Goal: Task Accomplishment & Management: Manage account settings

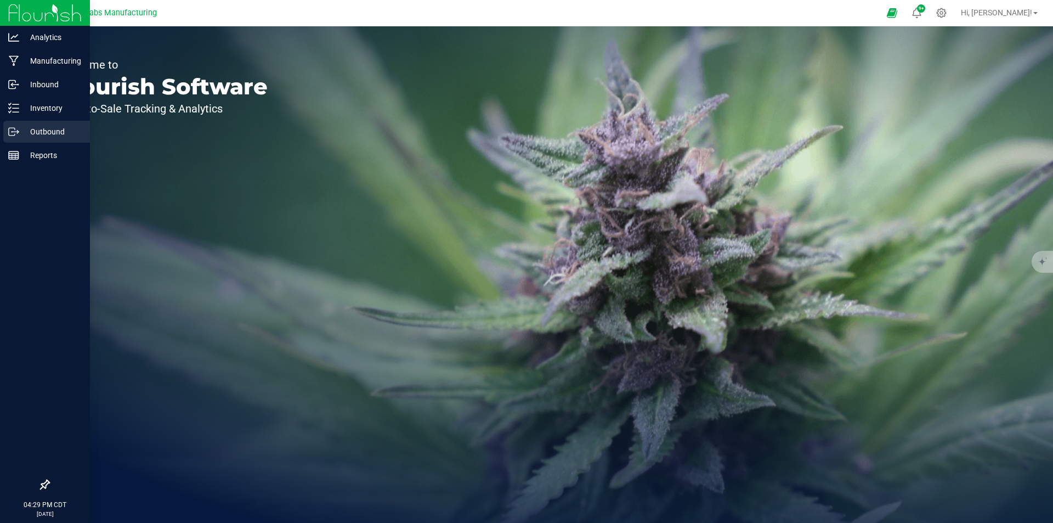
click at [16, 126] on div "Outbound" at bounding box center [46, 132] width 87 height 22
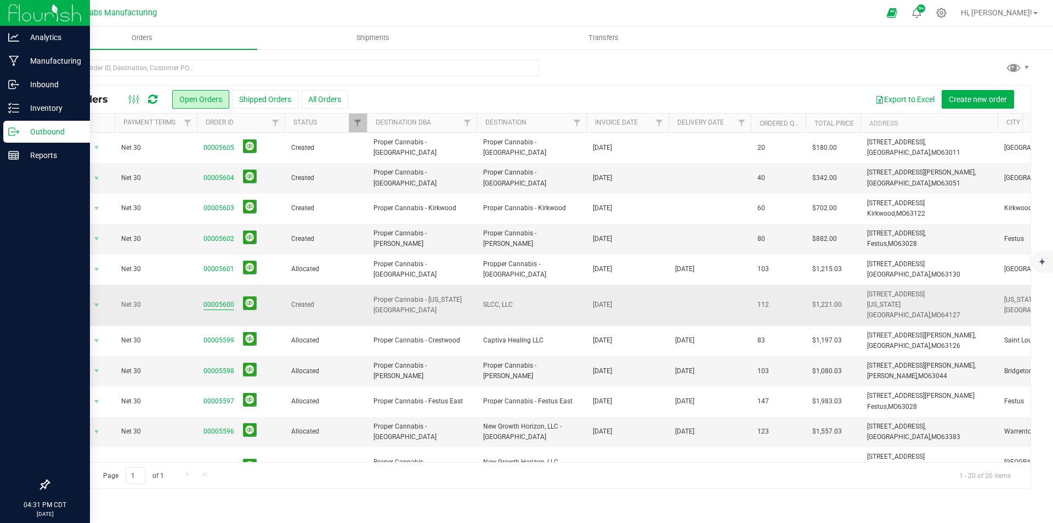
click at [224, 300] on link "00005600" at bounding box center [219, 305] width 31 height 10
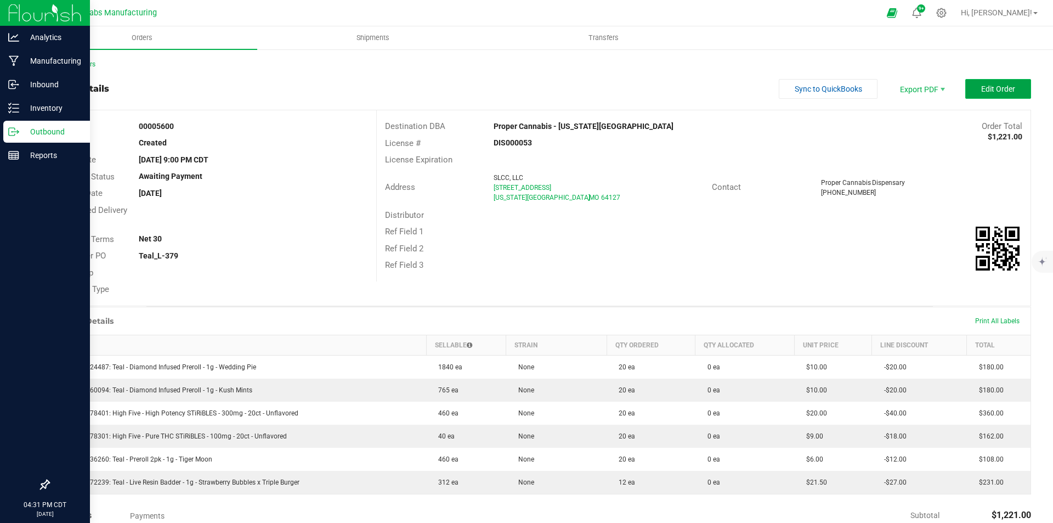
click at [989, 91] on span "Edit Order" at bounding box center [998, 88] width 34 height 9
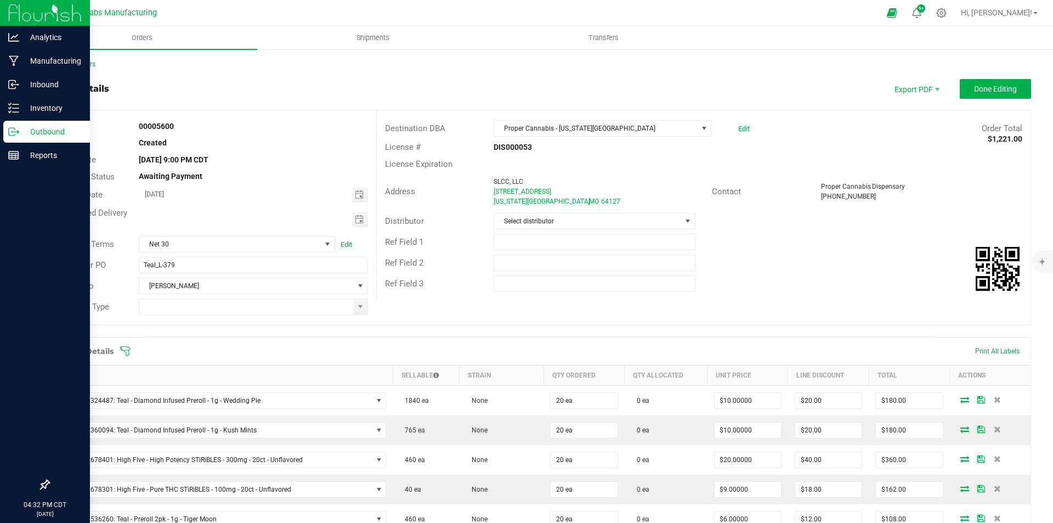
click at [358, 221] on span "Toggle calendar" at bounding box center [359, 219] width 9 height 9
click at [264, 326] on span "22" at bounding box center [269, 327] width 16 height 17
type input "[DATE]"
click at [360, 307] on span at bounding box center [360, 306] width 9 height 9
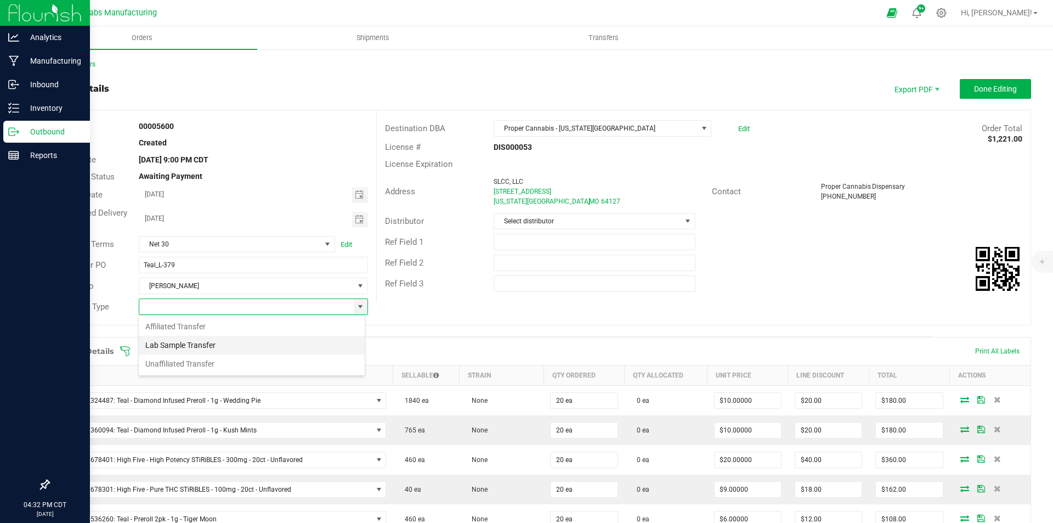
scroll to position [16, 227]
click at [269, 364] on li "Unaffiliated Transfer" at bounding box center [252, 363] width 226 height 19
type input "Unaffiliated Transfer"
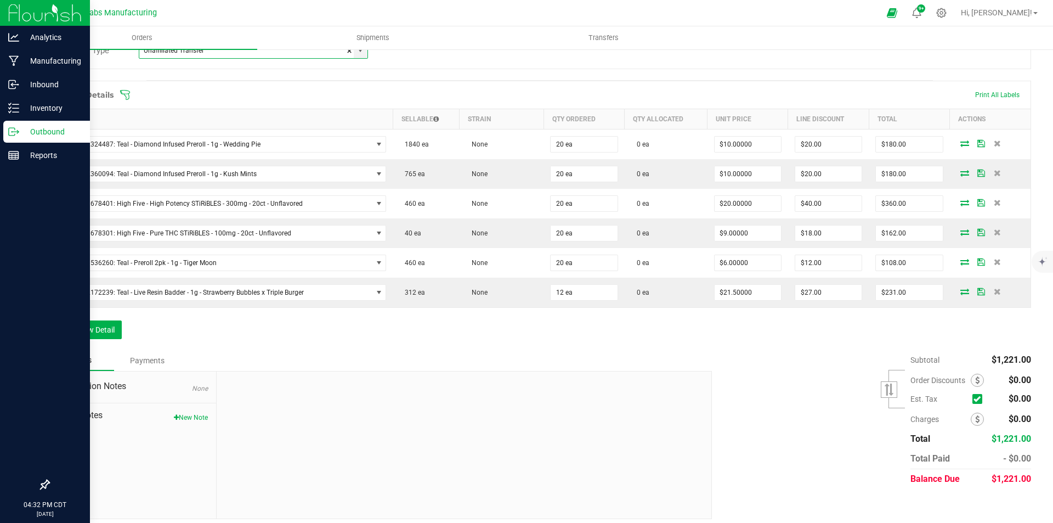
scroll to position [263, 0]
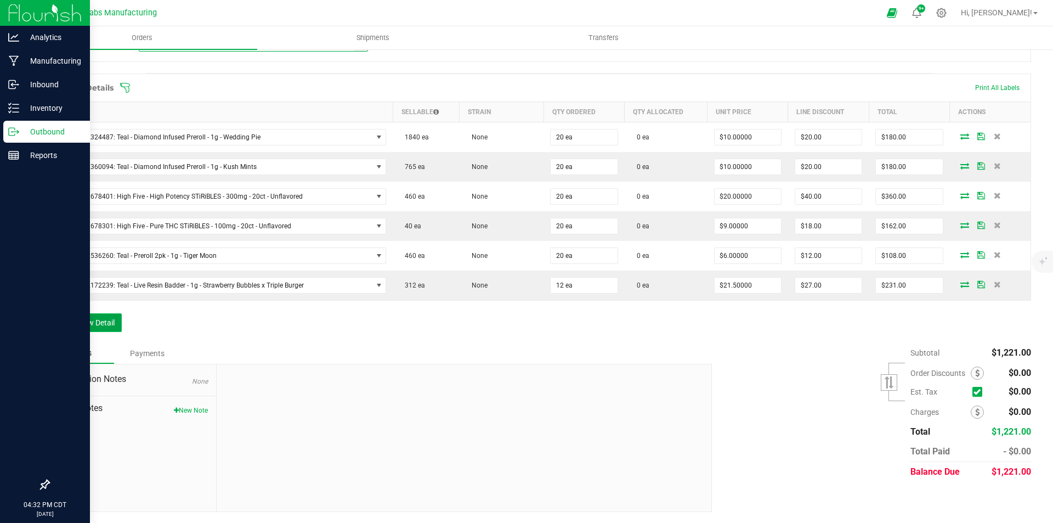
click at [111, 321] on button "Add New Detail" at bounding box center [85, 322] width 74 height 19
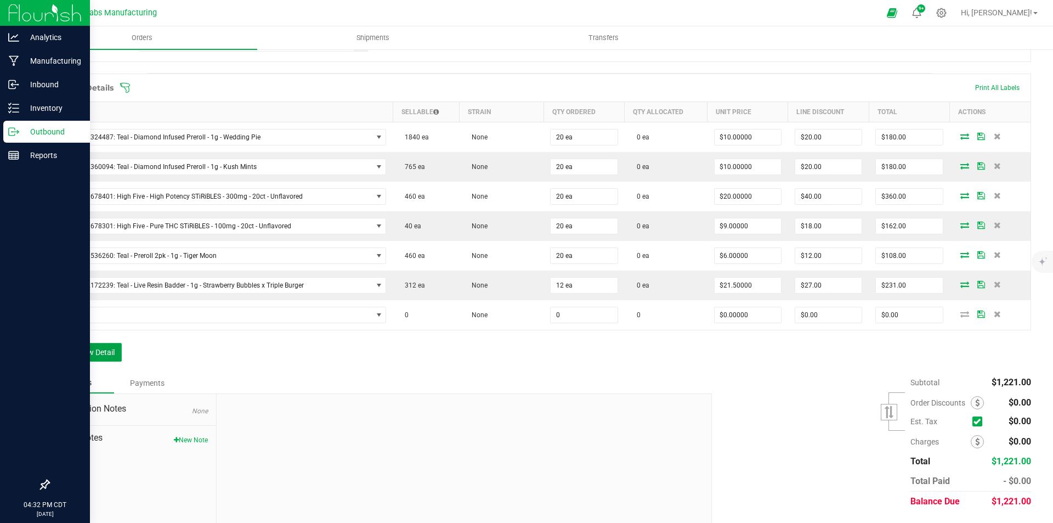
click at [114, 354] on button "Add New Detail" at bounding box center [85, 352] width 74 height 19
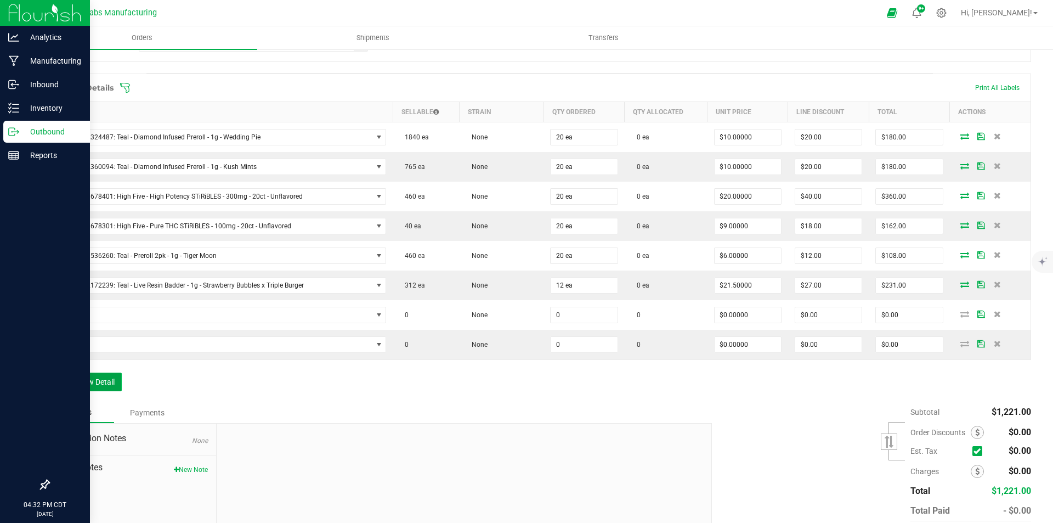
click at [106, 383] on button "Add New Detail" at bounding box center [85, 381] width 74 height 19
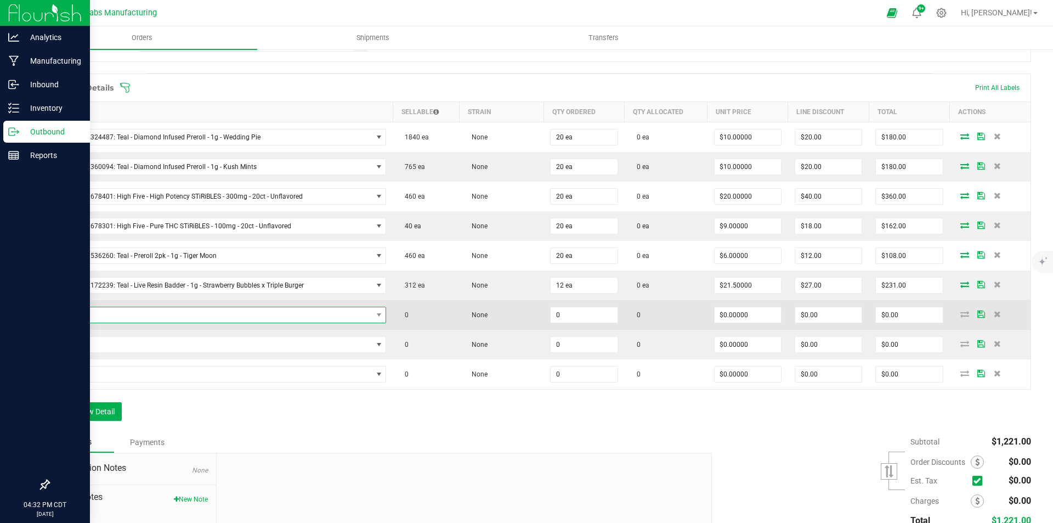
click at [218, 317] on span "NO DATA FOUND" at bounding box center [215, 314] width 316 height 15
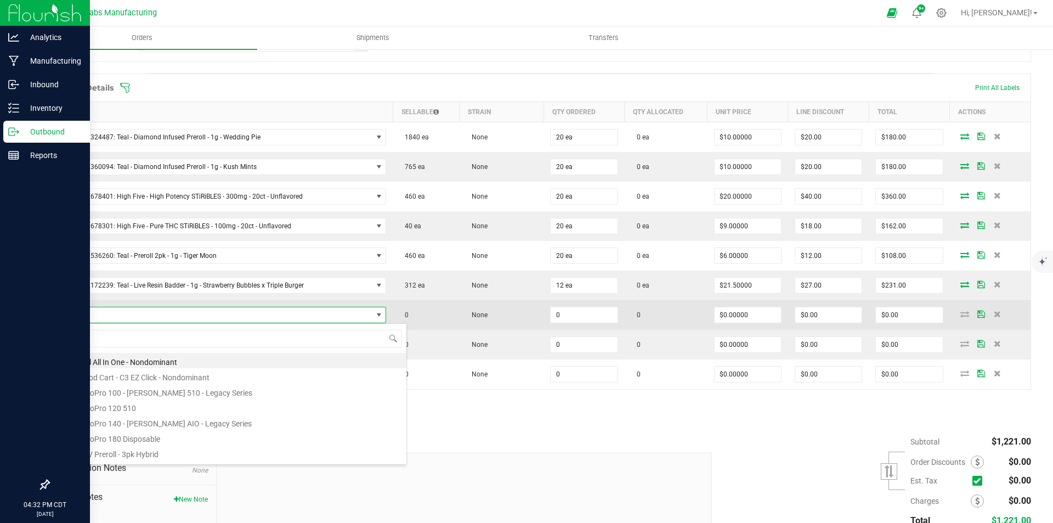
scroll to position [16, 324]
type input "infused"
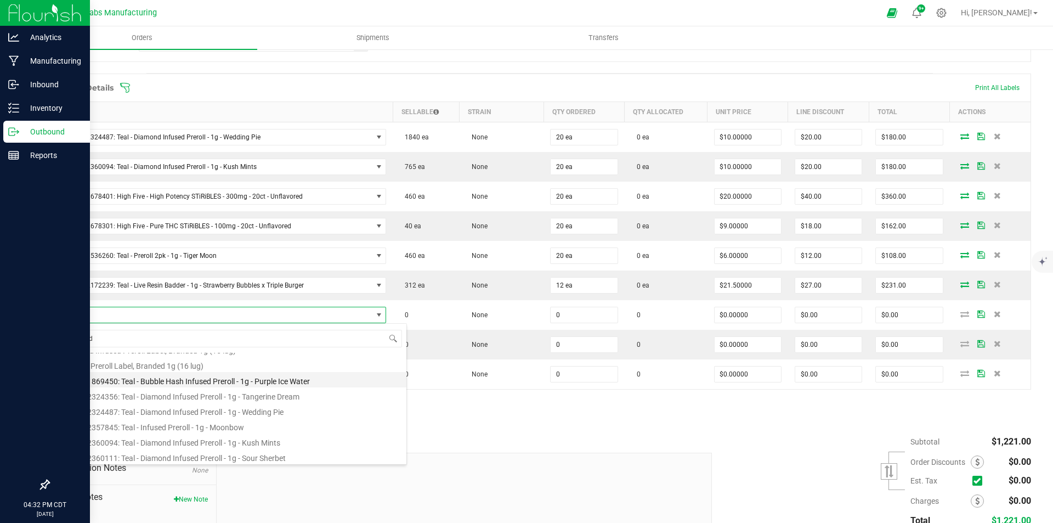
scroll to position [29, 0]
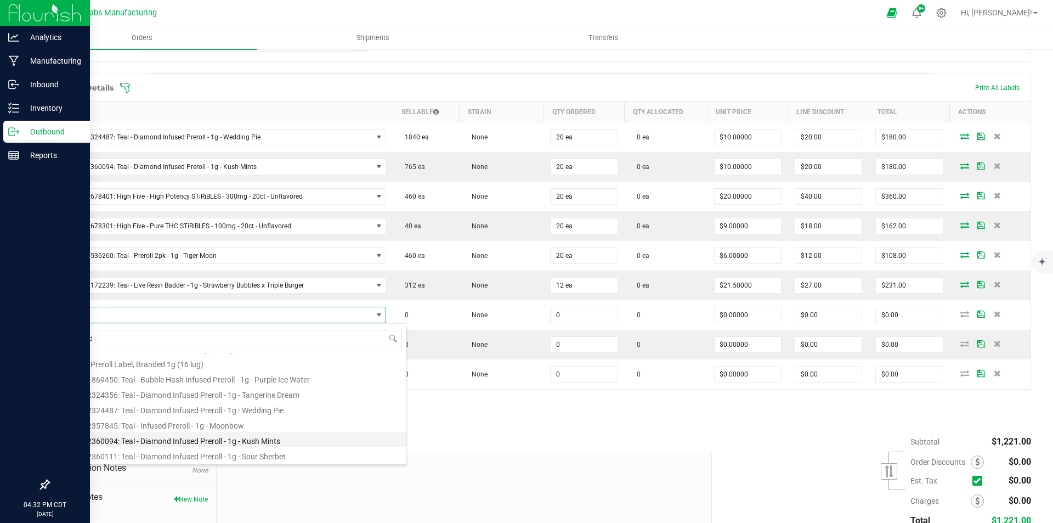
click at [258, 445] on li "M00002360094: Teal - Diamond Infused Preroll - 1g - Kush Mints" at bounding box center [232, 439] width 350 height 15
type input "0 ea"
type input "$10.00000"
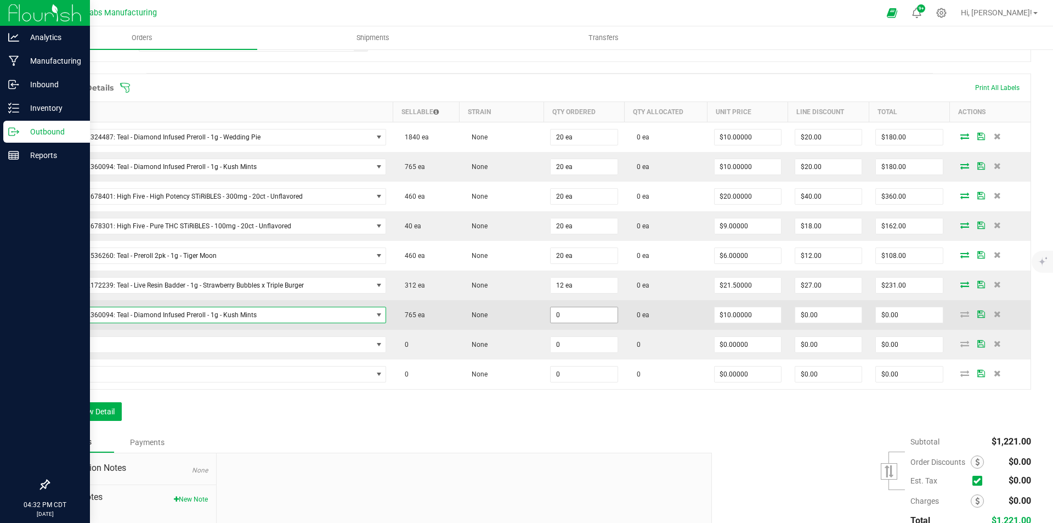
click at [570, 313] on input "0" at bounding box center [584, 314] width 66 height 15
type input "1 ea"
type input "10"
type input "$10.00"
click at [752, 310] on input "10" at bounding box center [748, 314] width 66 height 15
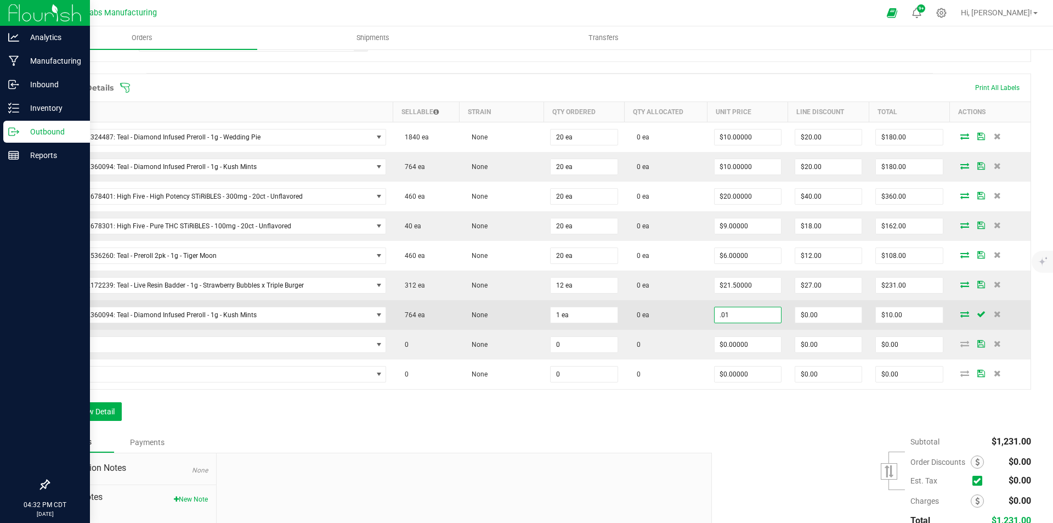
type input "$0.01000"
type input "0"
type input "$0.01"
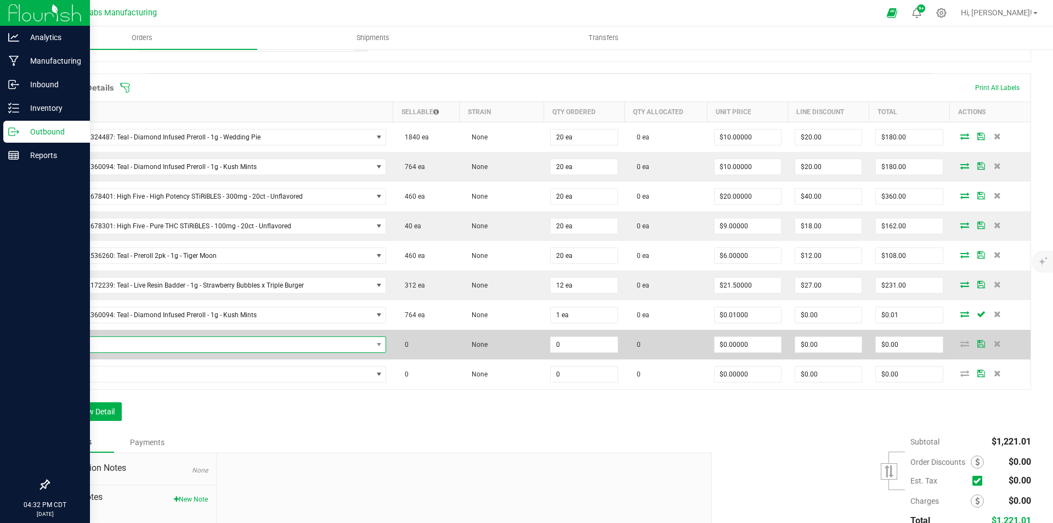
click at [328, 342] on span "NO DATA FOUND" at bounding box center [215, 344] width 316 height 15
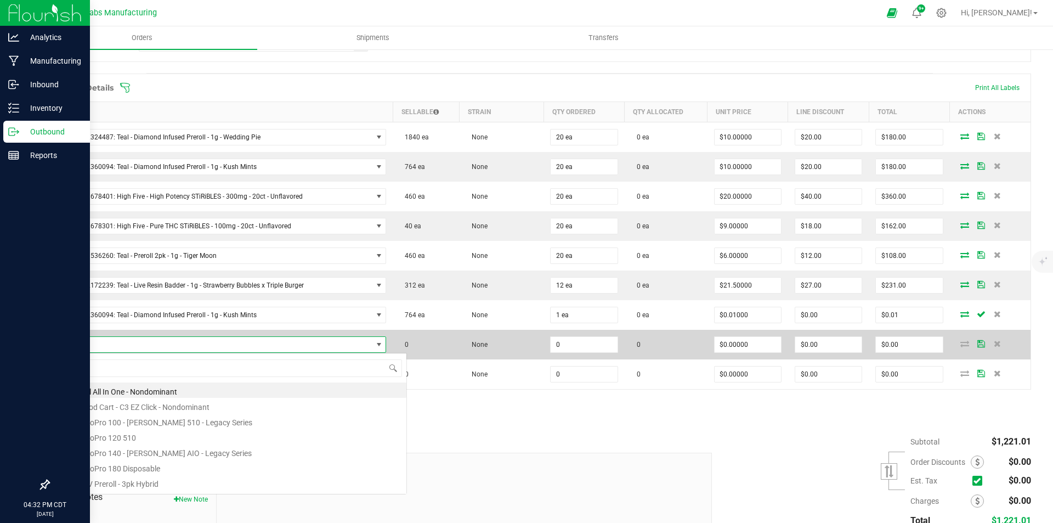
scroll to position [16, 324]
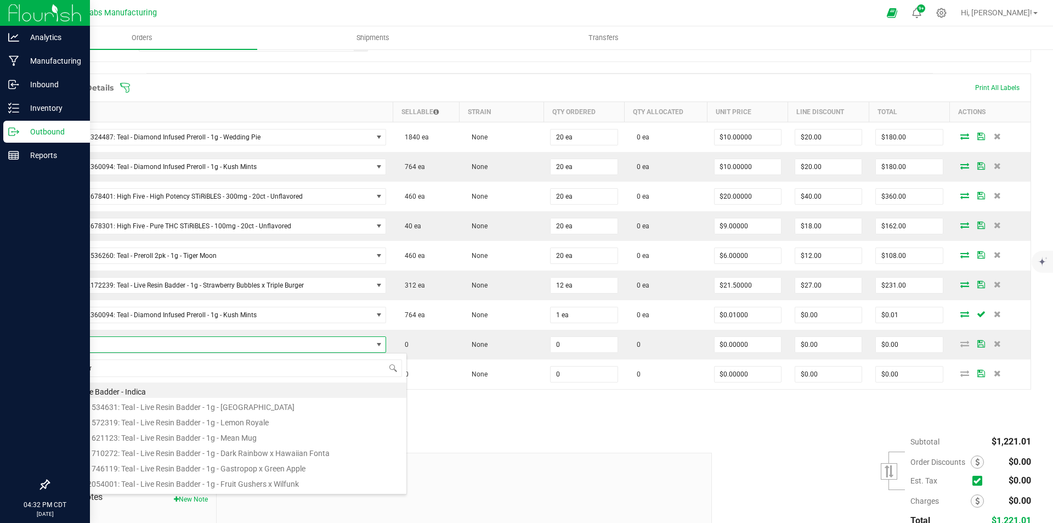
type input "badder"
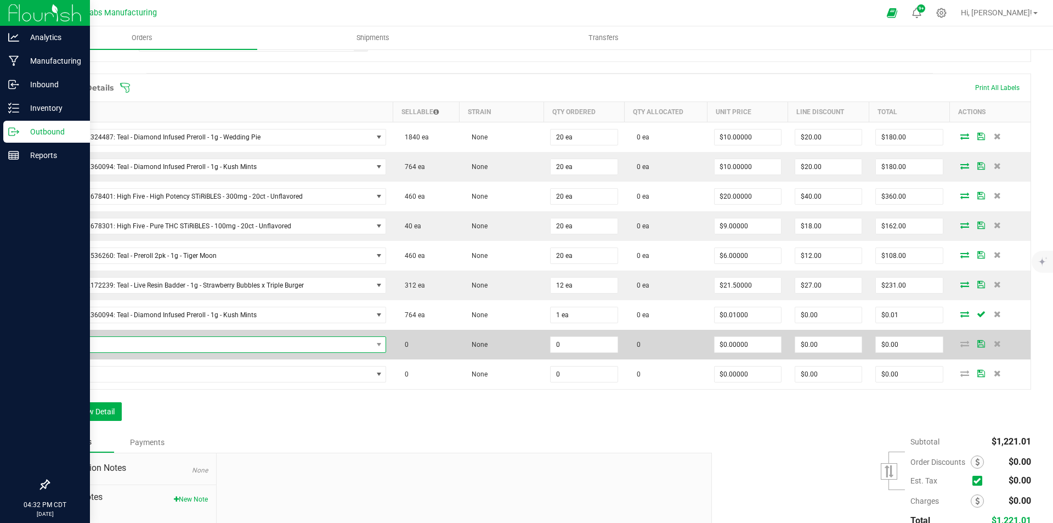
click at [176, 342] on span "NO DATA FOUND" at bounding box center [215, 344] width 316 height 15
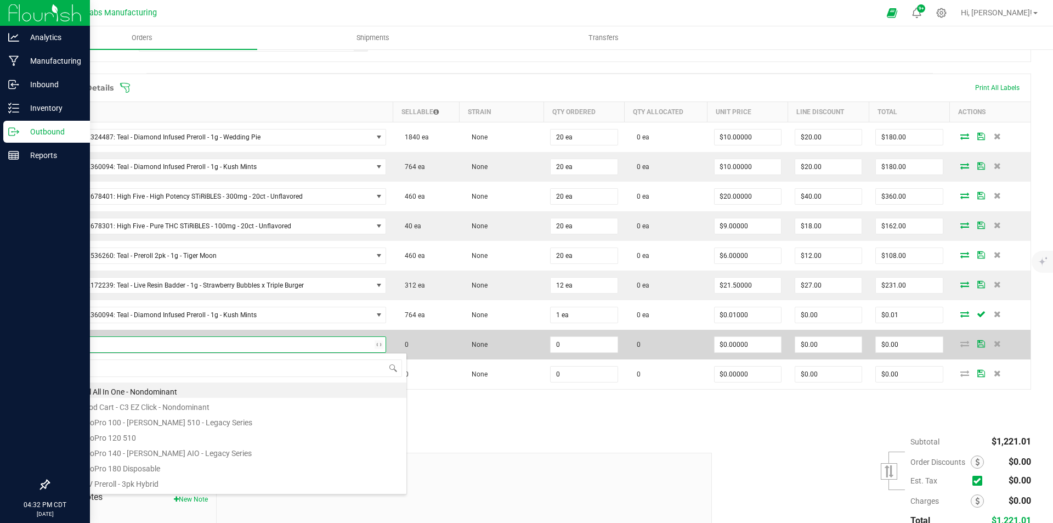
type input "guava"
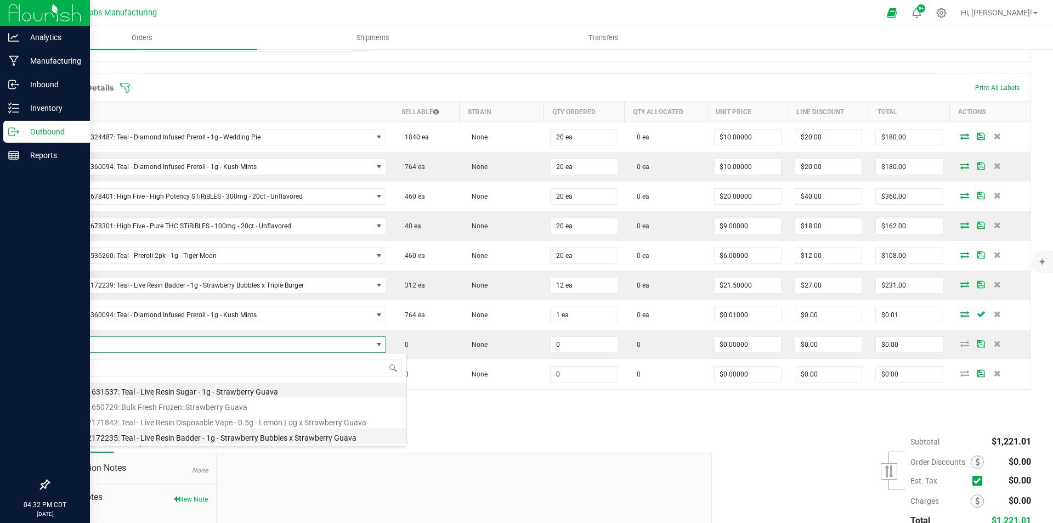
click at [304, 439] on li "M00002172235: Teal - Live Resin Badder - 1g - Strawberry Bubbles x Strawberry G…" at bounding box center [232, 435] width 350 height 15
type input "0 ea"
type input "$21.50000"
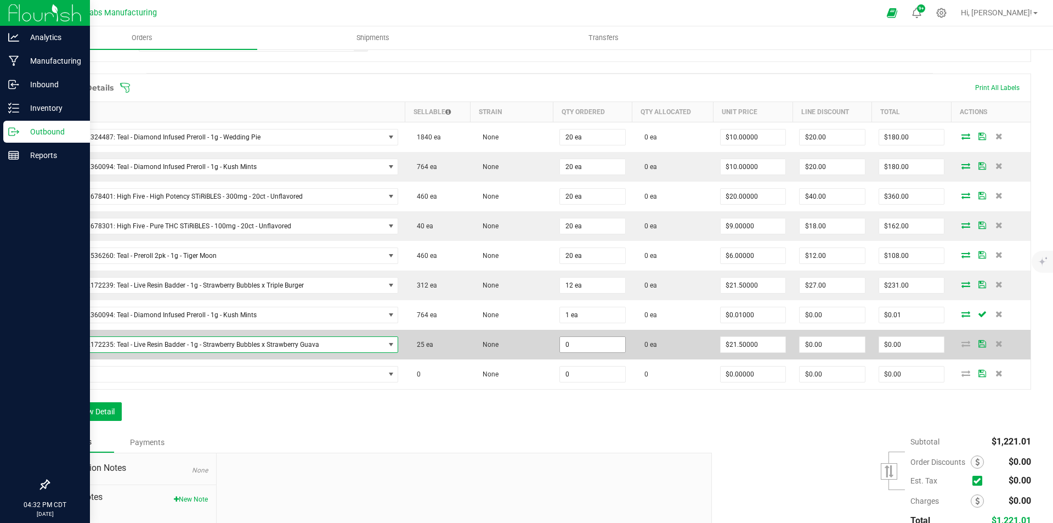
click at [582, 344] on input "0" at bounding box center [592, 344] width 65 height 15
type input "1 ea"
type input "21.5"
type input "$21.50"
click at [754, 341] on input "21.5" at bounding box center [753, 344] width 65 height 15
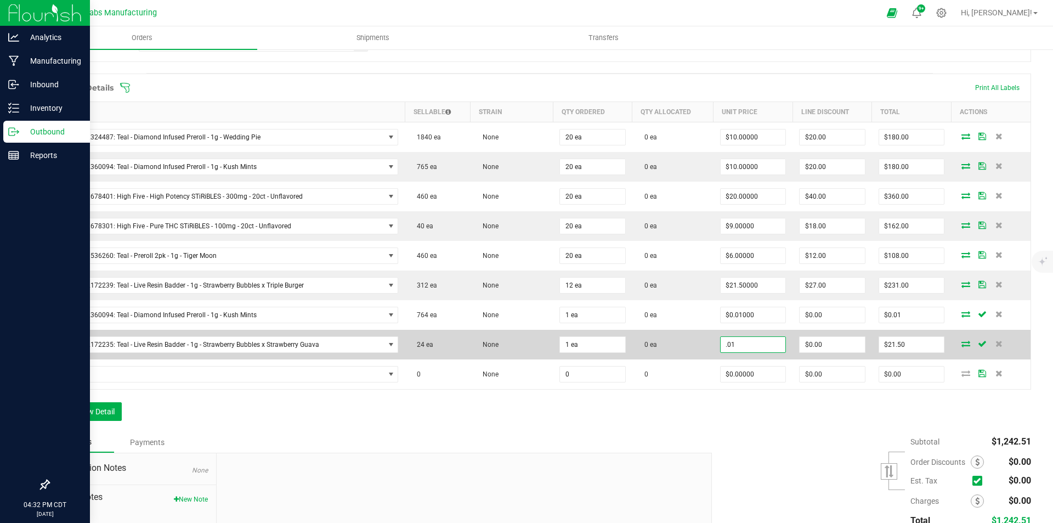
type input "$0.01000"
type input "0"
type input "$0.01"
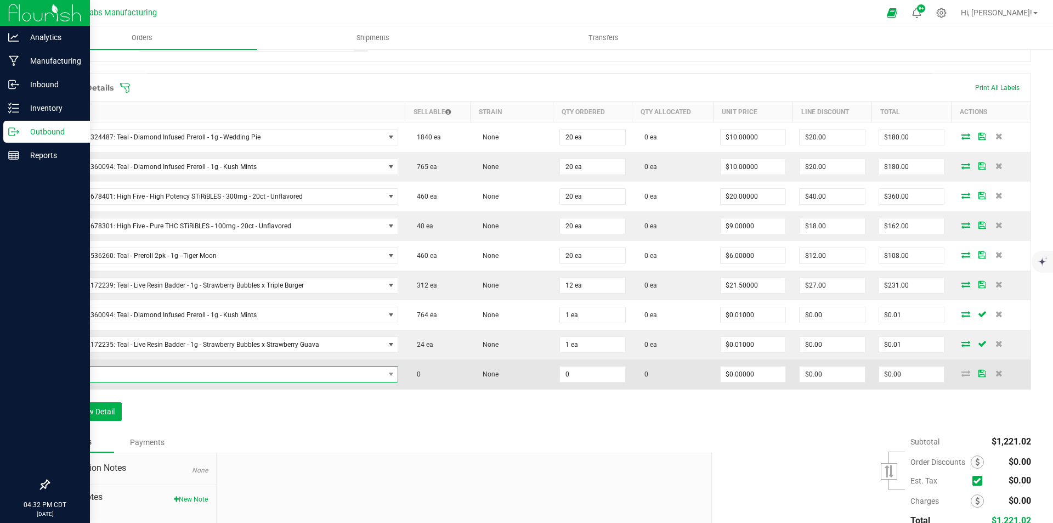
click at [324, 374] on span "NO DATA FOUND" at bounding box center [221, 373] width 328 height 15
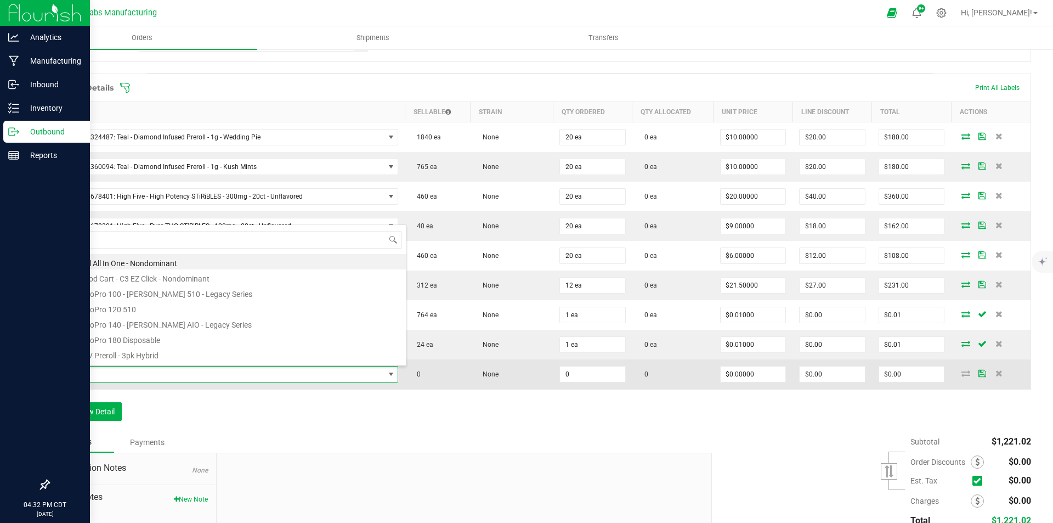
scroll to position [16, 335]
type input "flex fuel"
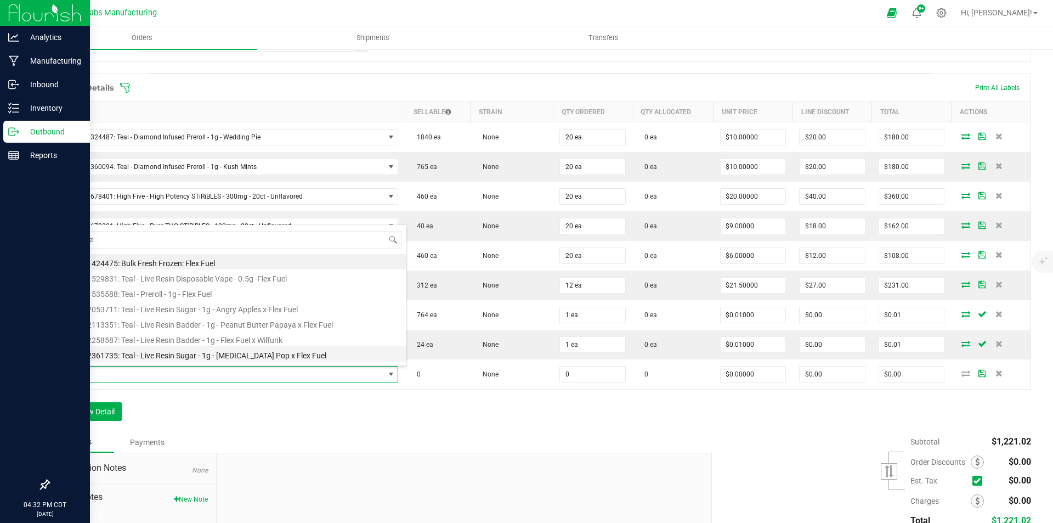
click at [324, 354] on li "M00002361735: Teal - Live Resin Sugar - 1g - [MEDICAL_DATA] Pop x Flex Fuel" at bounding box center [232, 353] width 350 height 15
type input "0 ea"
type input "$22.50000"
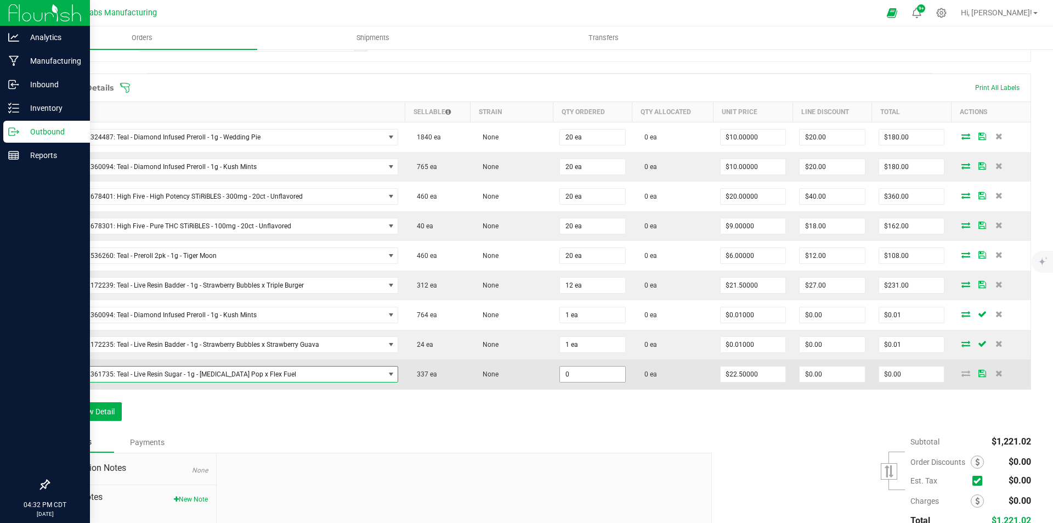
click at [583, 374] on input "0" at bounding box center [592, 373] width 65 height 15
type input "1 ea"
type input "22.5"
type input "$22.50"
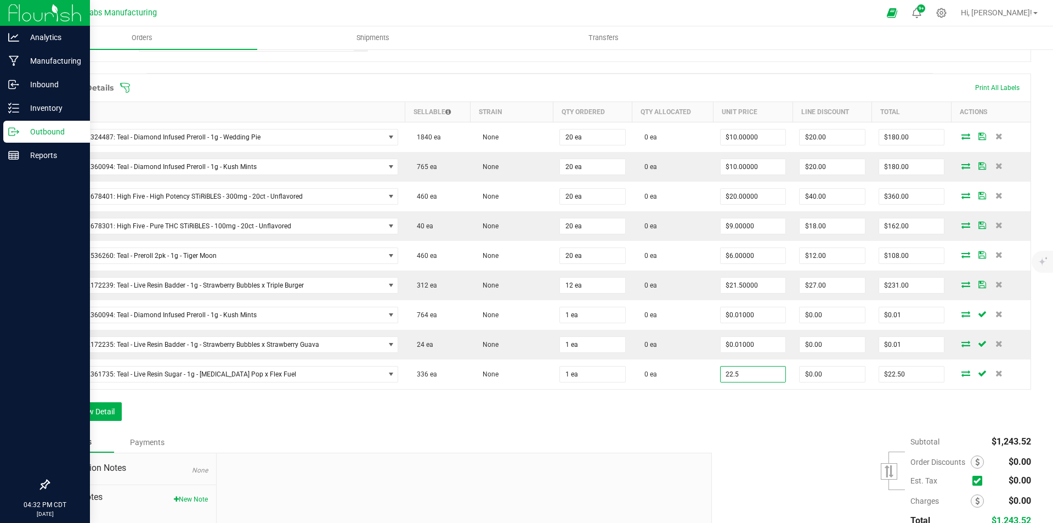
click at [760, 374] on input "22.5" at bounding box center [753, 373] width 65 height 15
type input "$0.01000"
type input "0"
type input "$0.01"
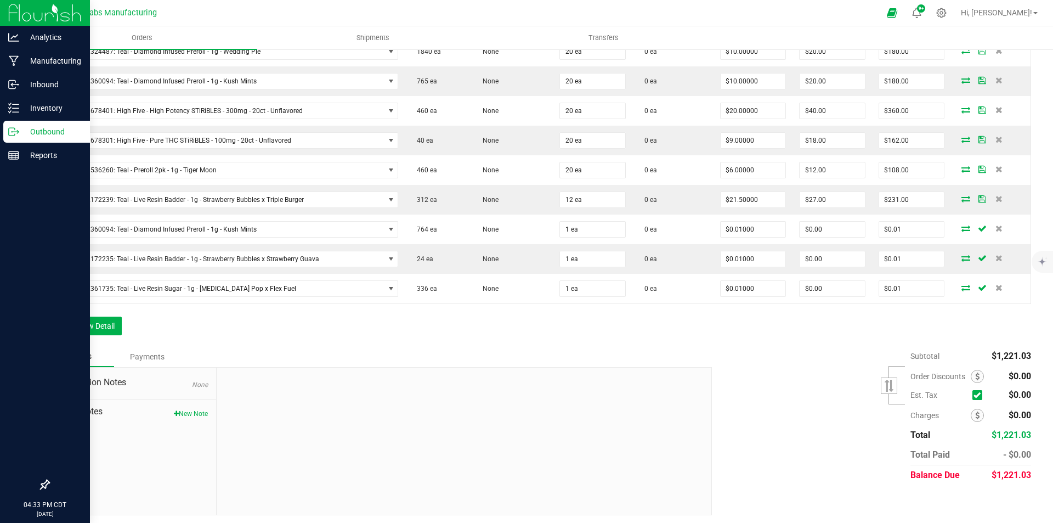
scroll to position [352, 0]
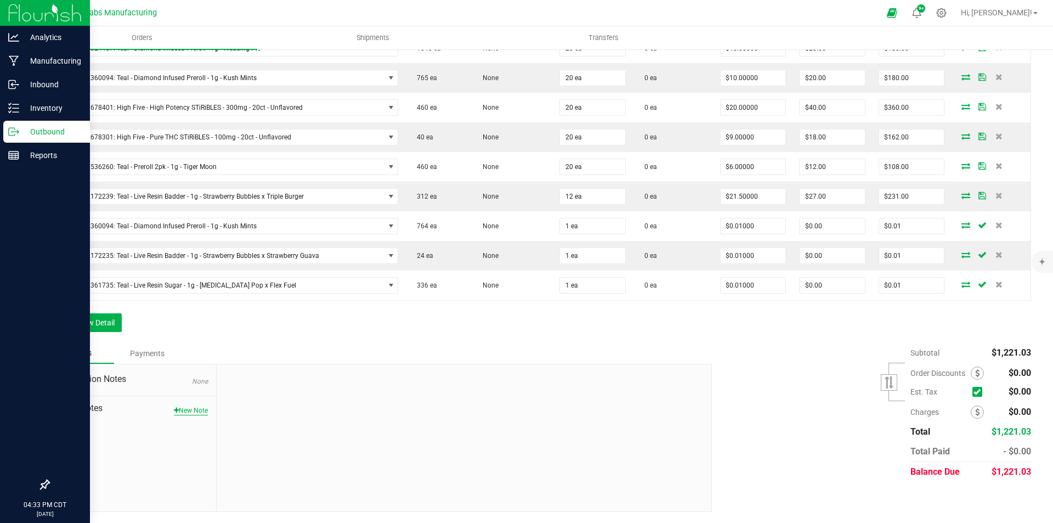
click at [194, 409] on button "New Note" at bounding box center [191, 410] width 34 height 10
click at [242, 444] on textarea "* Note" at bounding box center [464, 461] width 478 height 44
drag, startPoint x: 242, startPoint y: 444, endPoint x: 266, endPoint y: 455, distance: 25.8
click at [267, 456] on textarea "* Note" at bounding box center [464, 461] width 478 height 44
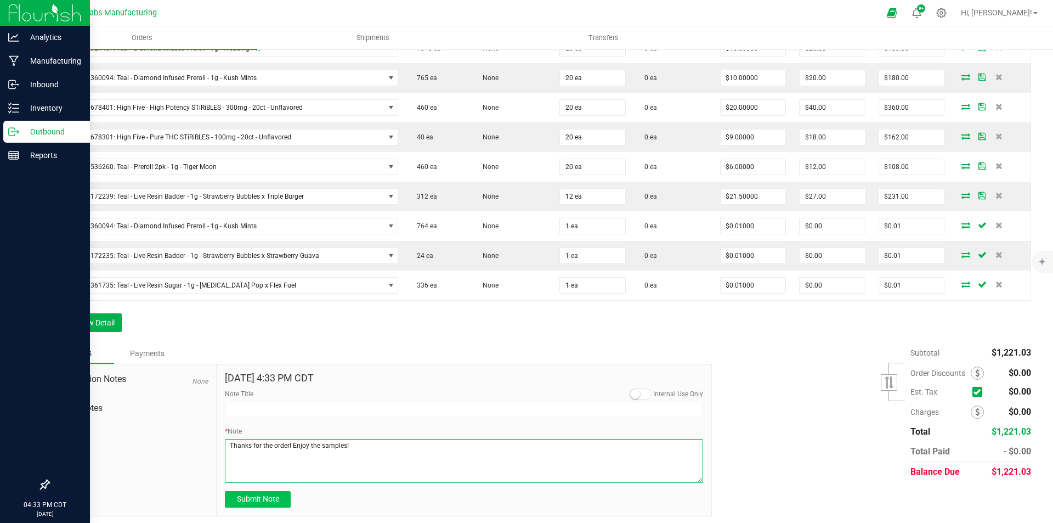
type textarea "Thanks for the order! Enjoy the samples!"
click at [262, 502] on span "Submit Note" at bounding box center [258, 498] width 42 height 9
type input "[DATE] 16:33 PM CDT"
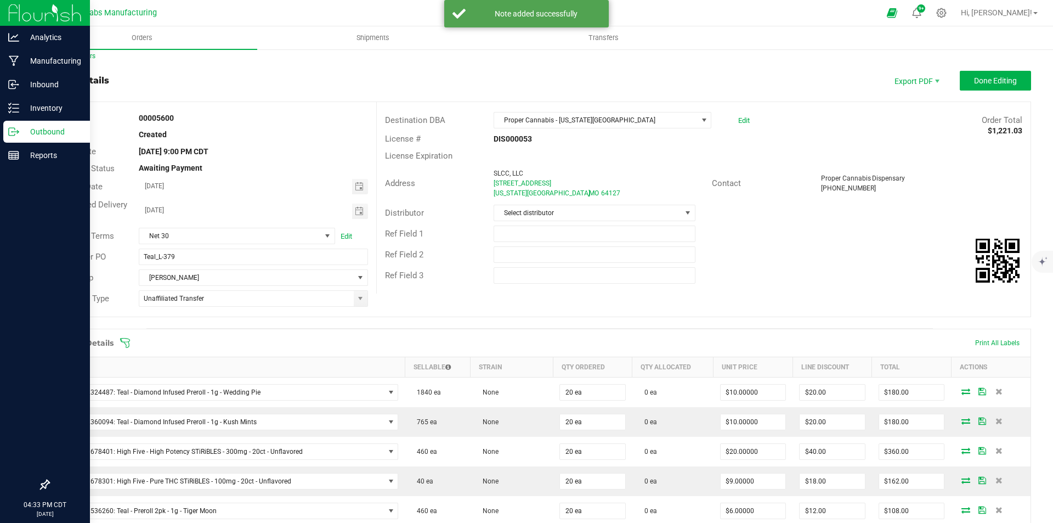
scroll to position [0, 0]
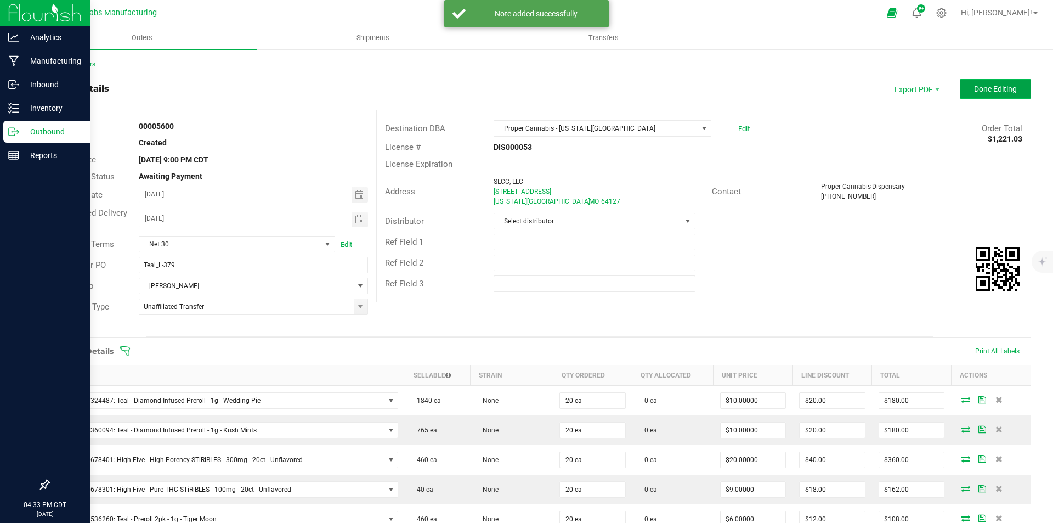
click at [1014, 94] on button "Done Editing" at bounding box center [995, 89] width 71 height 20
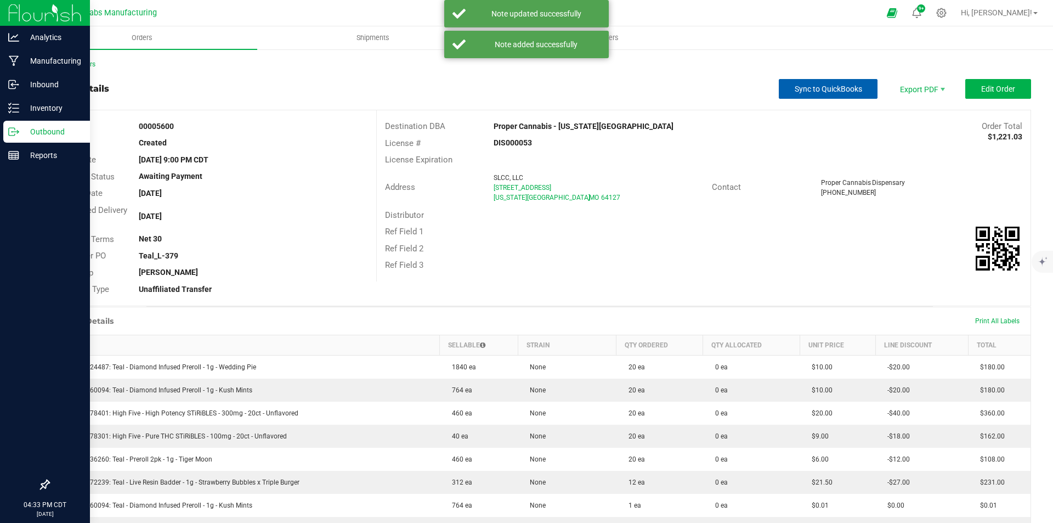
click at [828, 88] on span "Sync to QuickBooks" at bounding box center [828, 88] width 67 height 9
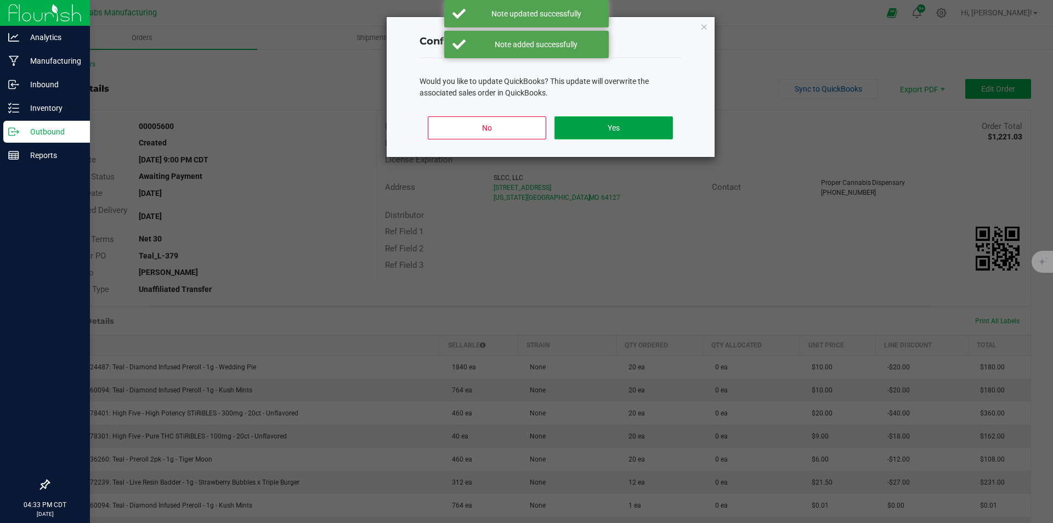
click at [622, 133] on button "Yes" at bounding box center [614, 127] width 118 height 23
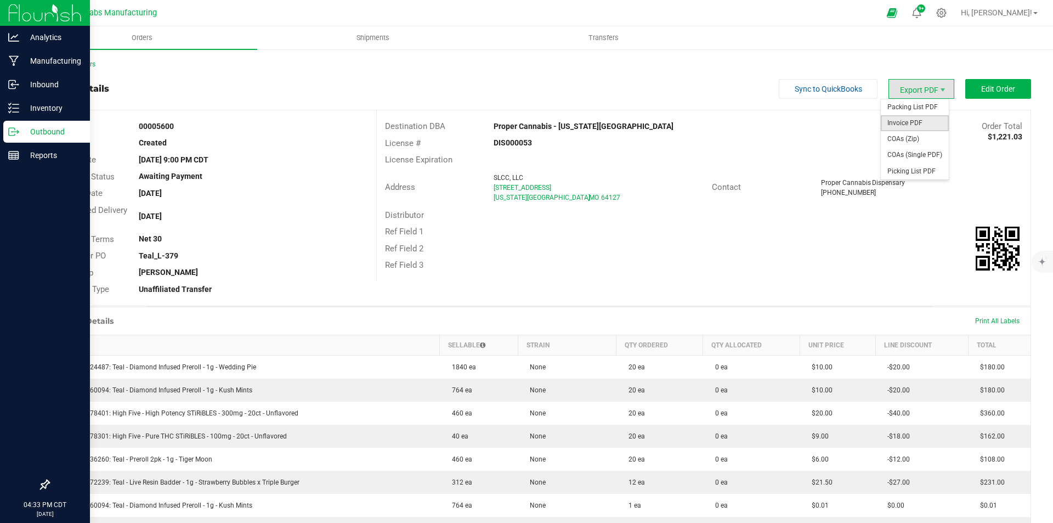
click at [910, 121] on span "Invoice PDF" at bounding box center [915, 123] width 68 height 16
click at [77, 59] on div "Back to Orders Order details Sync to QuickBooks Export PDF Edit Order Order # 0…" at bounding box center [539, 401] width 1027 height 706
click at [77, 61] on link "Back to Orders" at bounding box center [71, 64] width 47 height 8
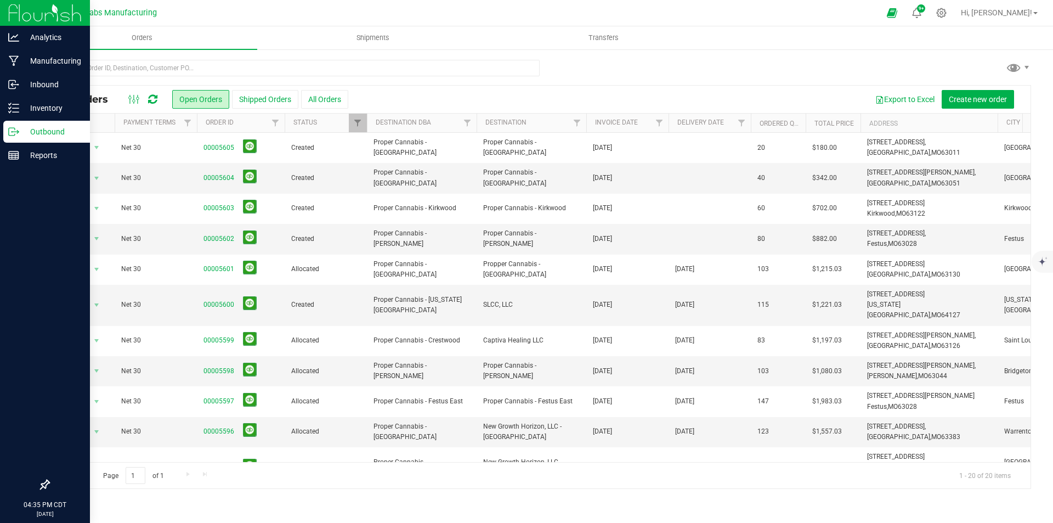
click at [152, 98] on icon at bounding box center [152, 99] width 9 height 11
click at [208, 238] on link "00005602" at bounding box center [219, 239] width 31 height 10
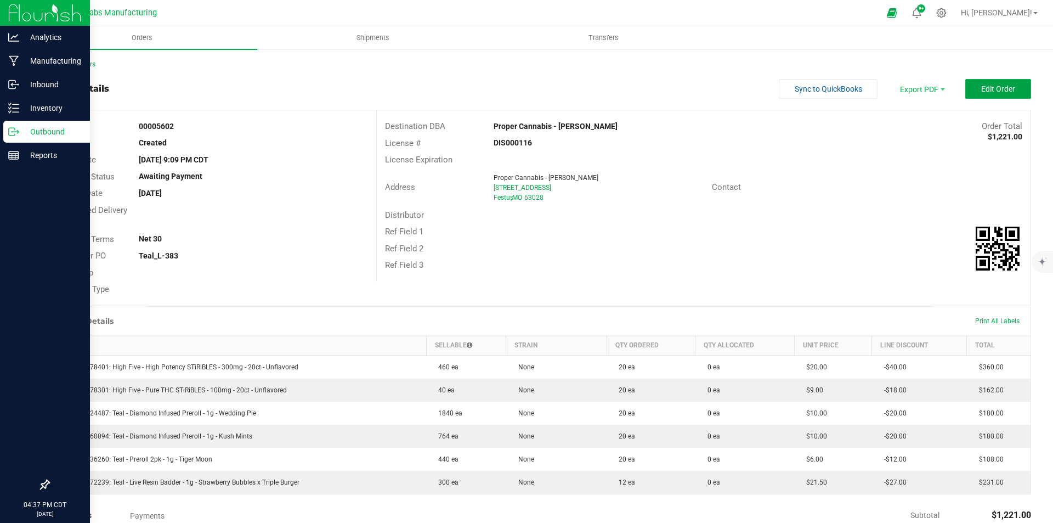
click at [993, 89] on span "Edit Order" at bounding box center [998, 88] width 34 height 9
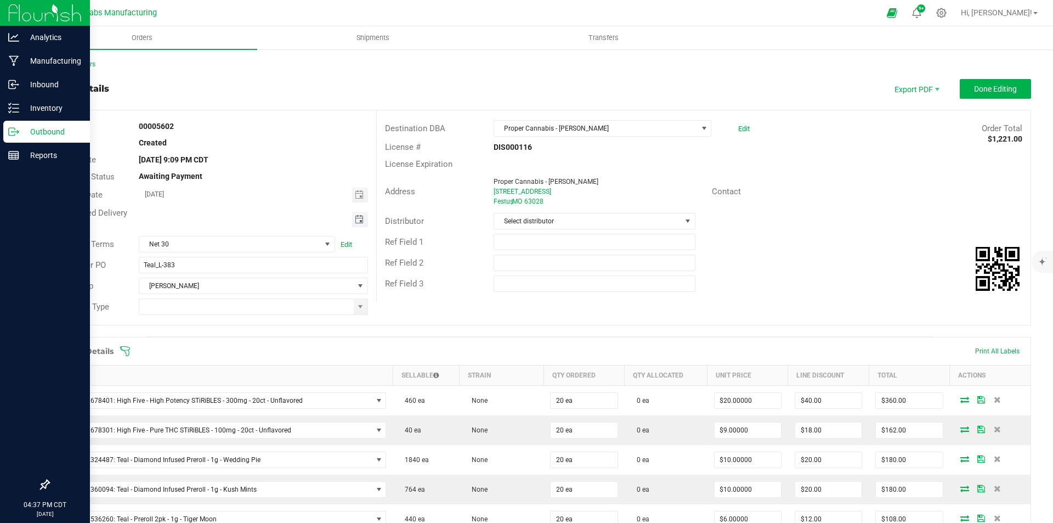
click at [360, 220] on span "Toggle calendar" at bounding box center [359, 219] width 9 height 9
click at [206, 340] on span "25" at bounding box center [204, 344] width 16 height 17
type input "[DATE]"
click at [359, 308] on span at bounding box center [360, 306] width 9 height 9
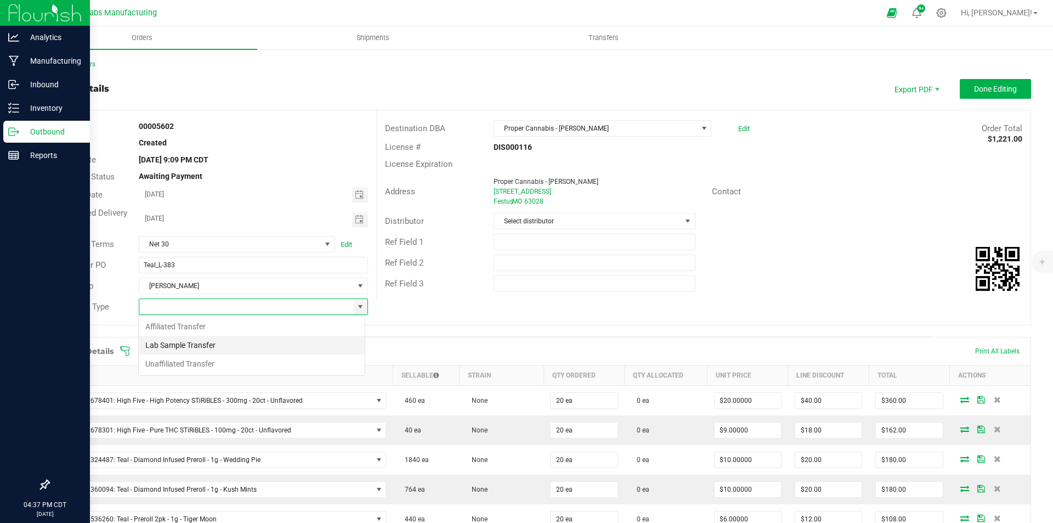
scroll to position [16, 227]
click at [258, 356] on li "Unaffiliated Transfer" at bounding box center [252, 363] width 226 height 19
type input "Unaffiliated Transfer"
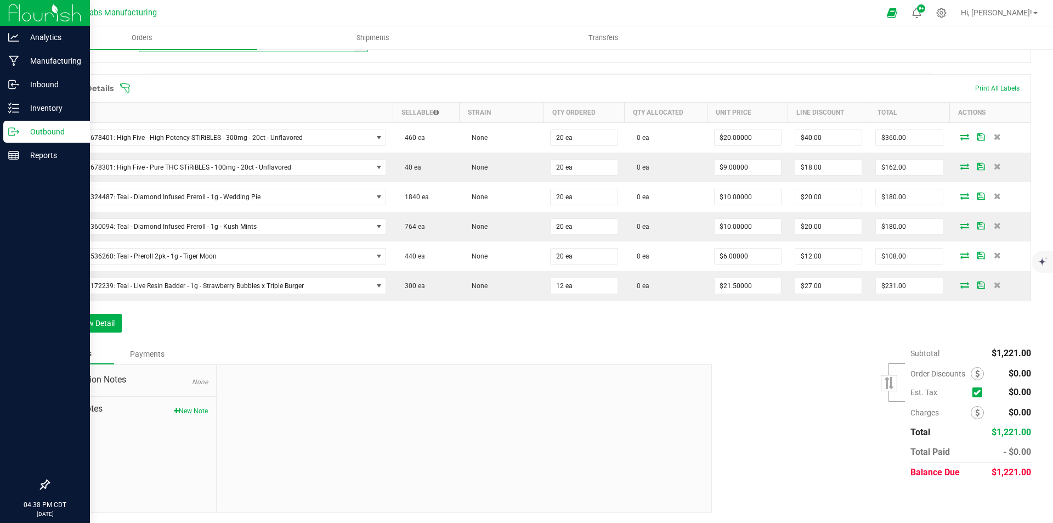
scroll to position [263, 0]
click at [101, 326] on button "Add New Detail" at bounding box center [85, 322] width 74 height 19
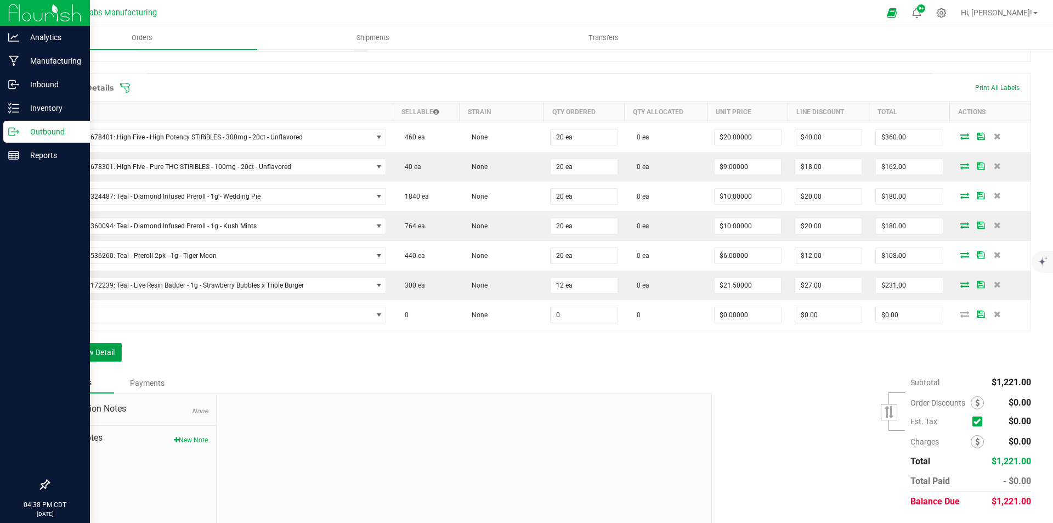
click at [98, 347] on button "Add New Detail" at bounding box center [85, 352] width 74 height 19
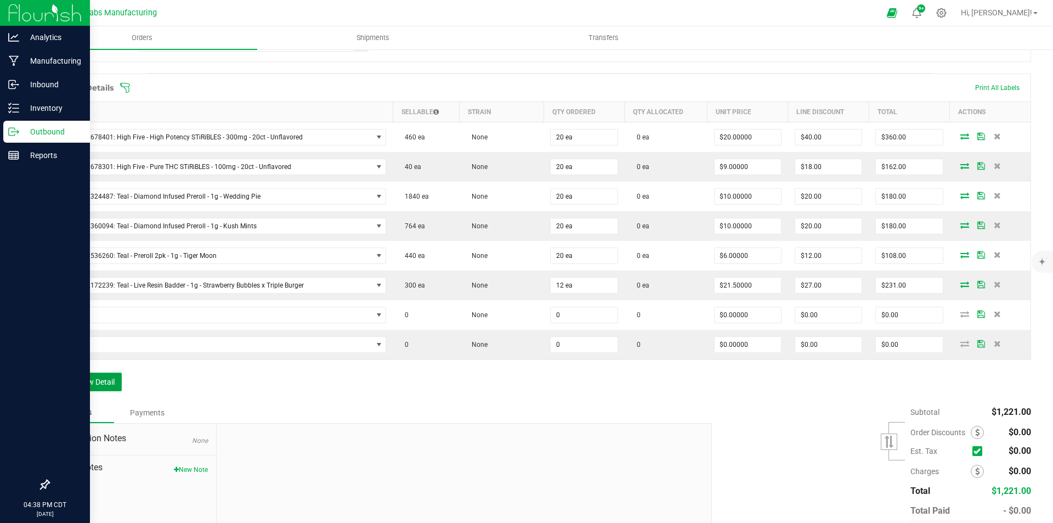
click at [105, 391] on button "Add New Detail" at bounding box center [85, 381] width 74 height 19
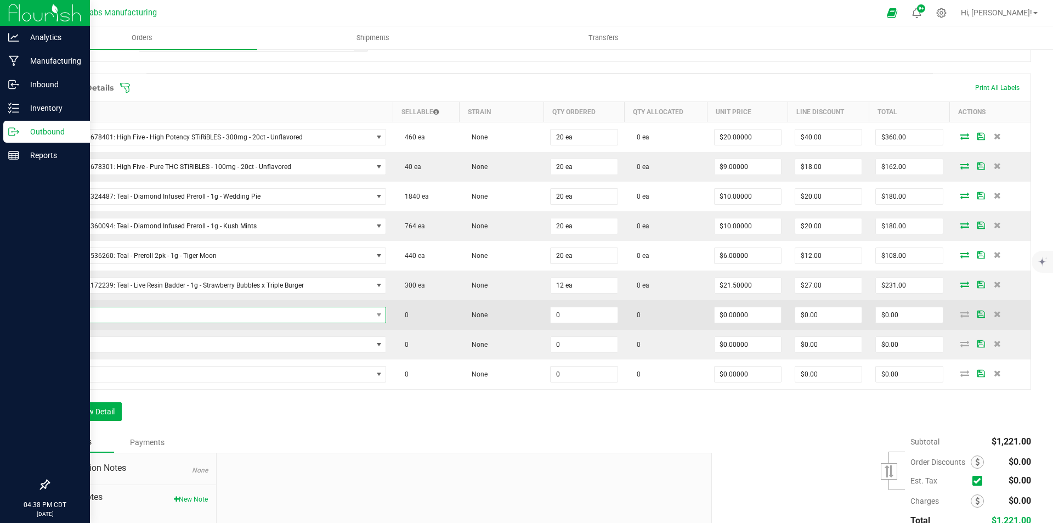
click at [300, 314] on span "NO DATA FOUND" at bounding box center [215, 314] width 316 height 15
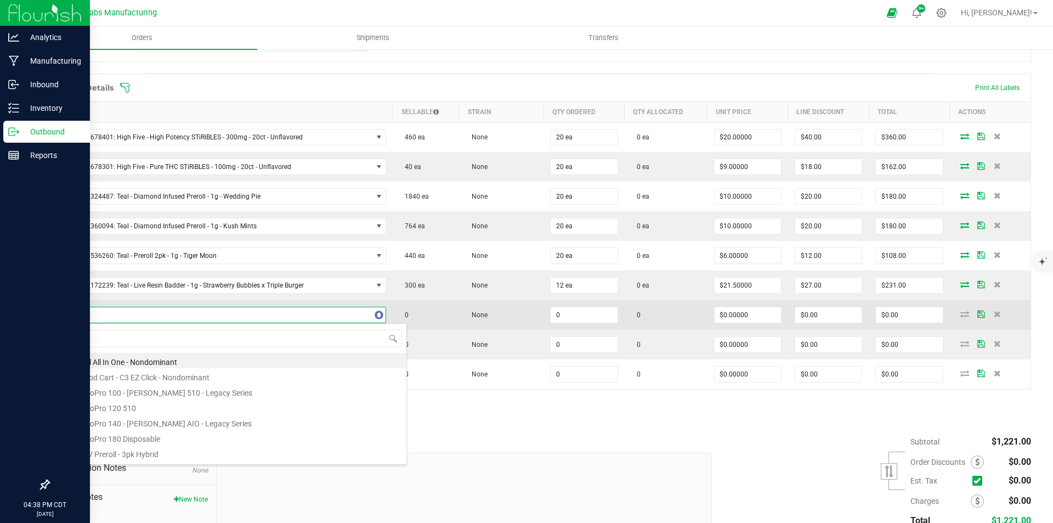
type input "kush m"
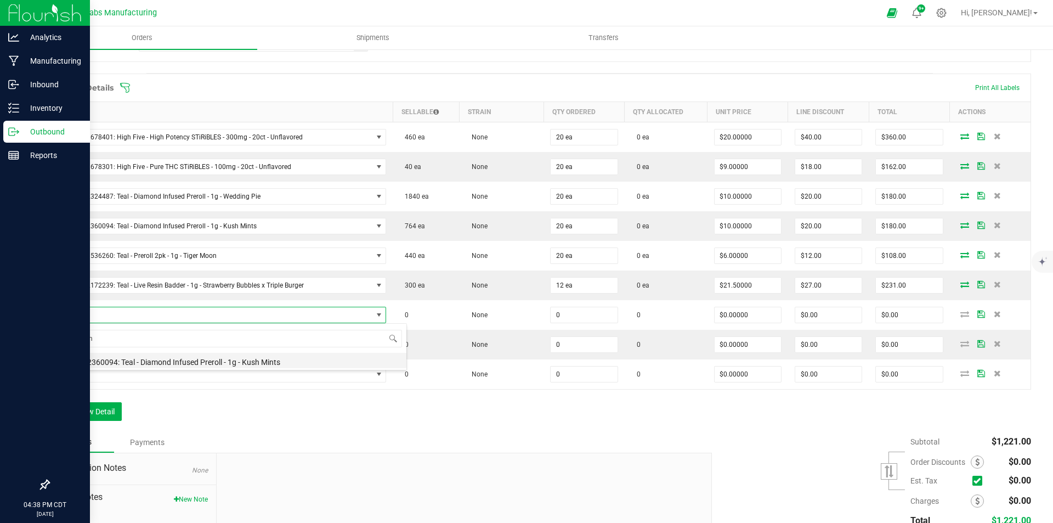
click at [275, 359] on li "M00002360094: Teal - Diamond Infused Preroll - 1g - Kush Mints" at bounding box center [232, 360] width 350 height 15
type input "0 ea"
type input "$10.00000"
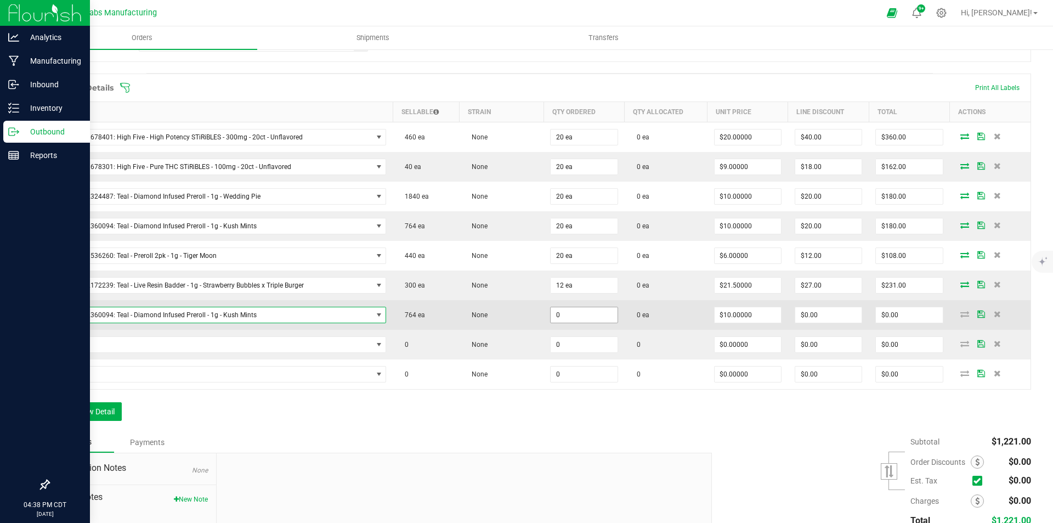
click at [573, 313] on input "0" at bounding box center [584, 314] width 66 height 15
type input "1 ea"
type input "10"
type input "$10.00"
click at [748, 316] on input "10" at bounding box center [748, 314] width 66 height 15
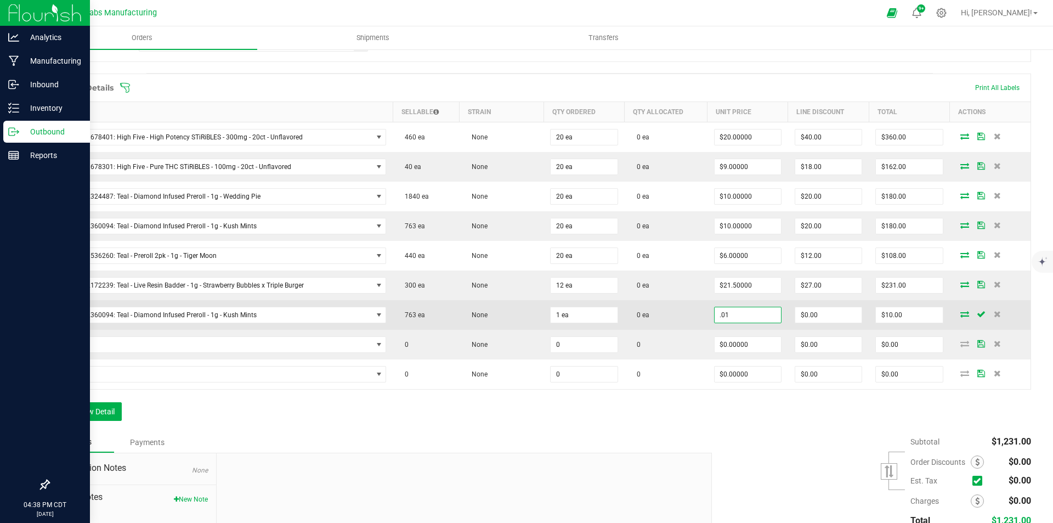
type input "$0.01000"
type input "0"
type input "$0.01"
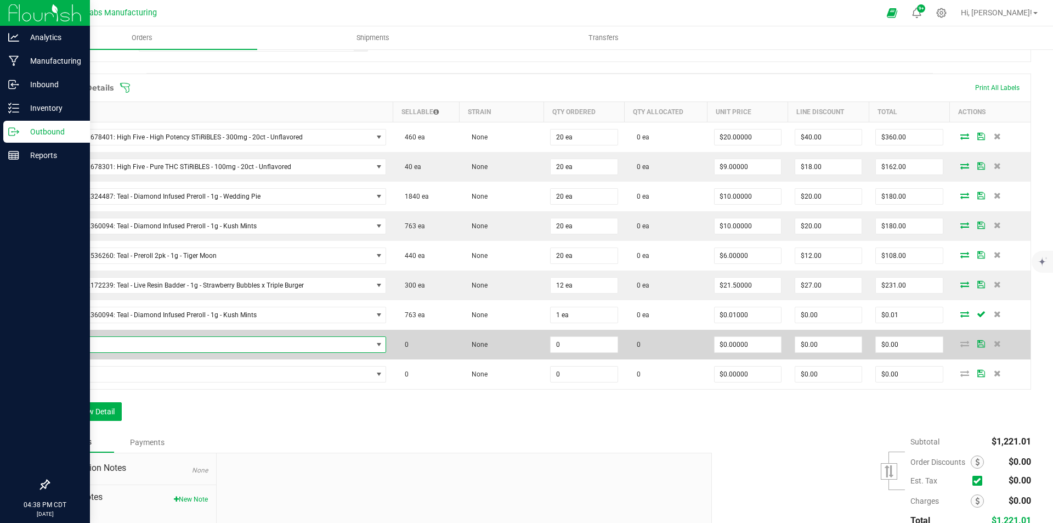
click at [256, 347] on span "NO DATA FOUND" at bounding box center [215, 344] width 316 height 15
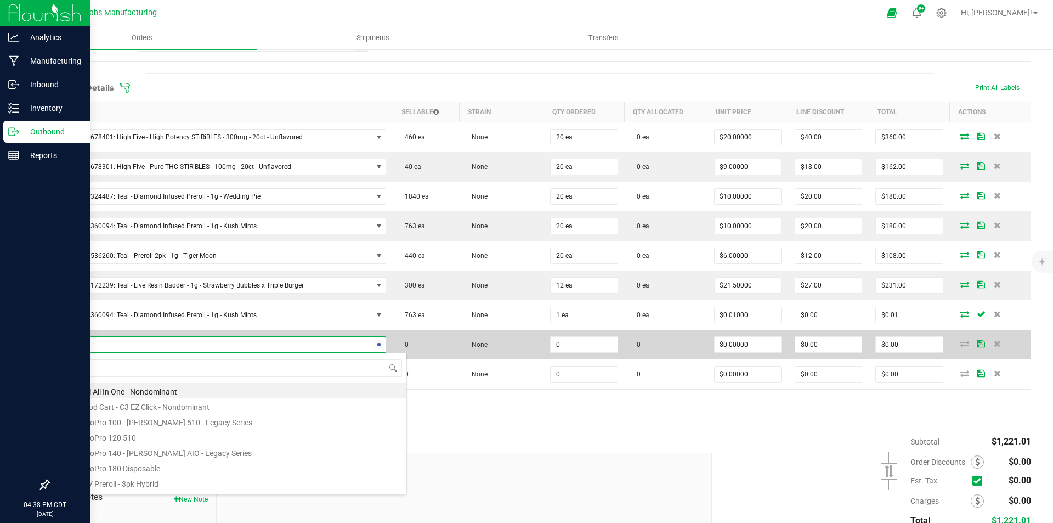
type input "badder"
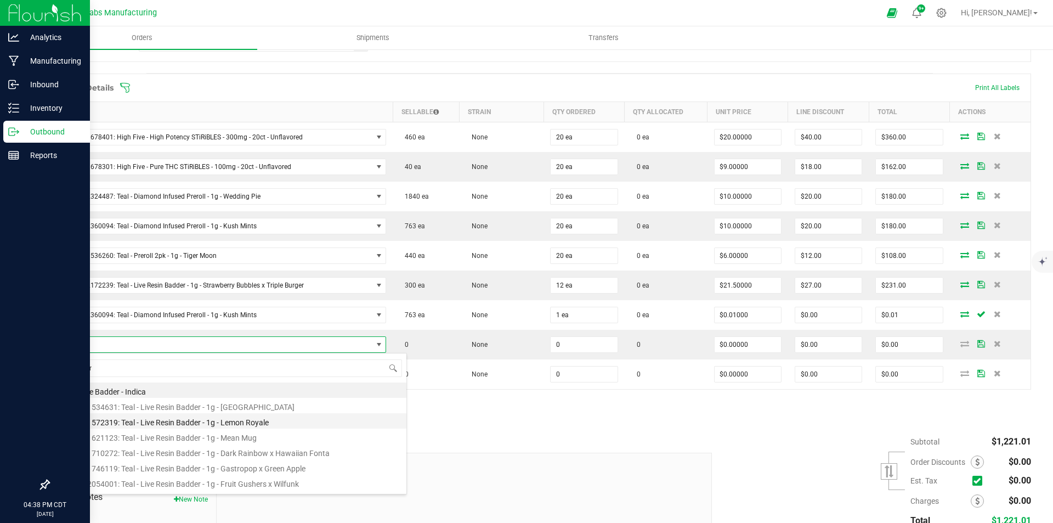
scroll to position [55, 0]
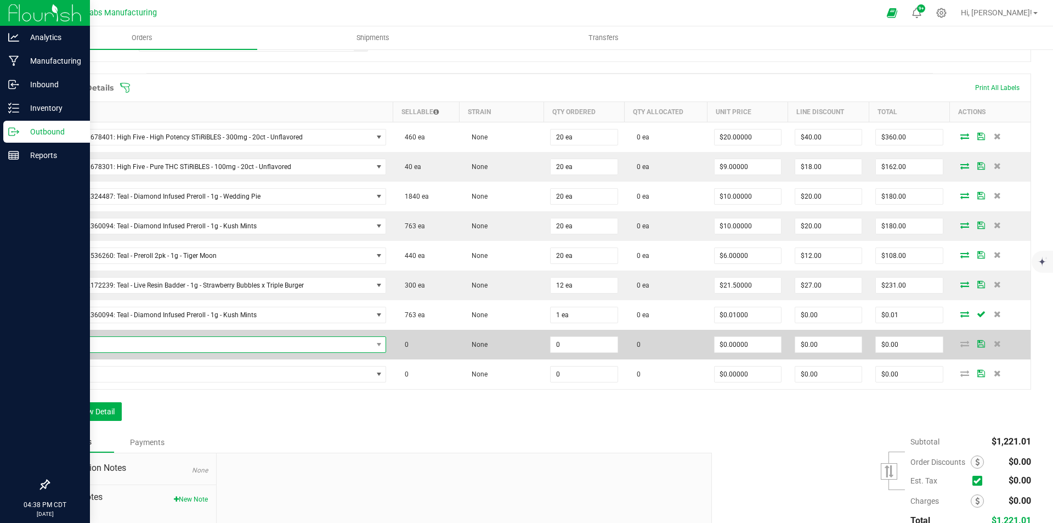
click at [274, 346] on span "NO DATA FOUND" at bounding box center [215, 344] width 316 height 15
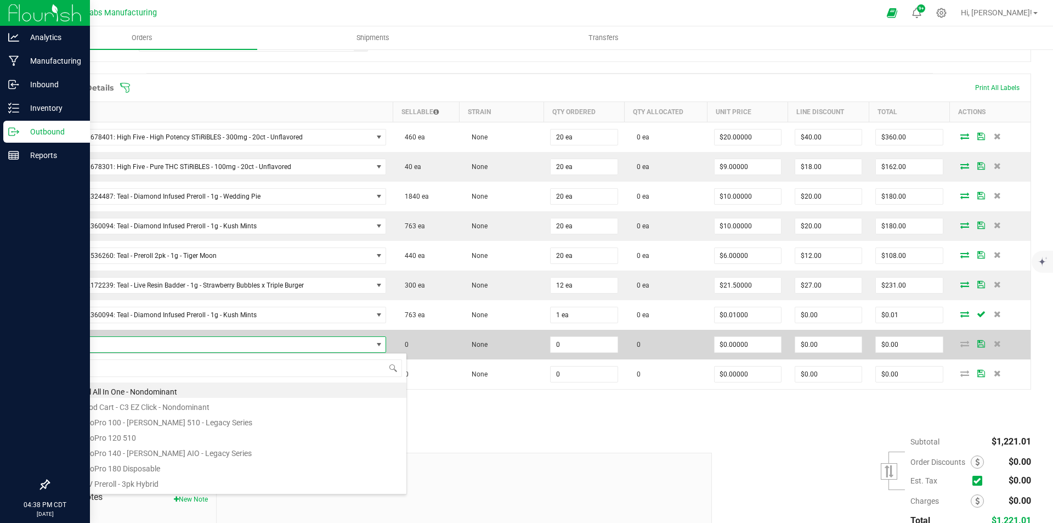
scroll to position [16, 324]
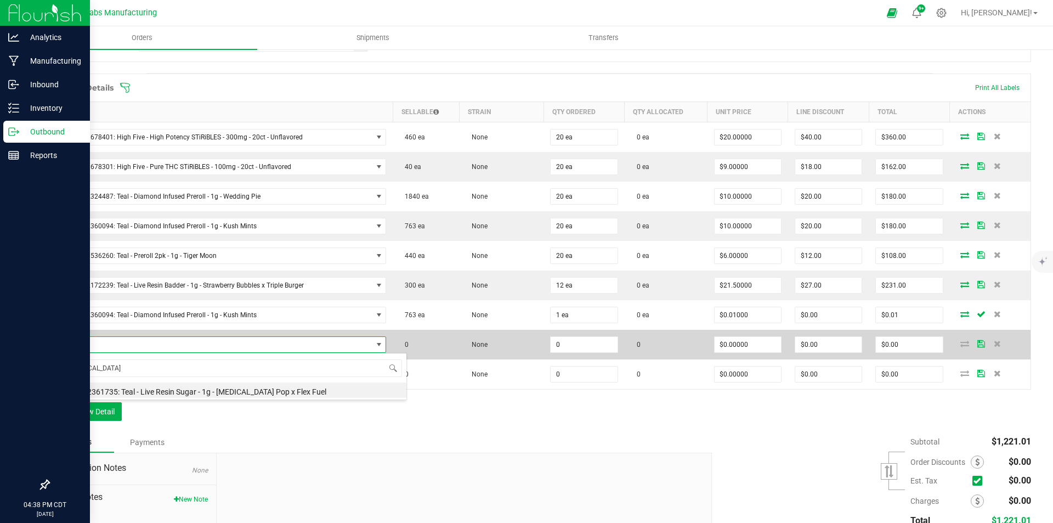
type input "[MEDICAL_DATA]"
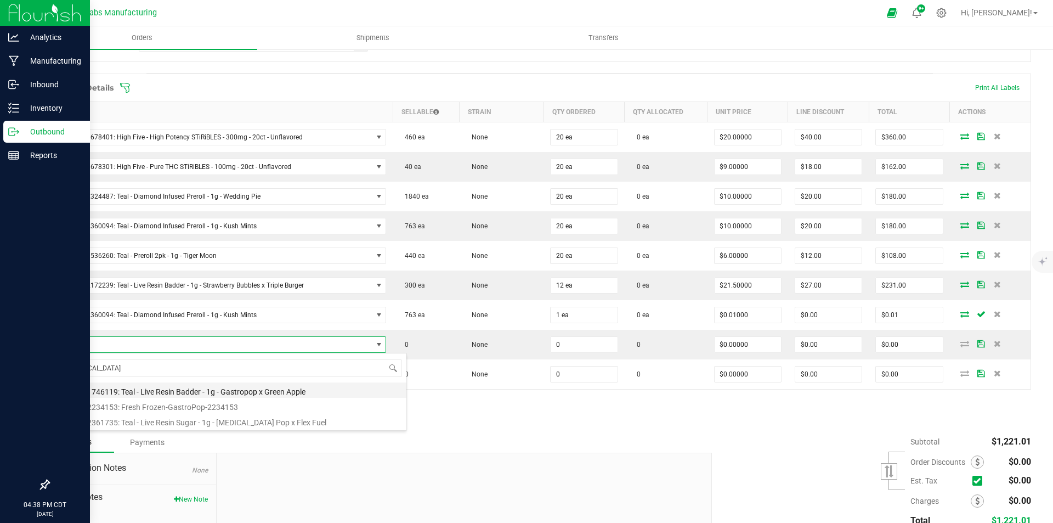
click at [296, 391] on li "M00001746119: Teal - Live Resin Badder - 1g - Gastropop x Green Apple" at bounding box center [232, 389] width 350 height 15
type input "0 ea"
type input "$22.50000"
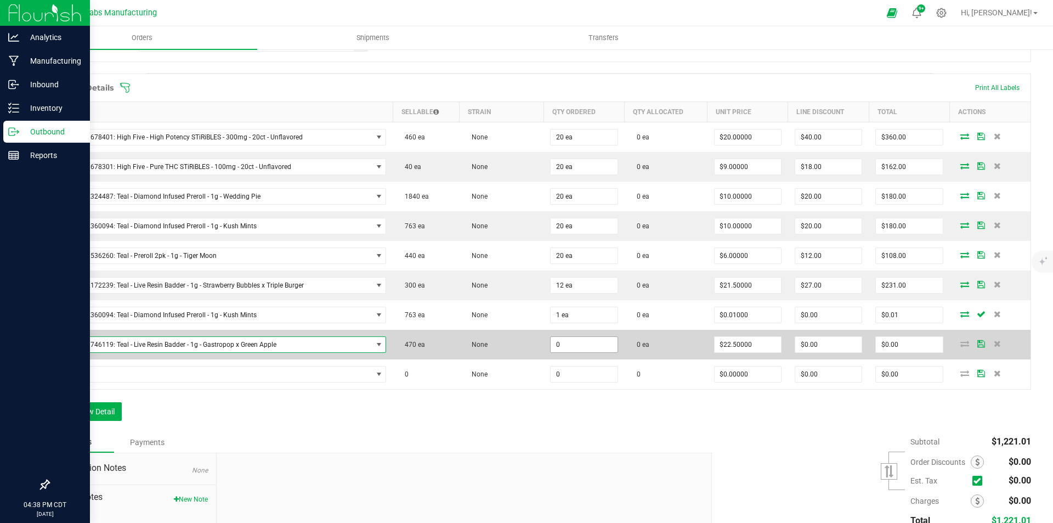
click at [575, 345] on input "0" at bounding box center [584, 344] width 66 height 15
type input "1 ea"
type input "22.5"
type input "$22.50"
click at [748, 341] on input "22.5" at bounding box center [748, 344] width 66 height 15
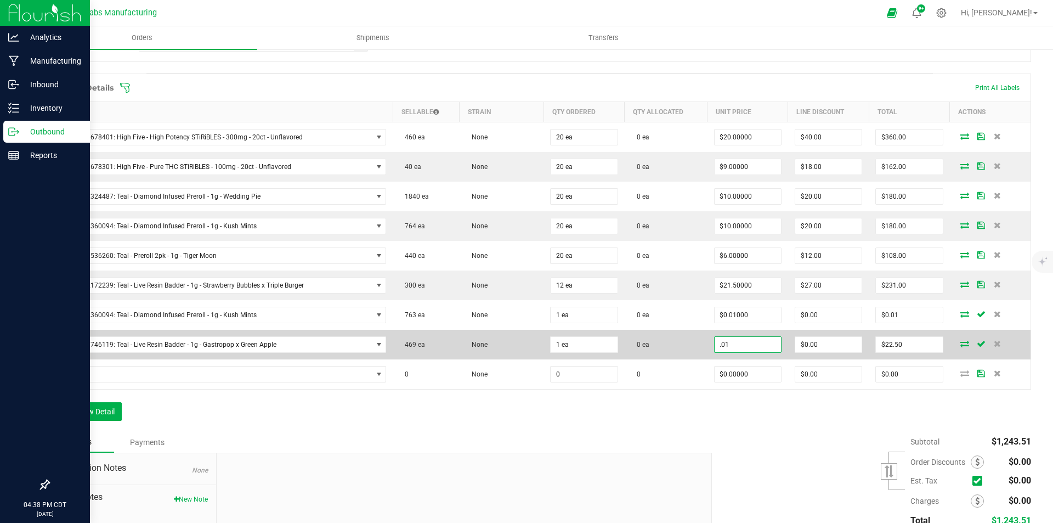
type input "$0.01000"
type input "0"
type input "$0.01"
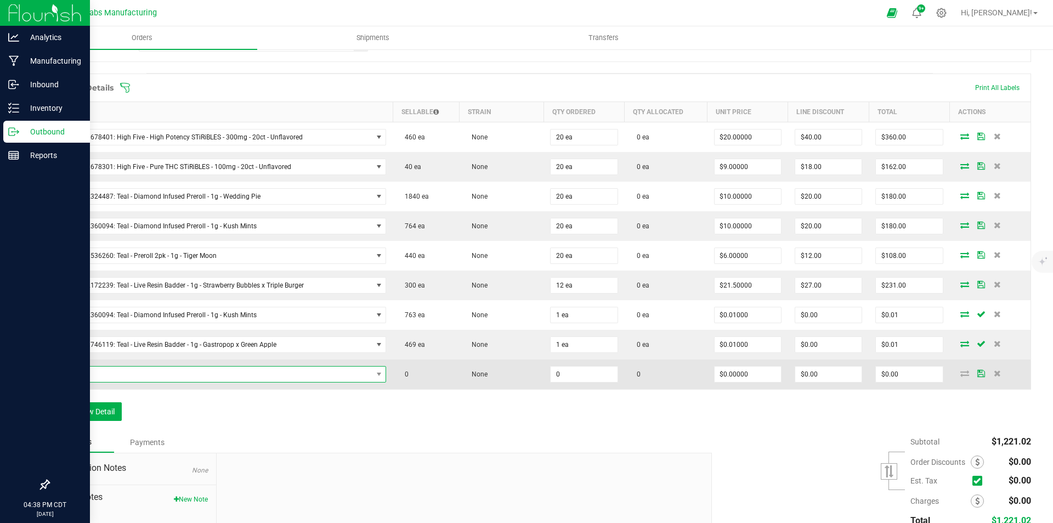
click at [334, 374] on span "NO DATA FOUND" at bounding box center [215, 373] width 316 height 15
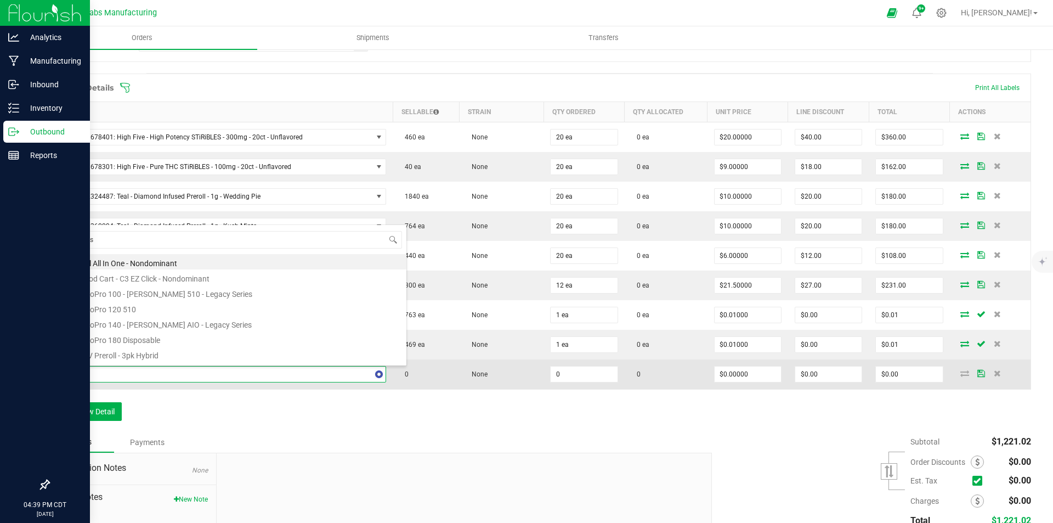
type input "mississi"
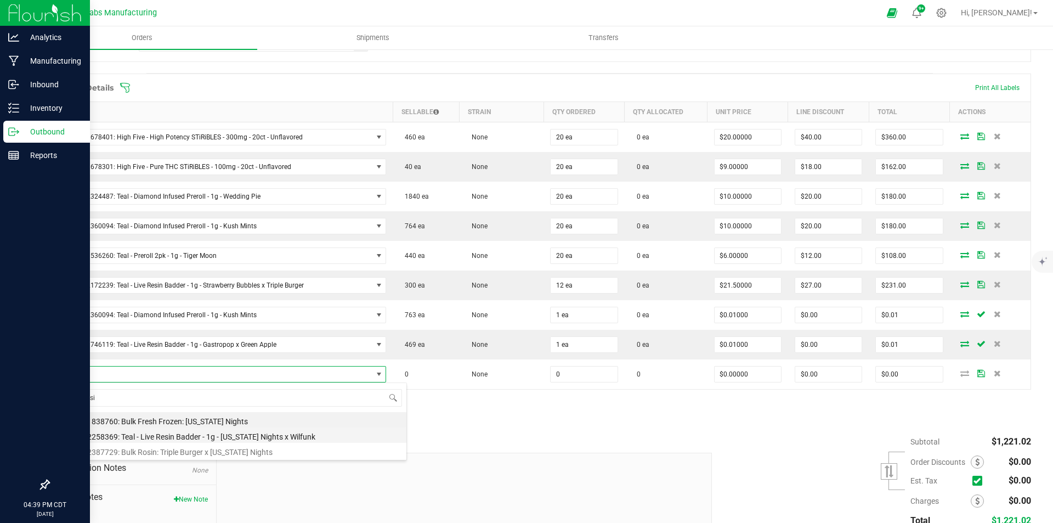
click at [303, 435] on li "M00002258369: Teal - Live Resin Badder - 1g - [US_STATE] Nights x Wilfunk" at bounding box center [232, 434] width 350 height 15
type input "0 ea"
type input "$22.50000"
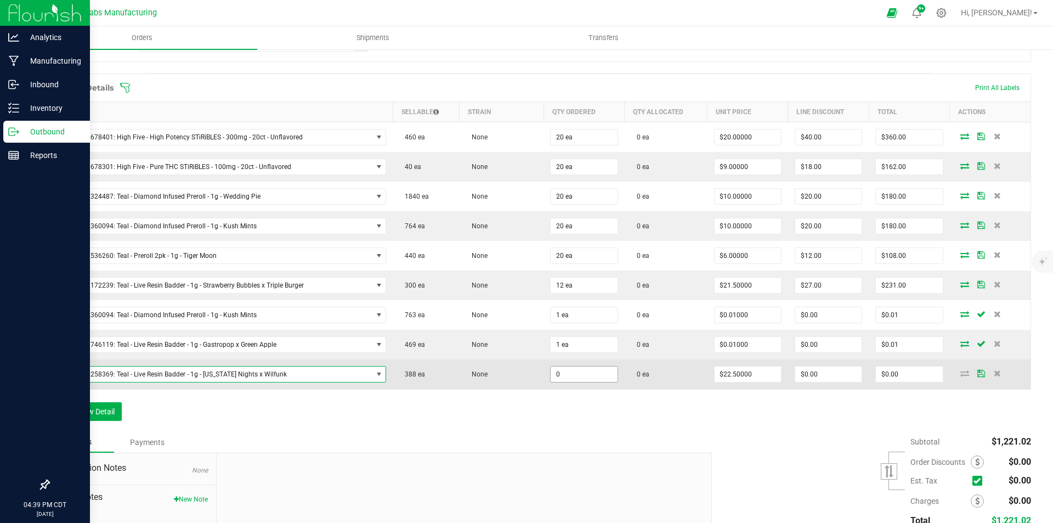
click at [585, 375] on input "0" at bounding box center [584, 373] width 66 height 15
type input "1 ea"
type input "22.5"
type input "$22.50"
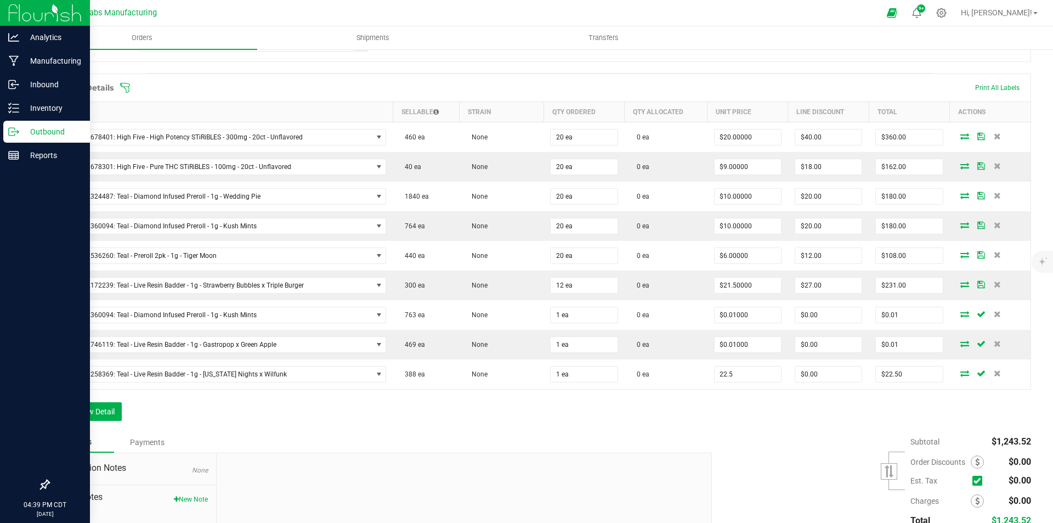
click at [749, 372] on input "22.5" at bounding box center [748, 373] width 66 height 15
type input "$0.01000"
type input "0"
type input "$0.01"
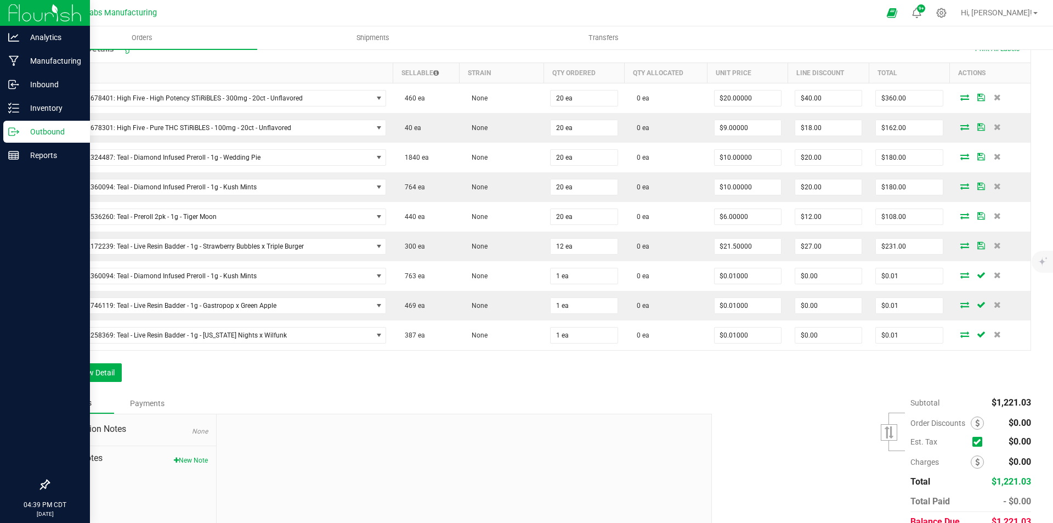
scroll to position [352, 0]
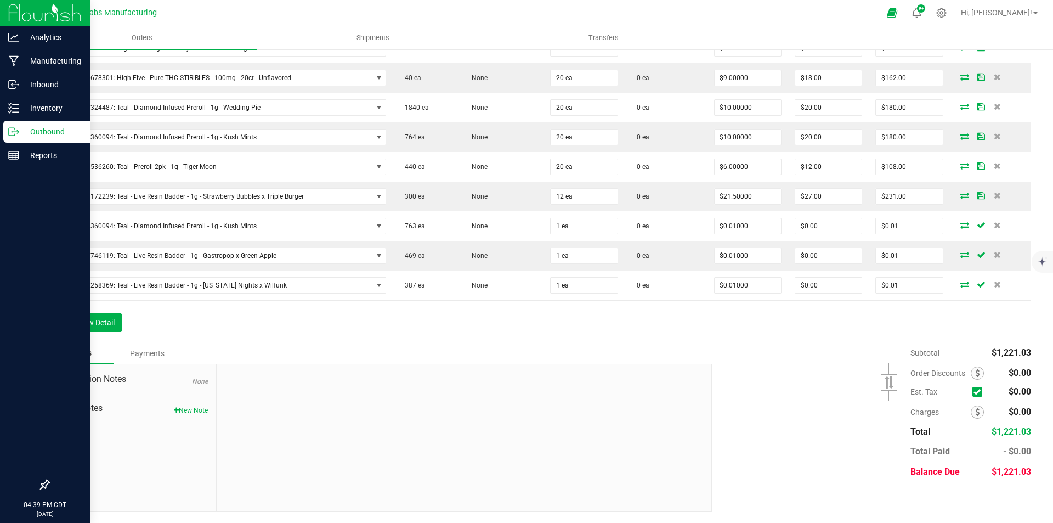
click at [204, 411] on button "New Note" at bounding box center [191, 410] width 34 height 10
click at [233, 444] on textarea "* Note" at bounding box center [464, 461] width 478 height 44
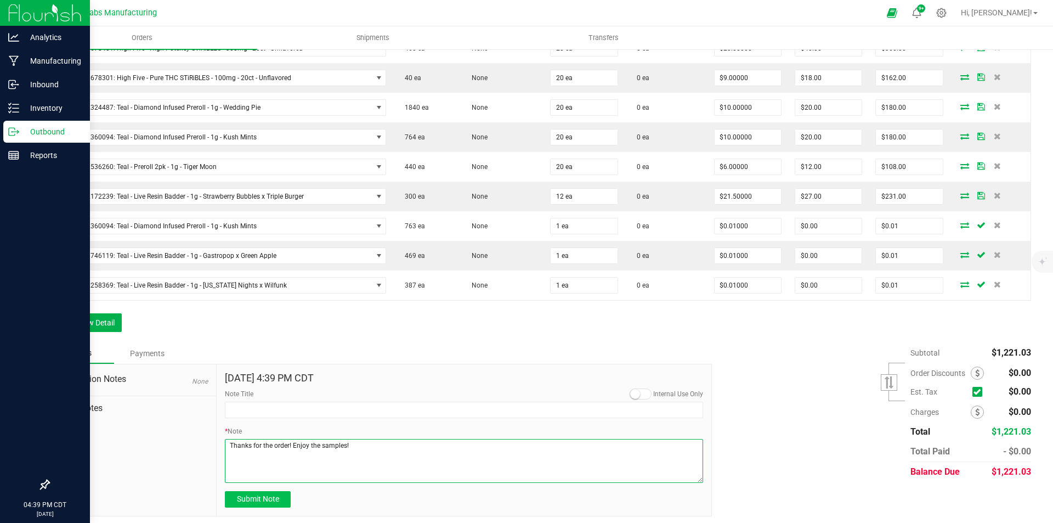
type textarea "Thanks for the order! Enjoy the samples!"
click at [251, 494] on button "Submit Note" at bounding box center [258, 499] width 66 height 16
type input "[DATE] 16:39 PM CDT"
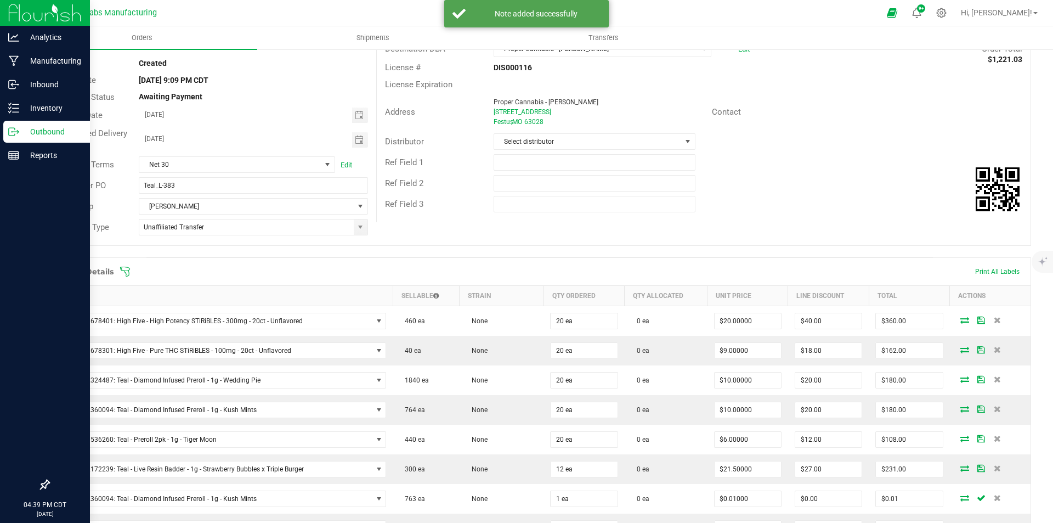
scroll to position [0, 0]
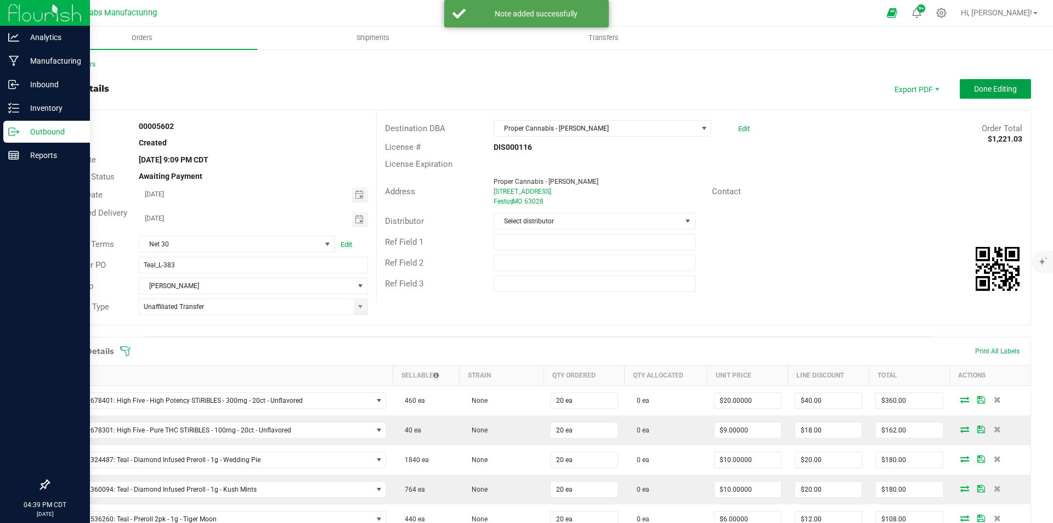
click at [990, 90] on span "Done Editing" at bounding box center [995, 88] width 43 height 9
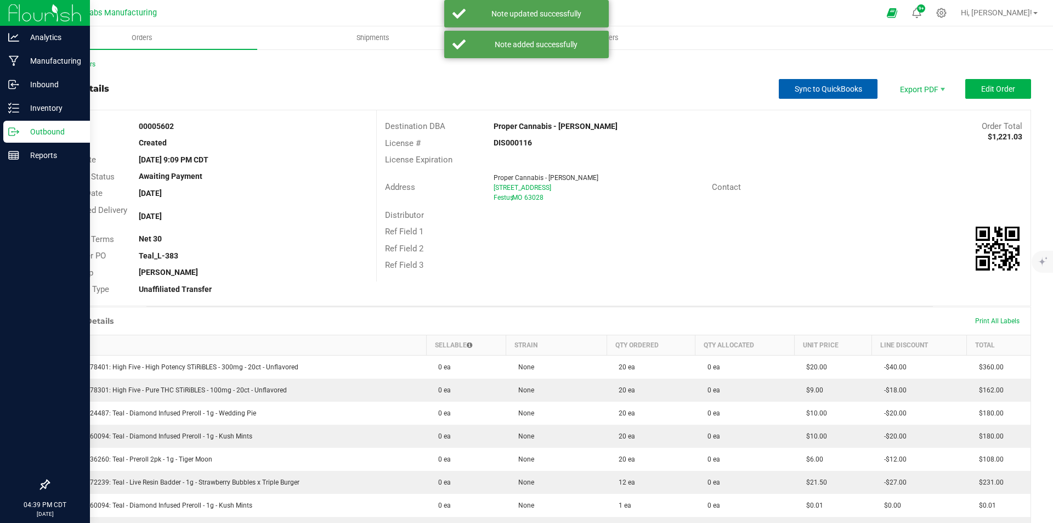
click at [840, 92] on span "Sync to QuickBooks" at bounding box center [828, 88] width 67 height 9
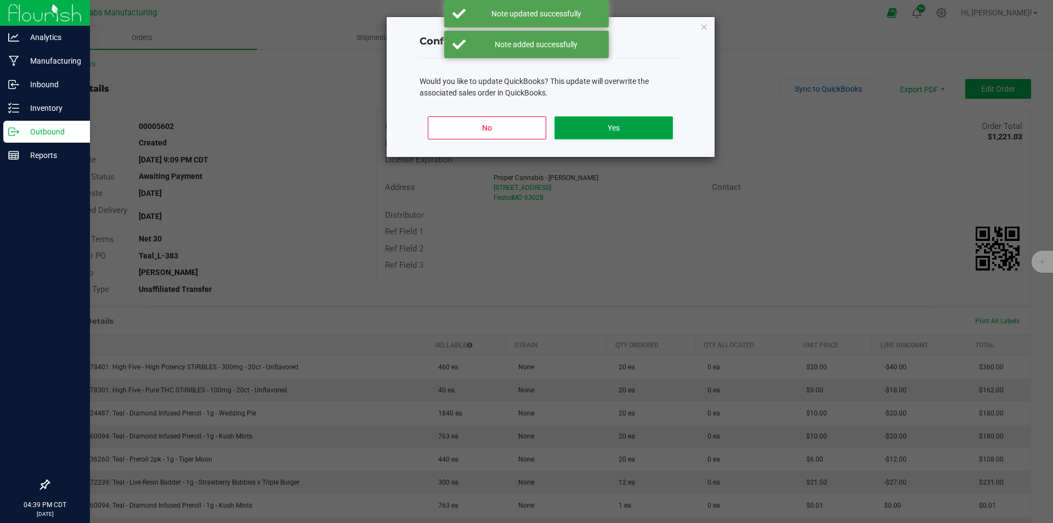
click at [630, 132] on button "Yes" at bounding box center [614, 127] width 118 height 23
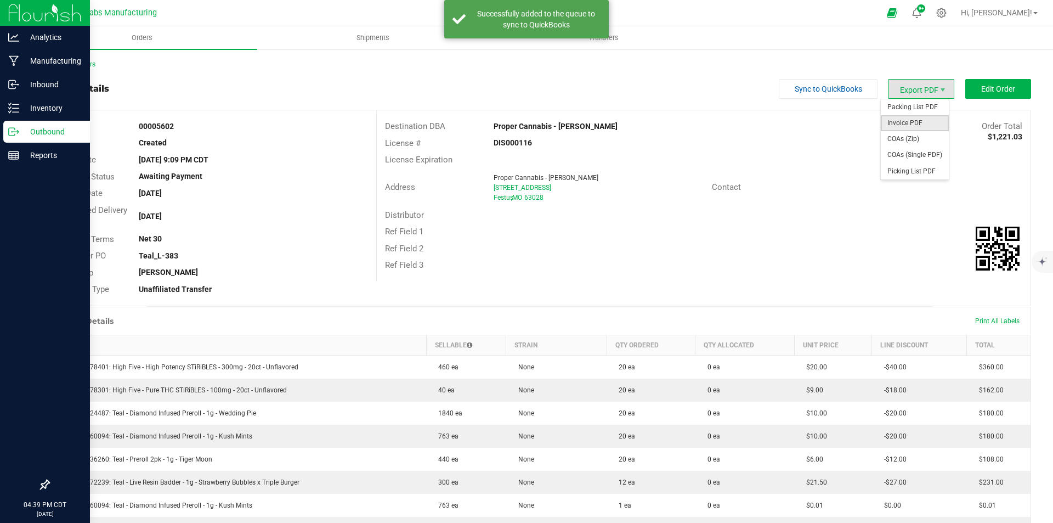
click at [910, 121] on span "Invoice PDF" at bounding box center [915, 123] width 68 height 16
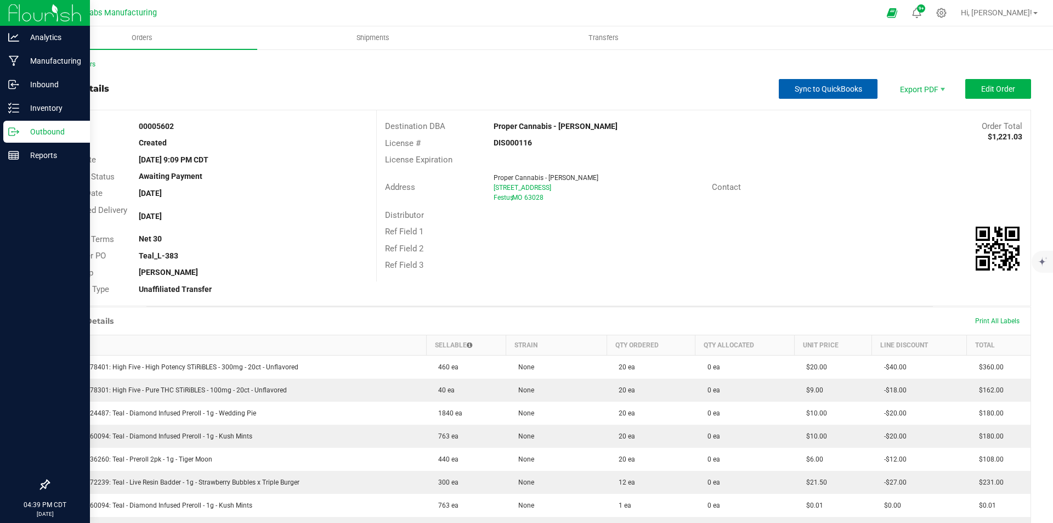
click at [806, 92] on span "Sync to QuickBooks" at bounding box center [828, 88] width 67 height 9
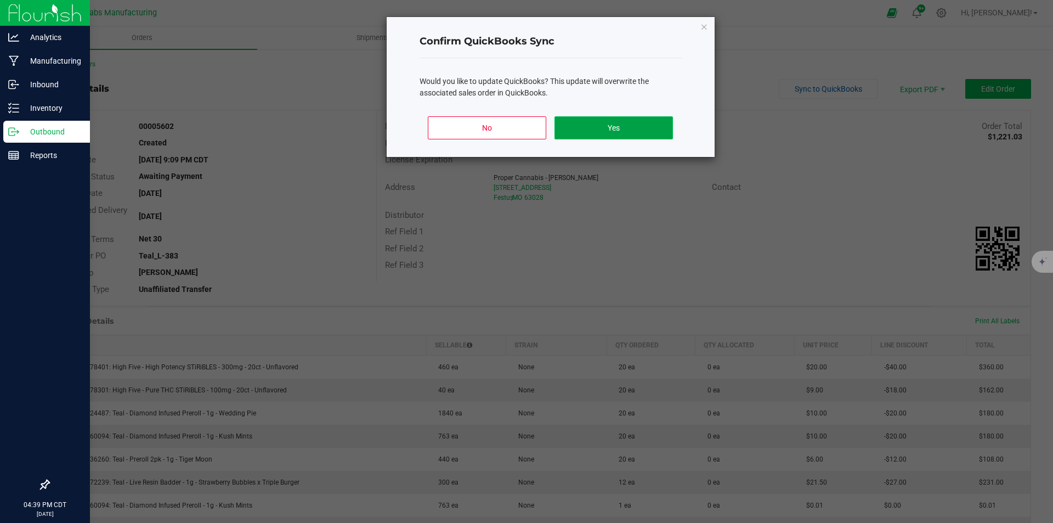
click at [629, 122] on button "Yes" at bounding box center [614, 127] width 118 height 23
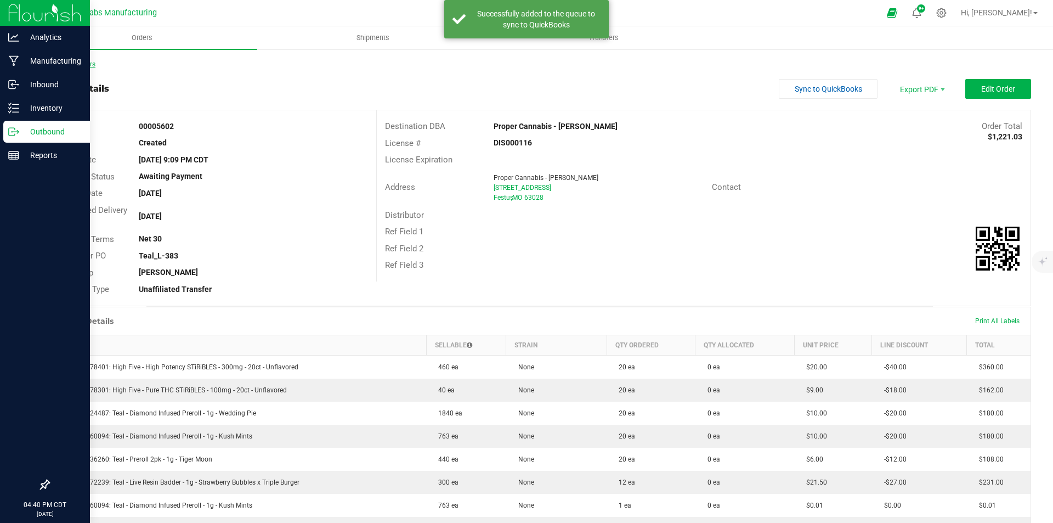
click at [73, 65] on link "Back to Orders" at bounding box center [71, 64] width 47 height 8
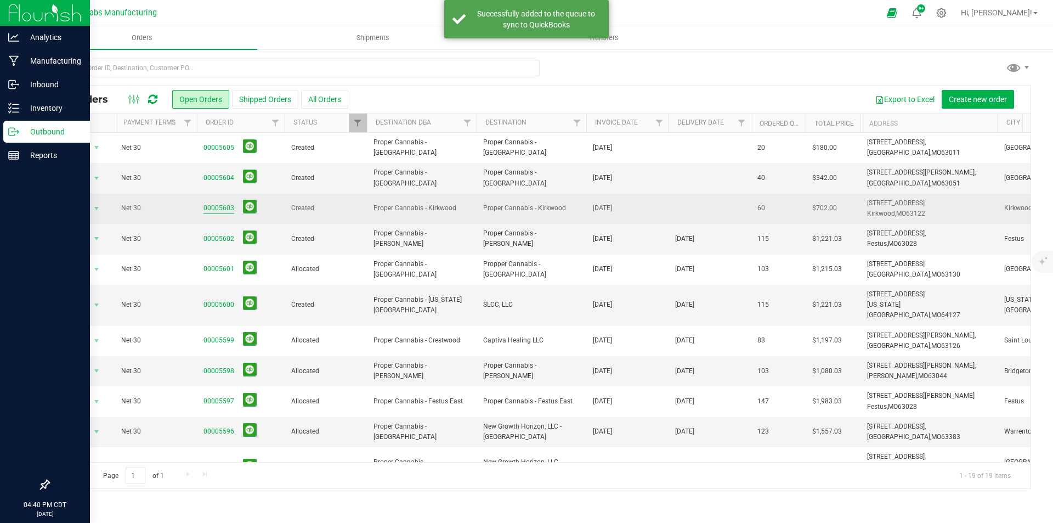
click at [222, 206] on link "00005603" at bounding box center [219, 208] width 31 height 10
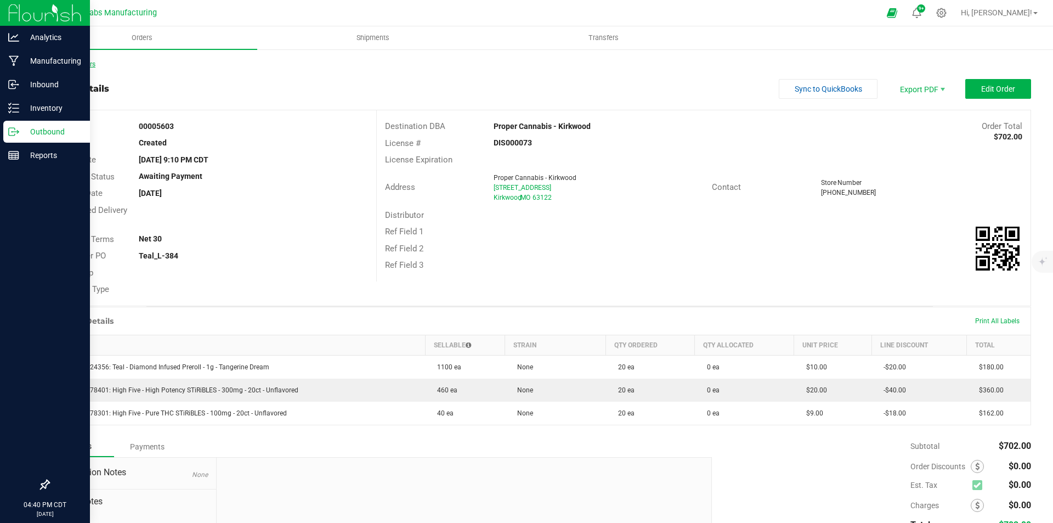
click at [94, 63] on link "Back to Orders" at bounding box center [71, 64] width 47 height 8
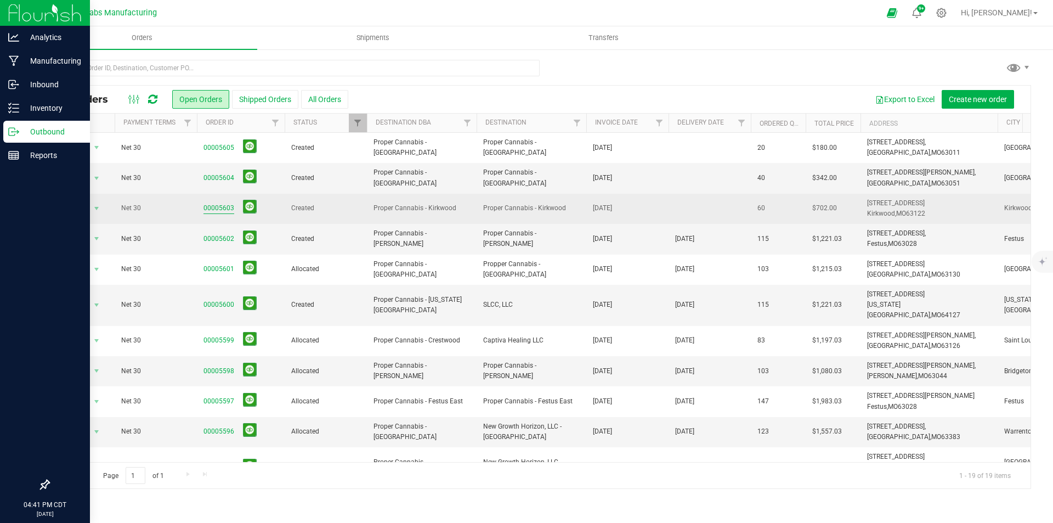
click at [206, 206] on link "00005603" at bounding box center [219, 208] width 31 height 10
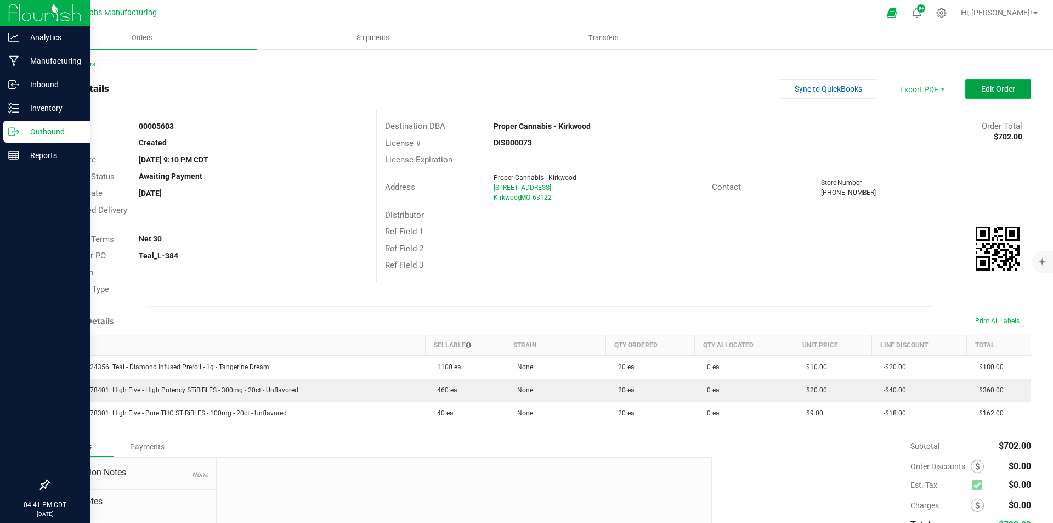
click at [985, 93] on span "Edit Order" at bounding box center [998, 88] width 34 height 9
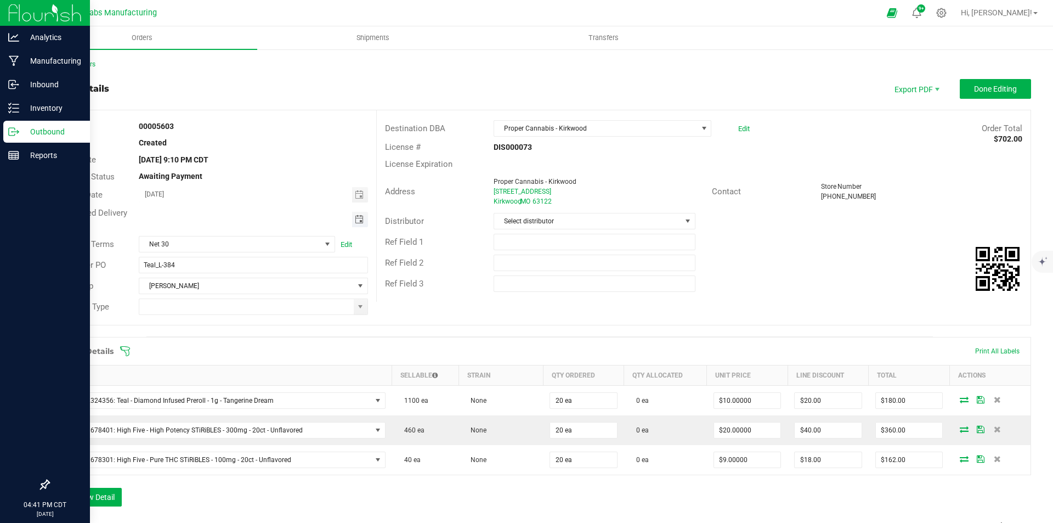
click at [358, 220] on span "Toggle calendar" at bounding box center [359, 219] width 9 height 9
click at [209, 341] on span "25" at bounding box center [204, 344] width 16 height 17
type input "[DATE]"
click at [355, 313] on span at bounding box center [361, 306] width 14 height 15
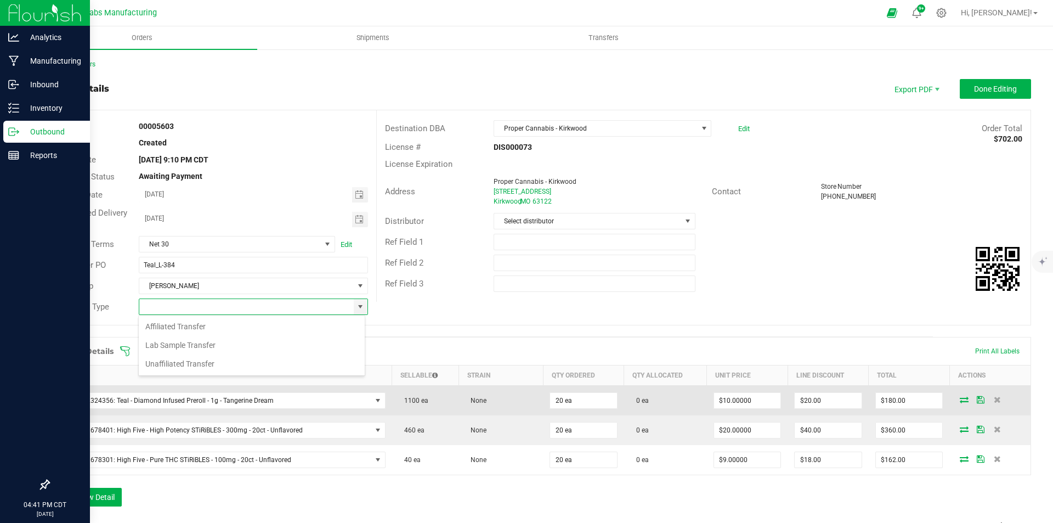
scroll to position [16, 227]
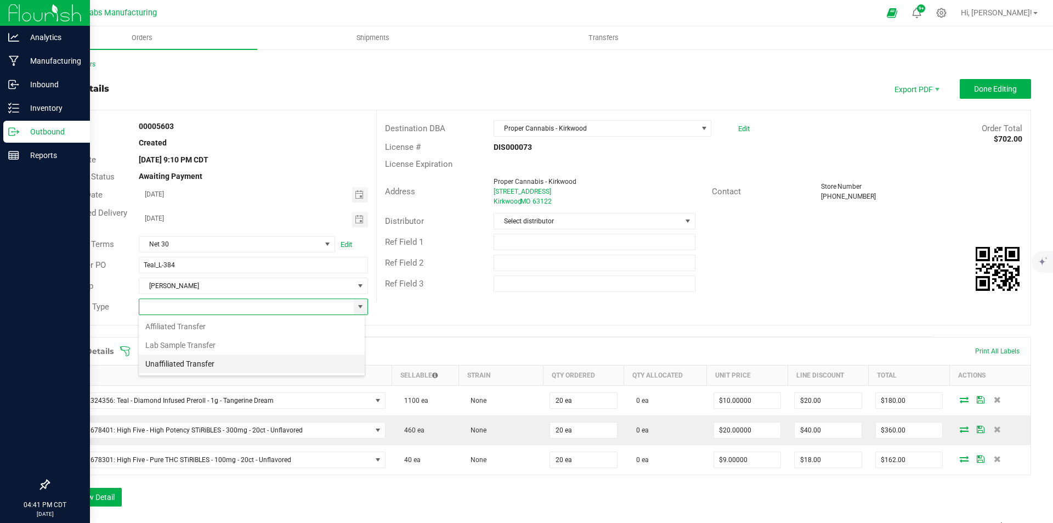
click at [201, 354] on li "Unaffiliated Transfer" at bounding box center [252, 363] width 226 height 19
type input "Unaffiliated Transfer"
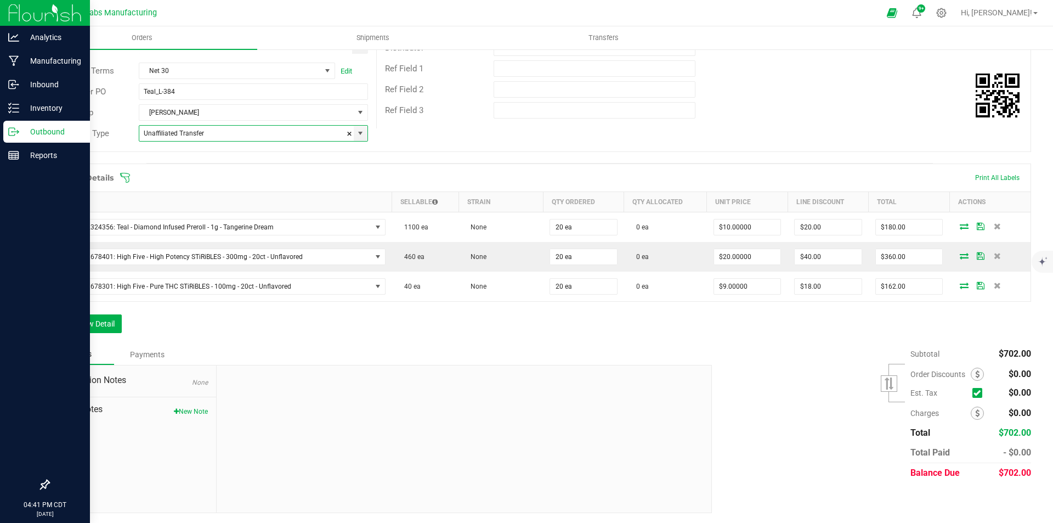
scroll to position [174, 0]
click at [100, 322] on button "Add New Detail" at bounding box center [85, 322] width 74 height 19
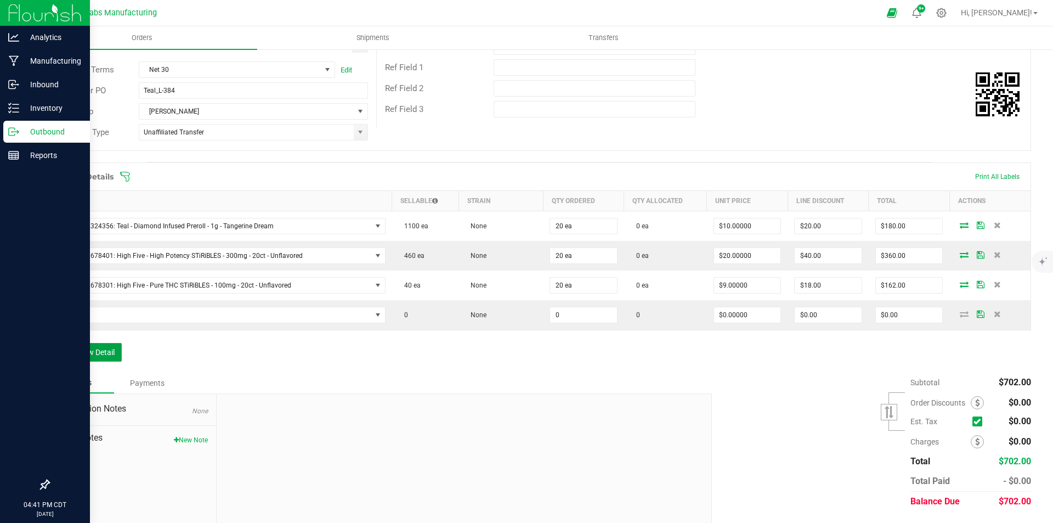
click at [100, 355] on button "Add New Detail" at bounding box center [85, 352] width 74 height 19
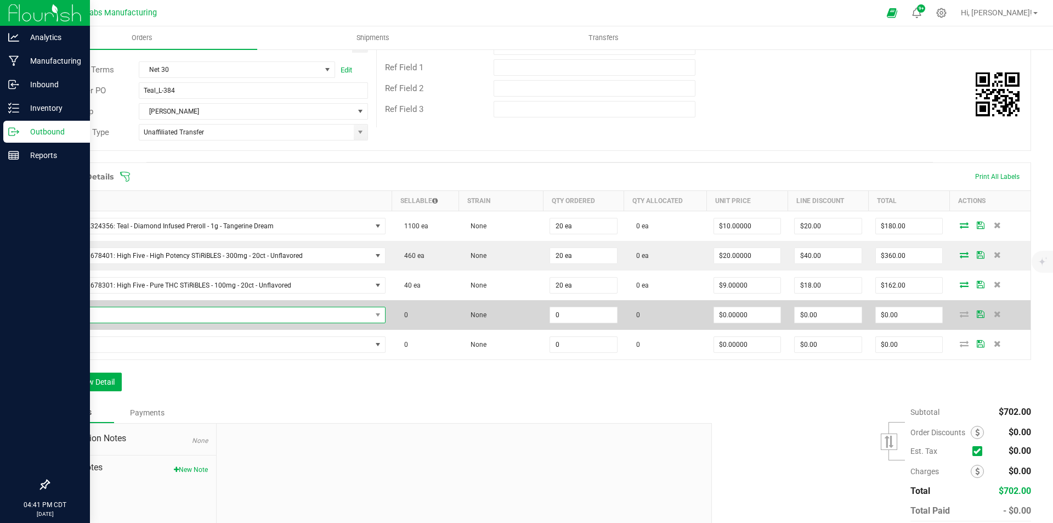
click at [193, 314] on span "NO DATA FOUND" at bounding box center [214, 314] width 315 height 15
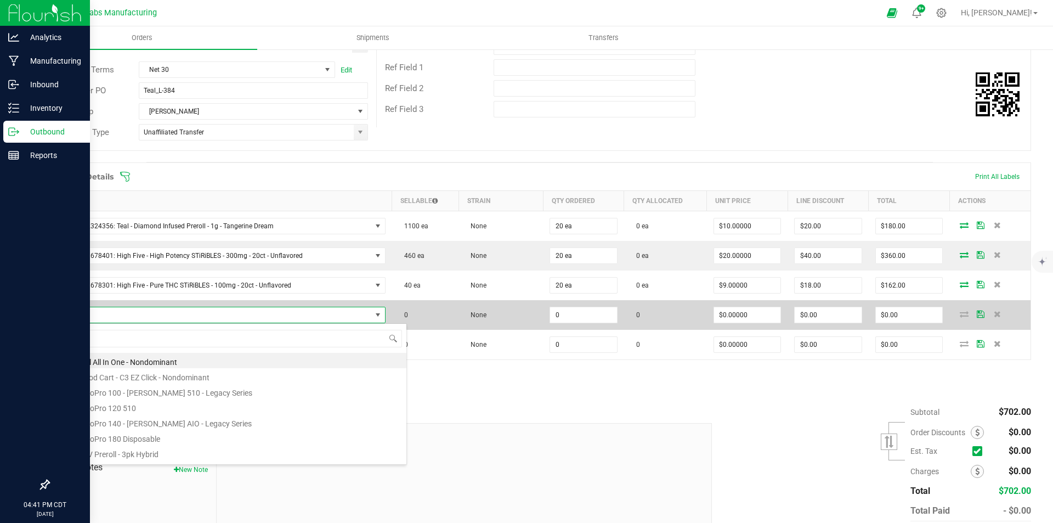
scroll to position [16, 320]
type input "[MEDICAL_DATA]"
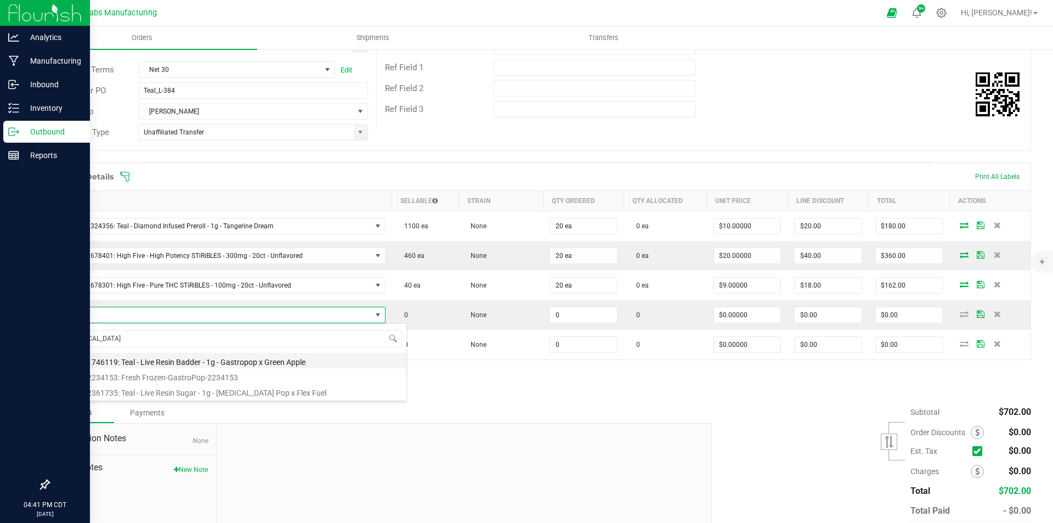
click at [247, 359] on li "M00001746119: Teal - Live Resin Badder - 1g - Gastropop x Green Apple" at bounding box center [232, 360] width 350 height 15
type input "0 ea"
type input "$22.50000"
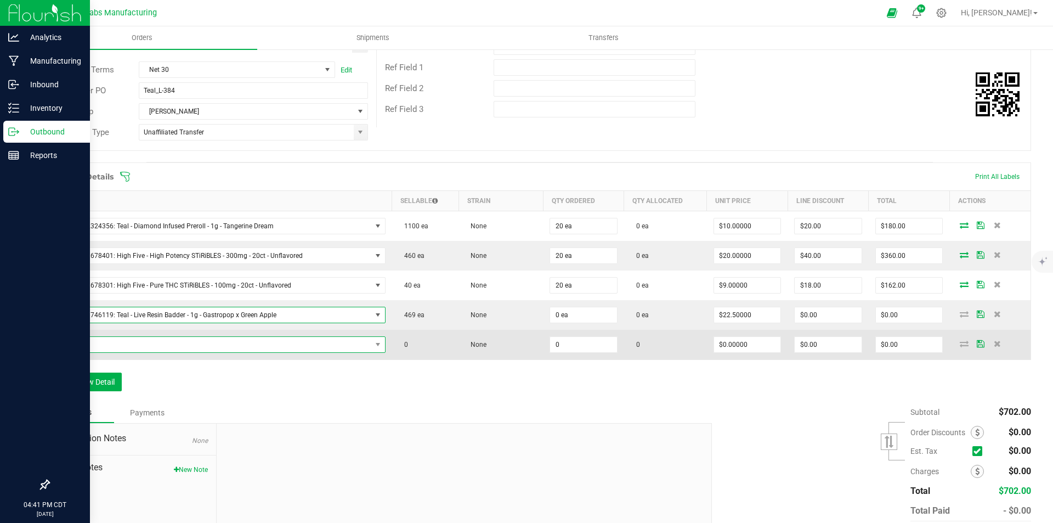
click at [251, 343] on span "NO DATA FOUND" at bounding box center [214, 344] width 315 height 15
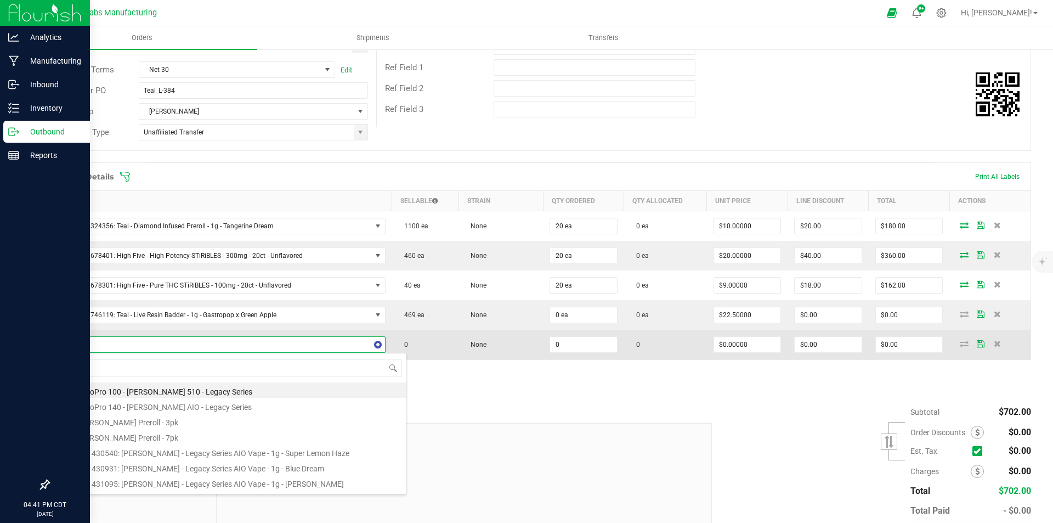
type input "kush m"
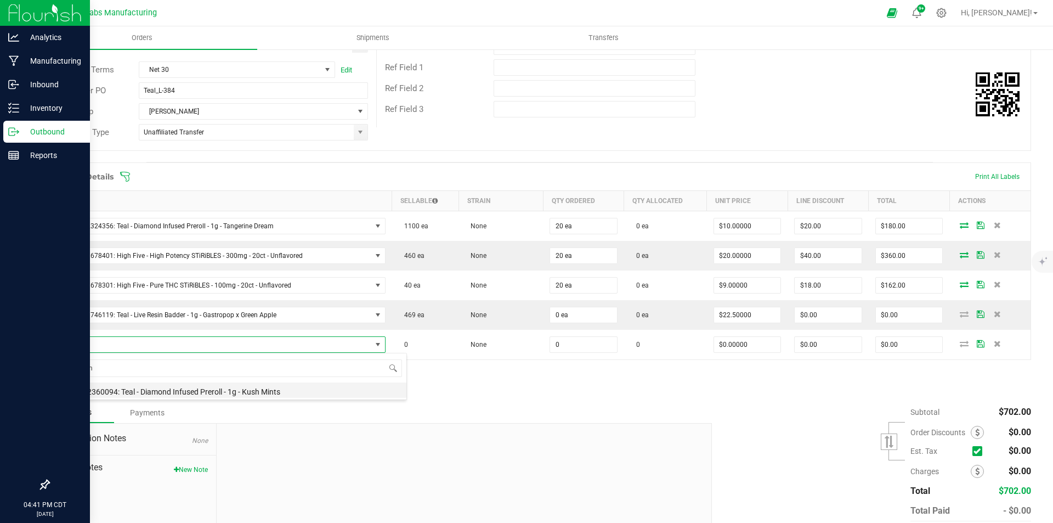
click at [228, 393] on li "M00002360094: Teal - Diamond Infused Preroll - 1g - Kush Mints" at bounding box center [232, 389] width 350 height 15
type input "0 ea"
type input "$10.00000"
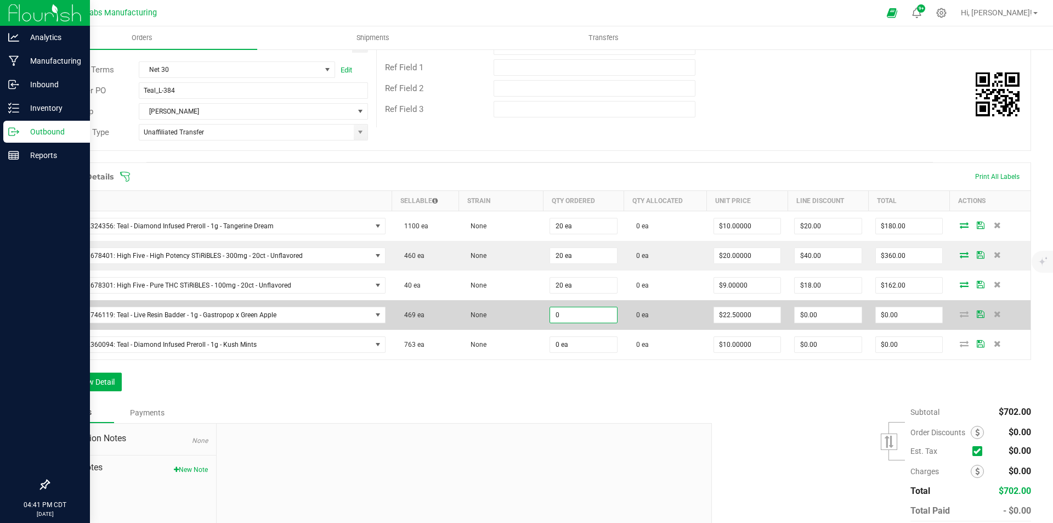
click at [573, 312] on input "0" at bounding box center [583, 314] width 67 height 15
type input "1 ea"
type input "22.5"
type input "$22.50"
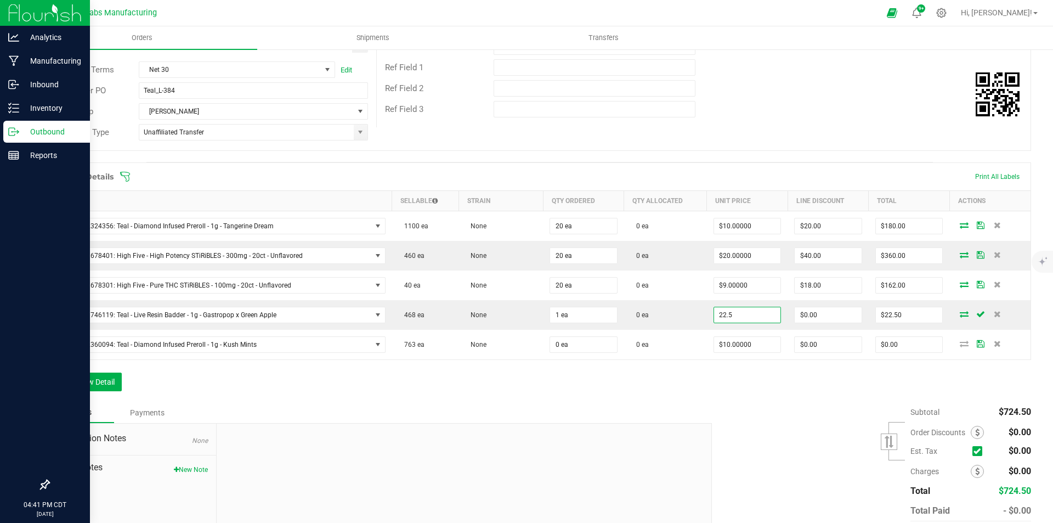
click at [736, 314] on input "22.5" at bounding box center [747, 314] width 67 height 15
type input "$0.01000"
type input "0"
type input "$0.01"
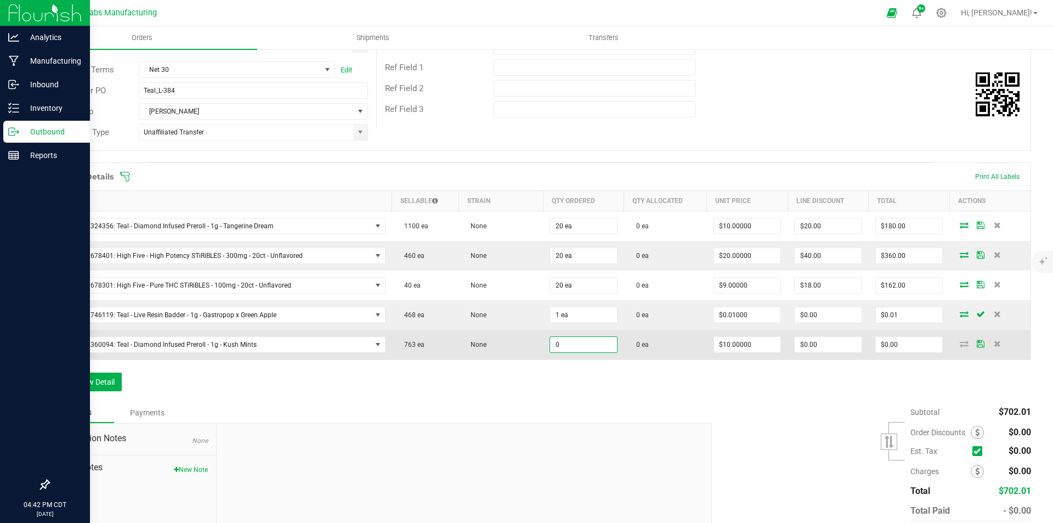
click at [586, 343] on input "0" at bounding box center [583, 344] width 67 height 15
type input "1 ea"
type input "10"
type input "$10.00"
click at [743, 343] on input "10" at bounding box center [747, 344] width 67 height 15
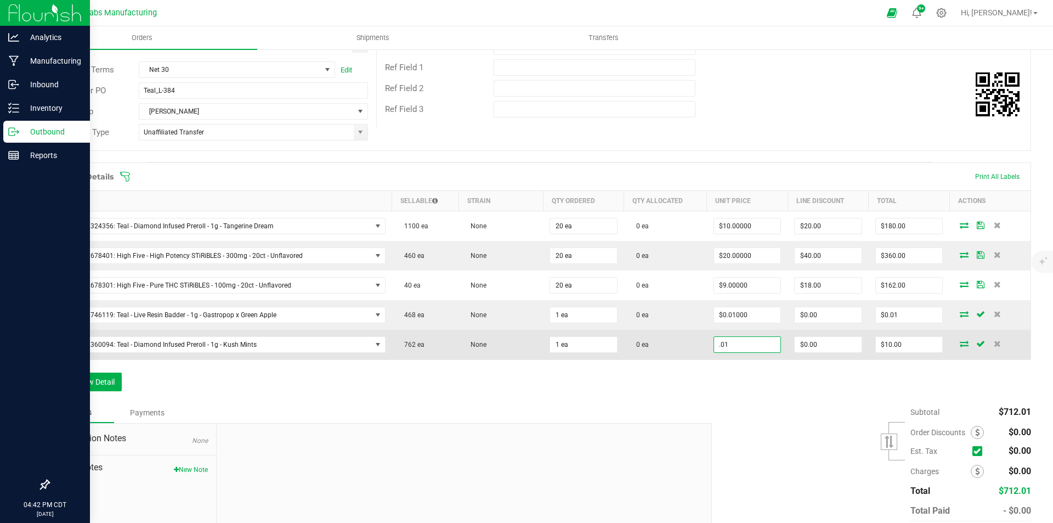
type input "$0.01000"
type input "0"
type input "$0.01"
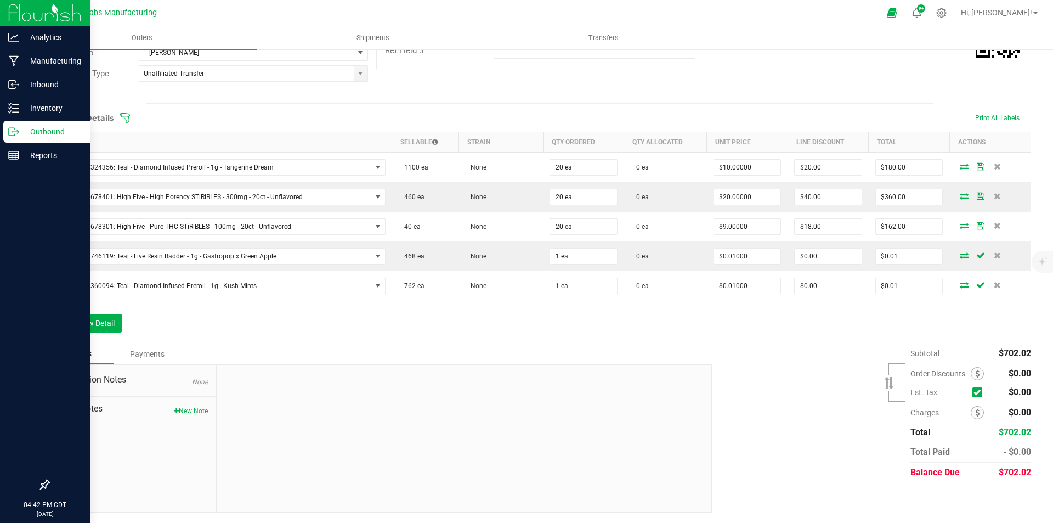
scroll to position [234, 0]
click at [196, 411] on button "New Note" at bounding box center [191, 410] width 34 height 10
click at [246, 445] on textarea "* Note" at bounding box center [464, 461] width 478 height 44
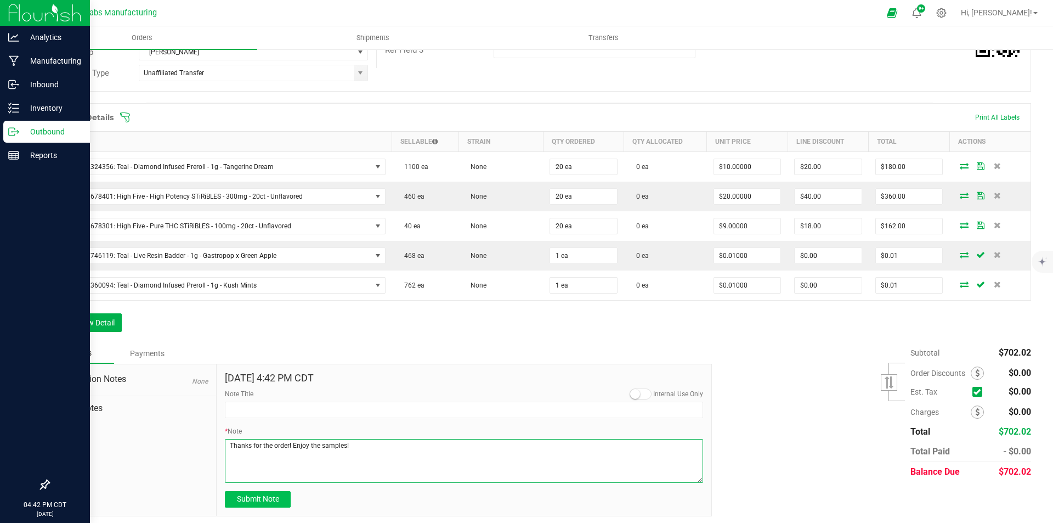
type textarea "Thanks for the order! Enjoy the samples!"
click at [245, 500] on span "Submit Note" at bounding box center [258, 498] width 42 height 9
type input "[DATE] 16:42 PM CDT"
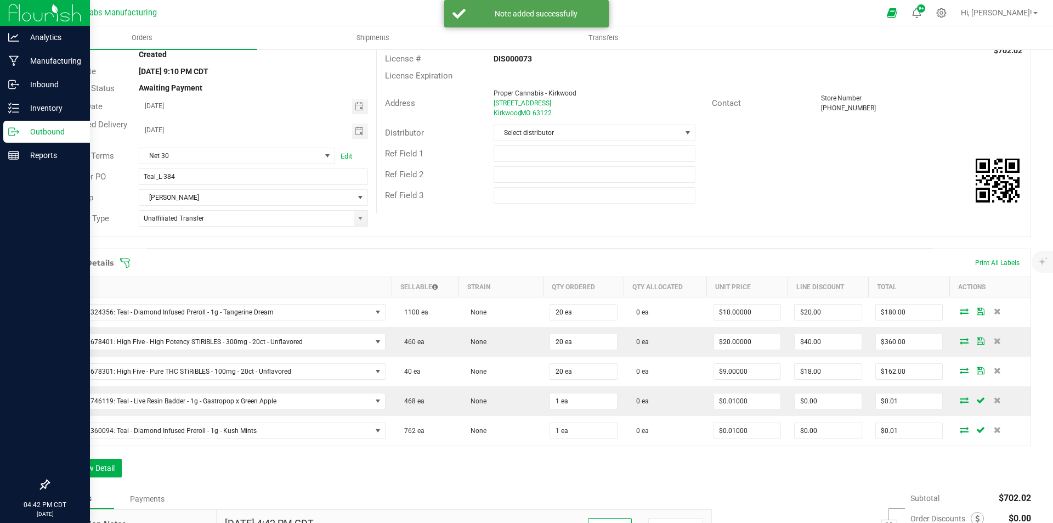
scroll to position [0, 0]
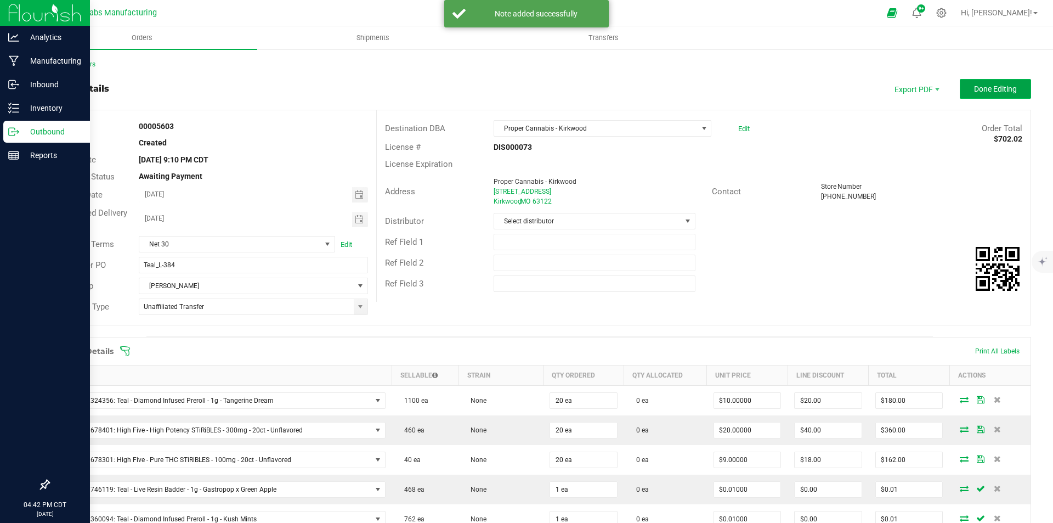
click at [999, 89] on span "Done Editing" at bounding box center [995, 88] width 43 height 9
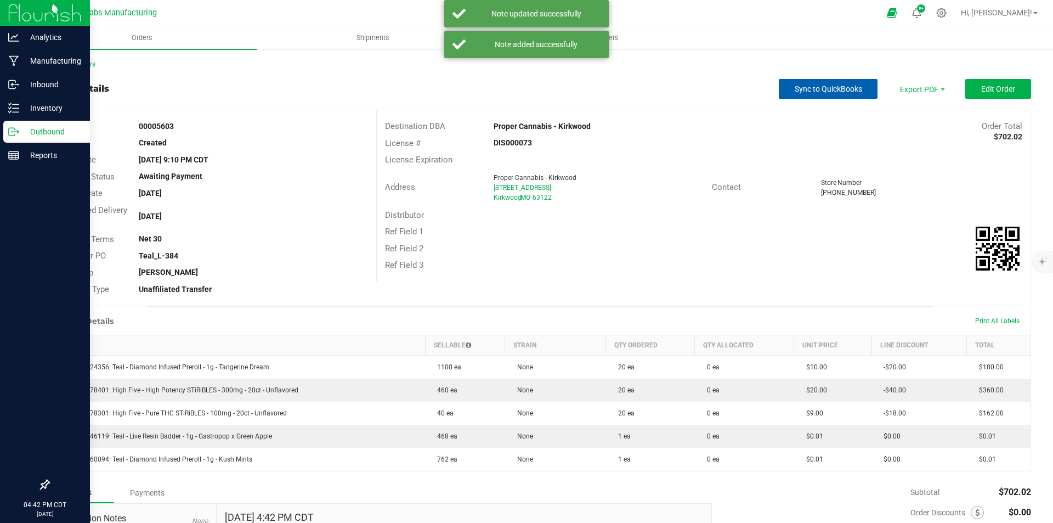
click at [841, 79] on button "Sync to QuickBooks" at bounding box center [828, 89] width 99 height 20
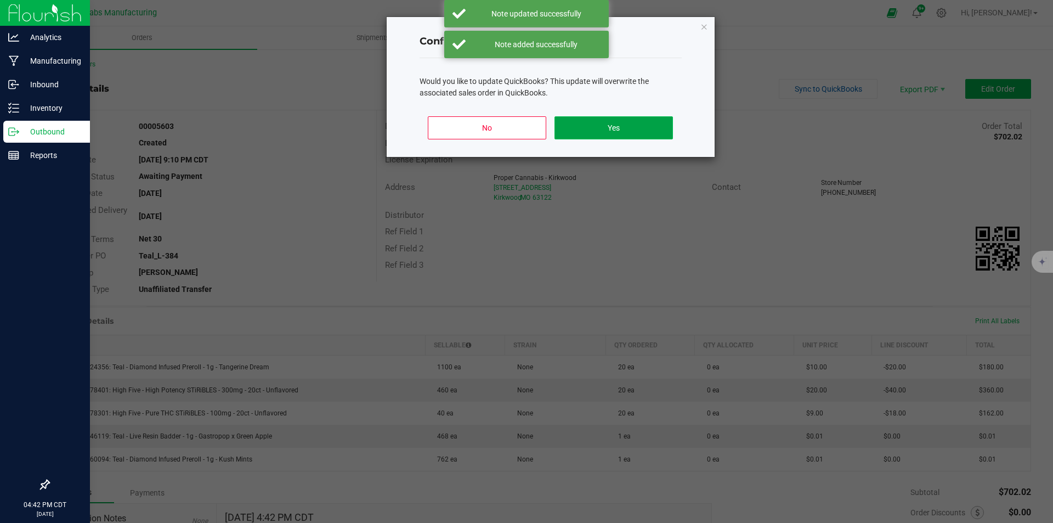
click at [628, 123] on button "Yes" at bounding box center [614, 127] width 118 height 23
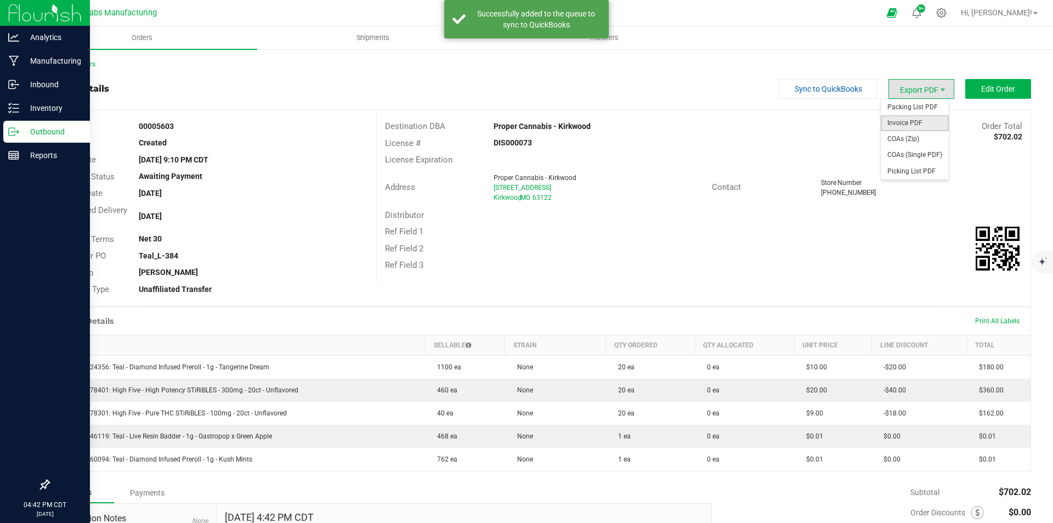
click at [907, 123] on span "Invoice PDF" at bounding box center [915, 123] width 68 height 16
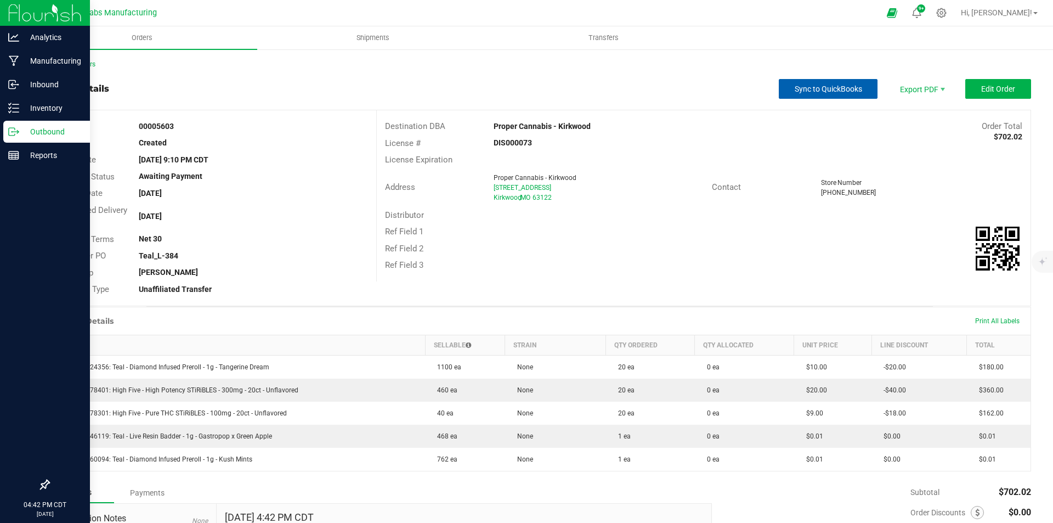
click at [805, 89] on span "Sync to QuickBooks" at bounding box center [828, 88] width 67 height 9
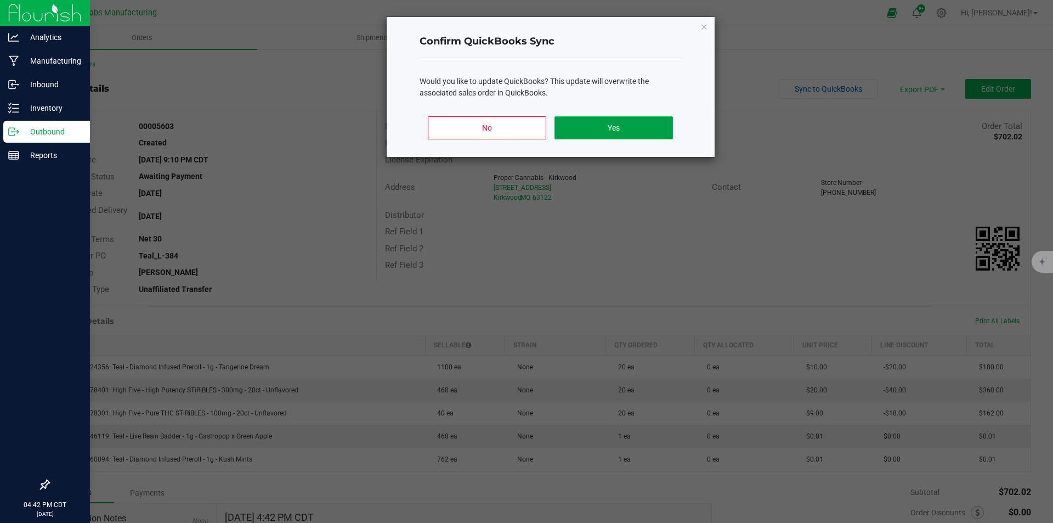
click at [658, 122] on button "Yes" at bounding box center [614, 127] width 118 height 23
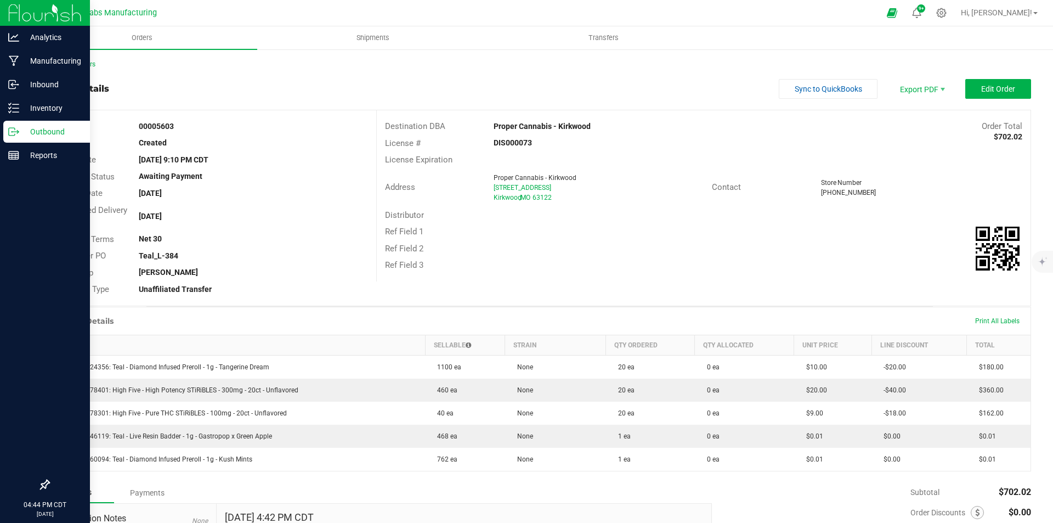
click at [81, 59] on div "Back to Orders" at bounding box center [539, 64] width 983 height 10
click at [80, 61] on link "Back to Orders" at bounding box center [71, 64] width 47 height 8
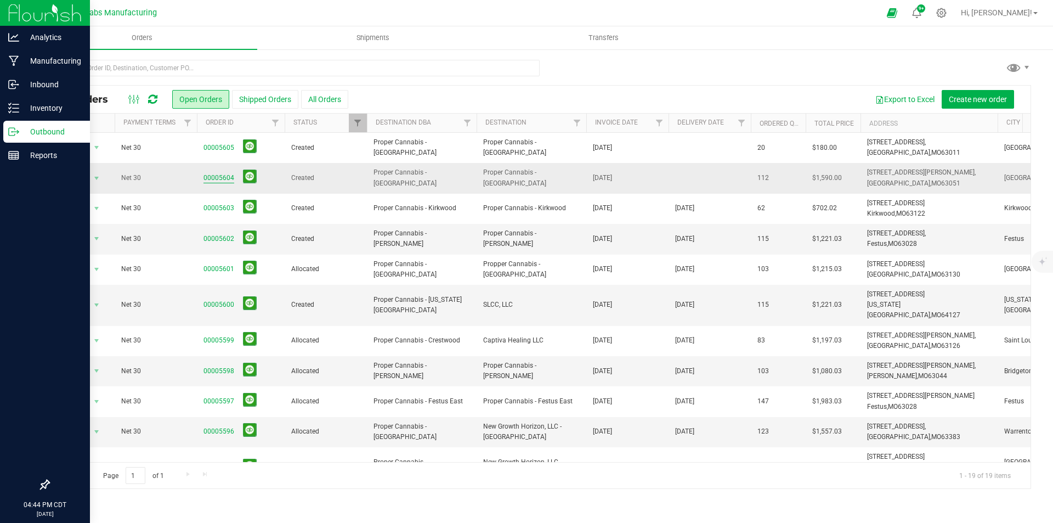
click at [212, 174] on link "00005604" at bounding box center [219, 178] width 31 height 10
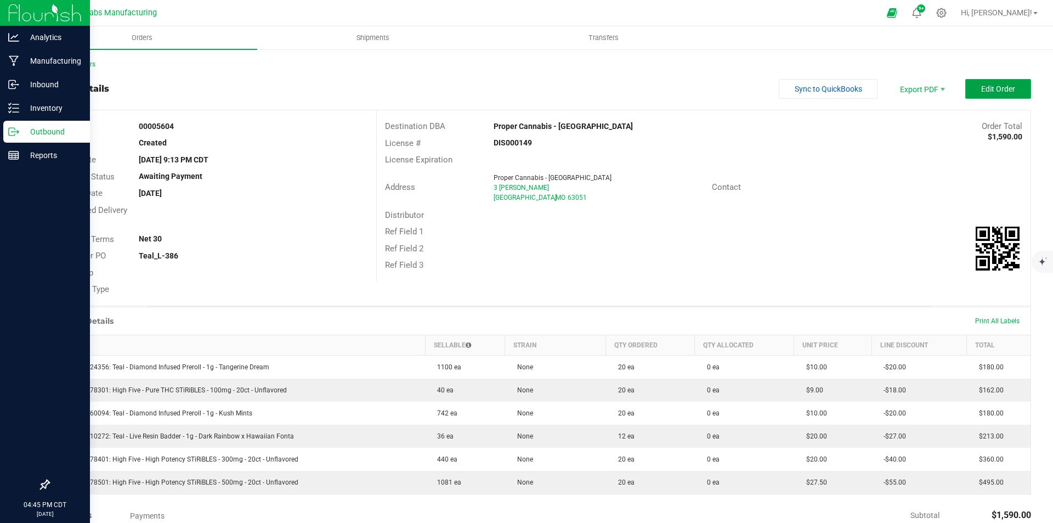
click at [1013, 93] on button "Edit Order" at bounding box center [999, 89] width 66 height 20
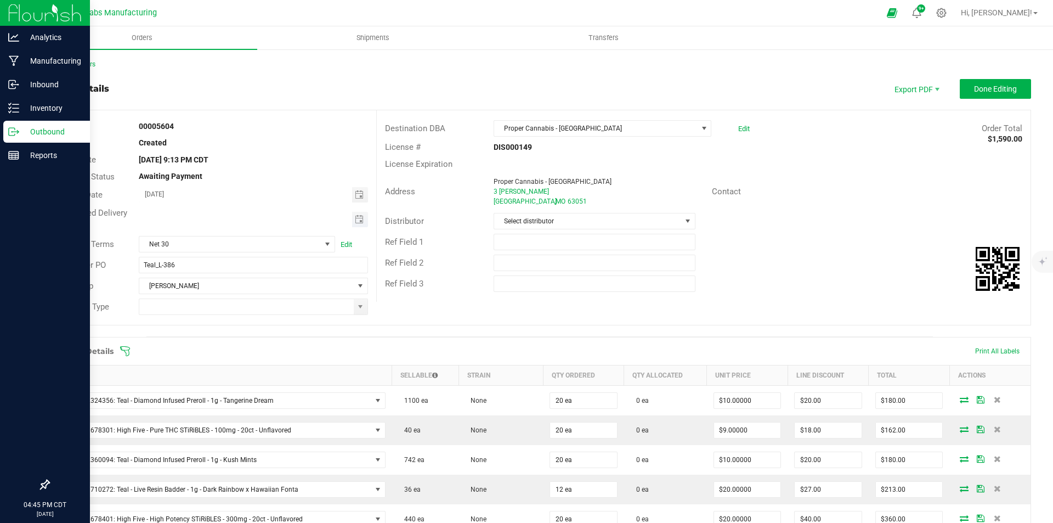
click at [362, 220] on span "Toggle calendar" at bounding box center [360, 219] width 16 height 15
click at [206, 345] on span "25" at bounding box center [204, 344] width 16 height 17
type input "[DATE]"
click at [361, 304] on span at bounding box center [360, 306] width 9 height 9
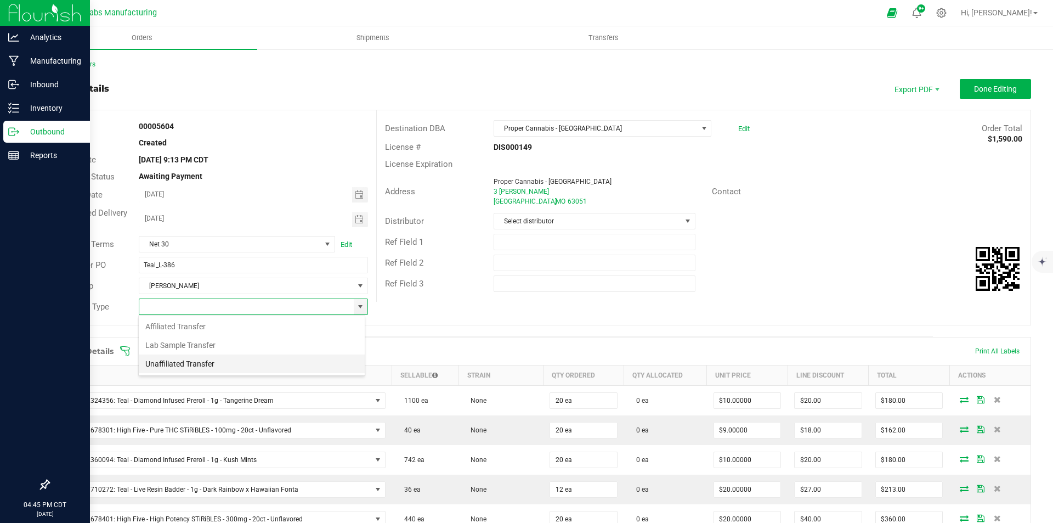
scroll to position [16, 227]
click at [247, 365] on li "Unaffiliated Transfer" at bounding box center [252, 363] width 226 height 19
type input "Unaffiliated Transfer"
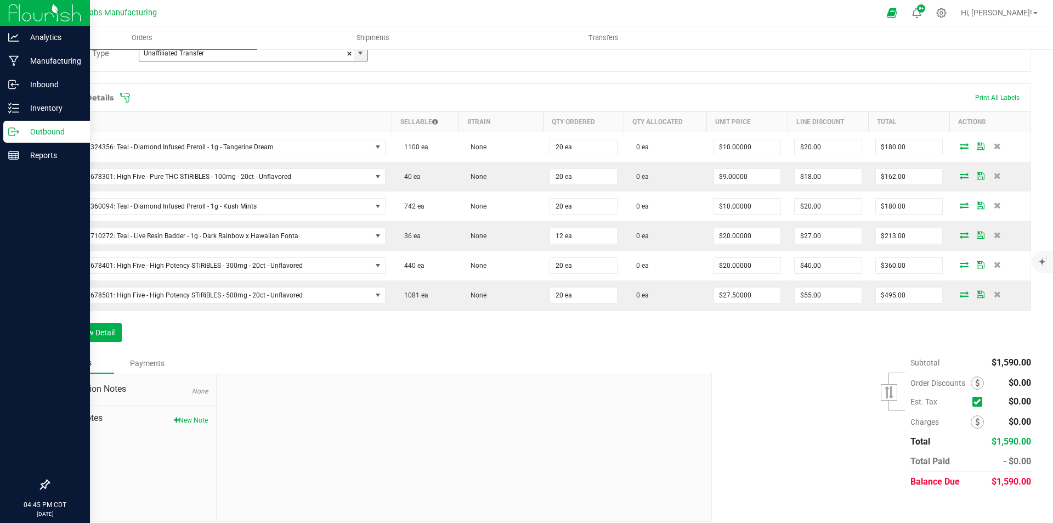
scroll to position [263, 0]
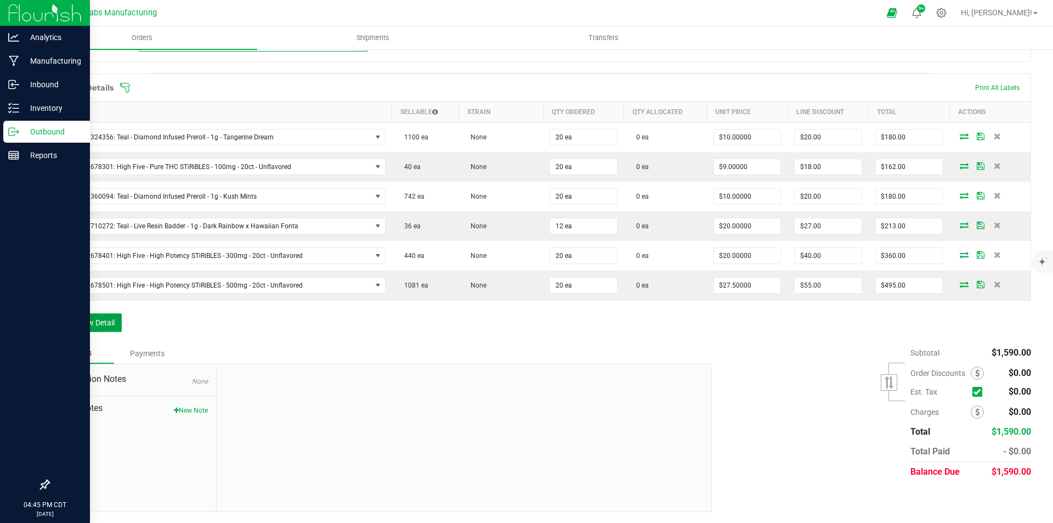
click at [104, 324] on button "Add New Detail" at bounding box center [85, 322] width 74 height 19
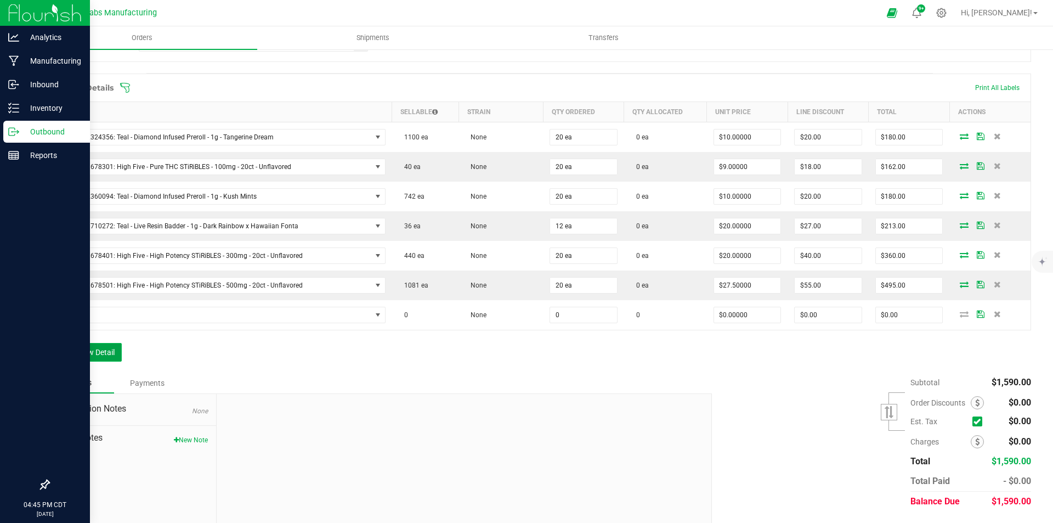
click at [104, 348] on button "Add New Detail" at bounding box center [85, 352] width 74 height 19
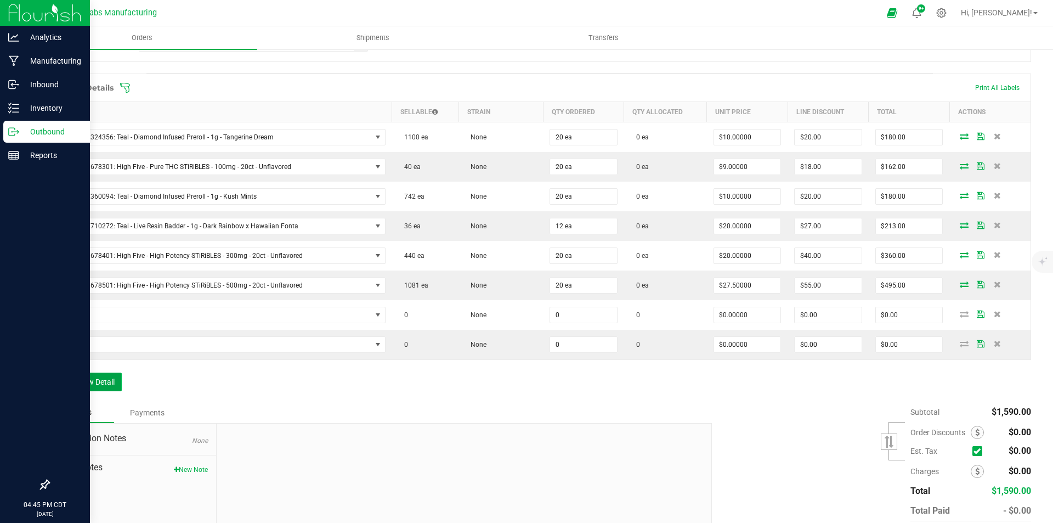
click at [103, 374] on button "Add New Detail" at bounding box center [85, 381] width 74 height 19
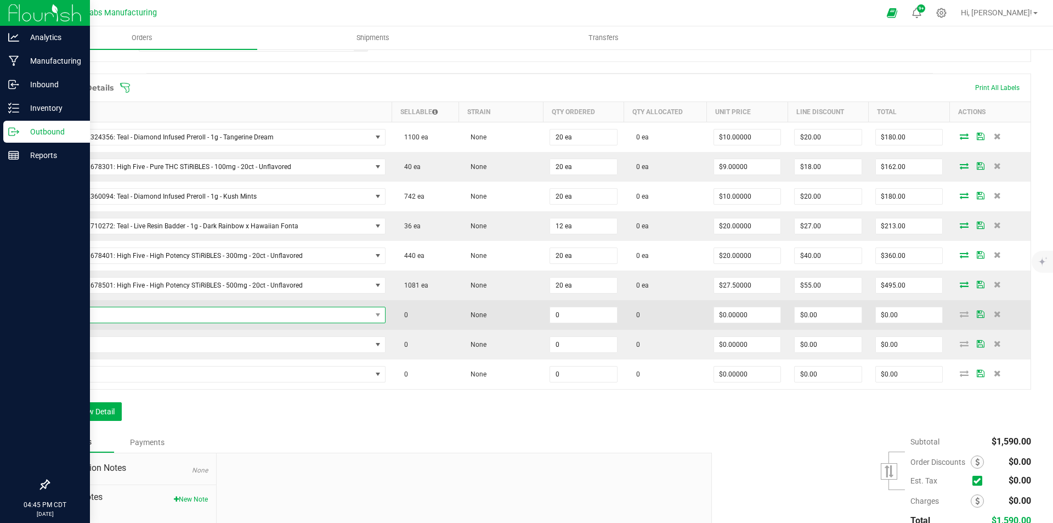
click at [195, 310] on span "NO DATA FOUND" at bounding box center [214, 314] width 315 height 15
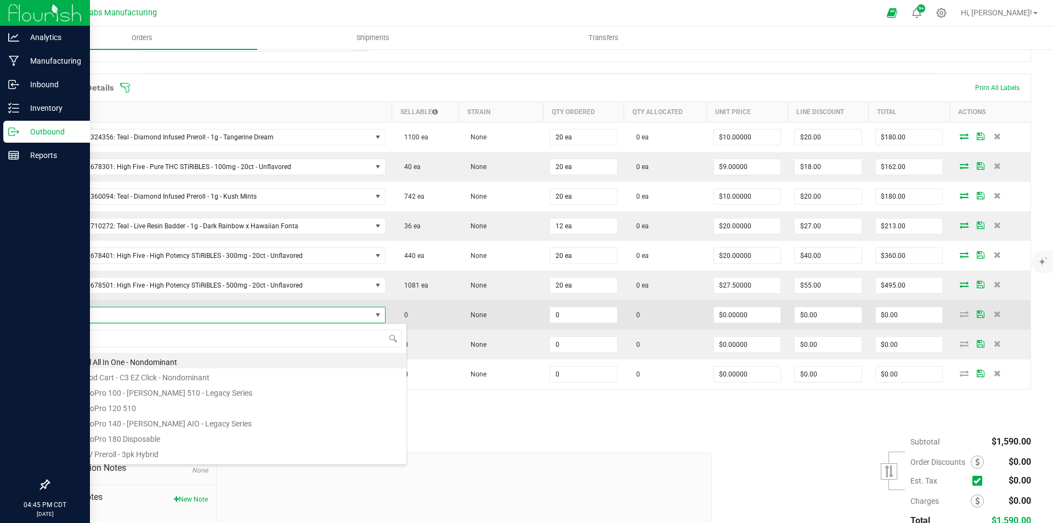
scroll to position [16, 320]
type input "[US_STATE]"
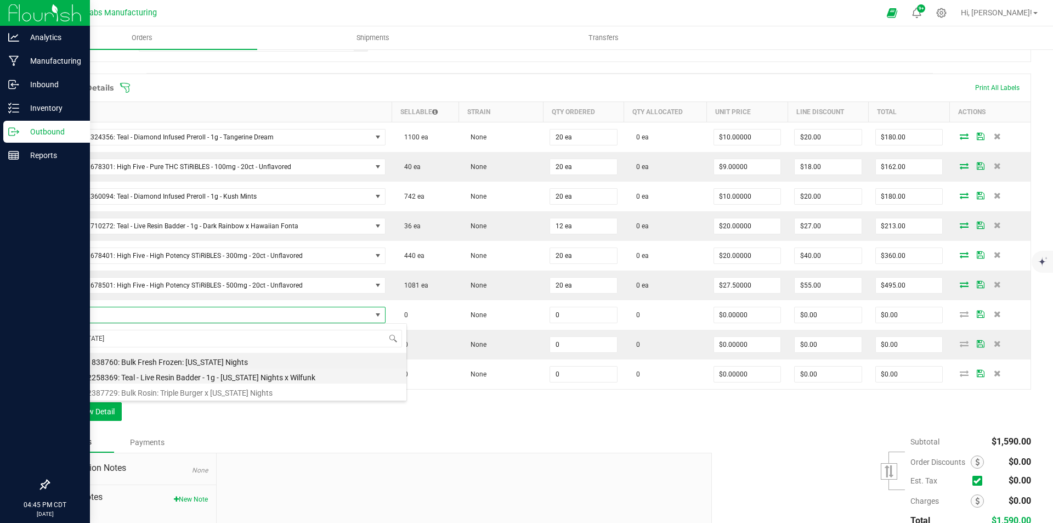
click at [304, 375] on li "M00002258369: Teal - Live Resin Badder - 1g - [US_STATE] Nights x Wilfunk" at bounding box center [232, 375] width 350 height 15
type input "0 ea"
type input "$22.50000"
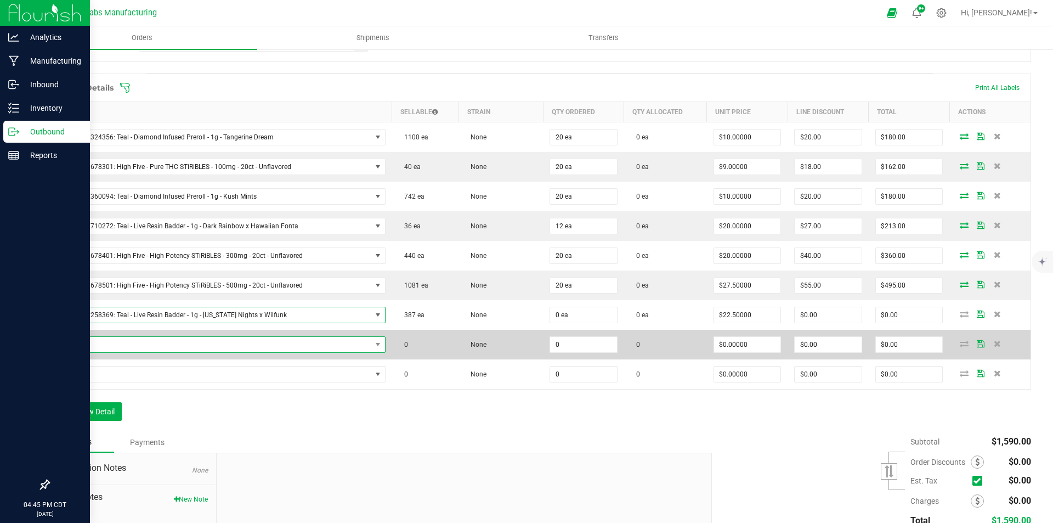
click at [288, 338] on span "NO DATA FOUND" at bounding box center [214, 344] width 315 height 15
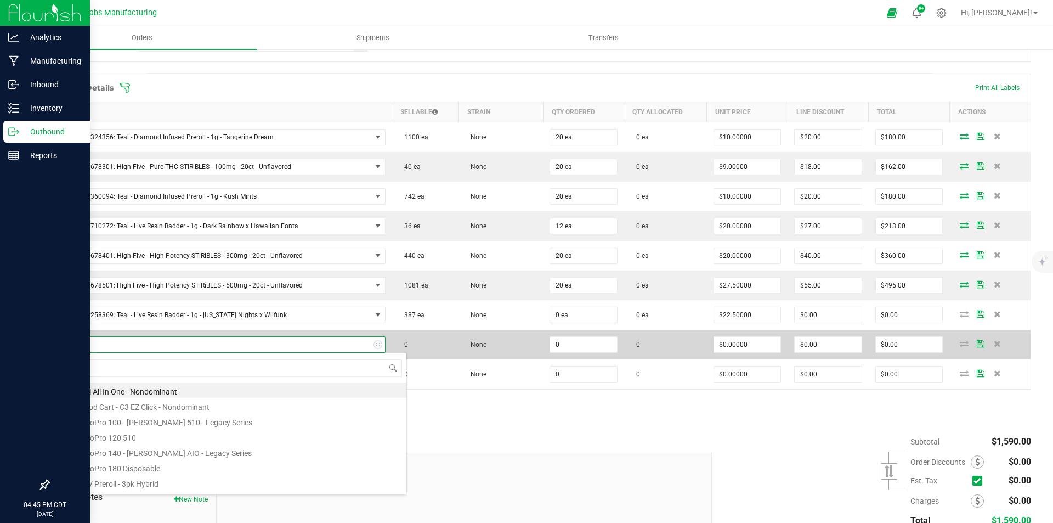
type input "kush m"
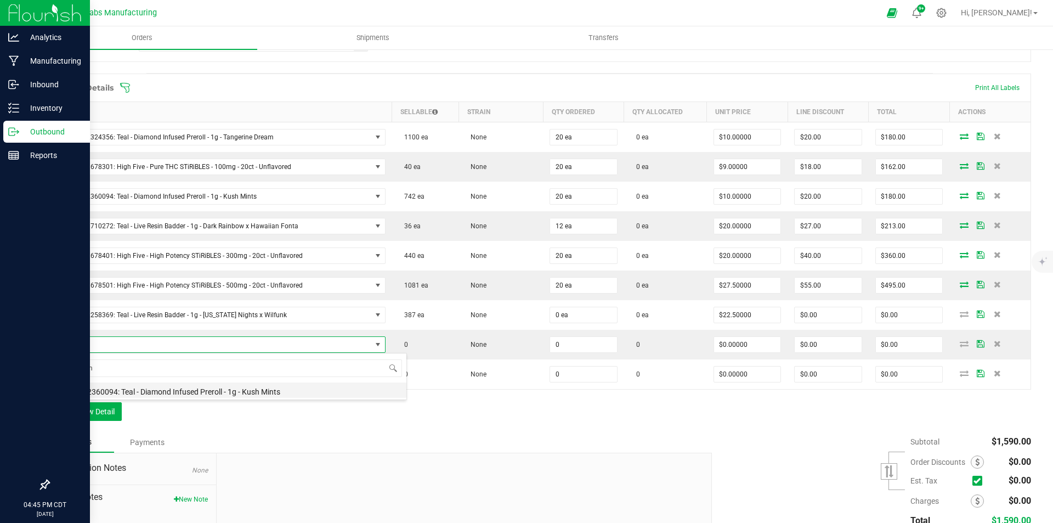
click at [266, 389] on li "M00002360094: Teal - Diamond Infused Preroll - 1g - Kush Mints" at bounding box center [232, 389] width 350 height 15
type input "0 ea"
type input "$10.00000"
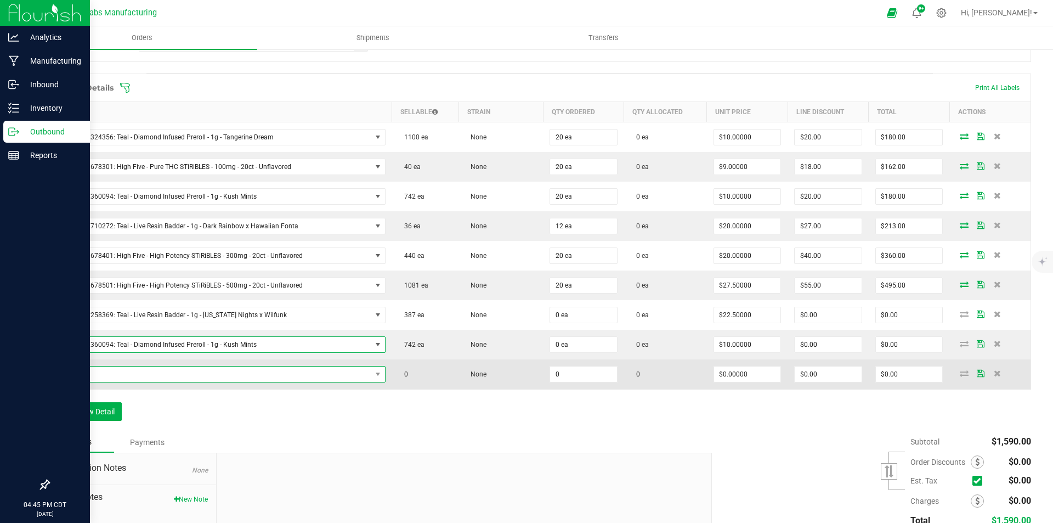
click at [271, 373] on span "NO DATA FOUND" at bounding box center [214, 373] width 315 height 15
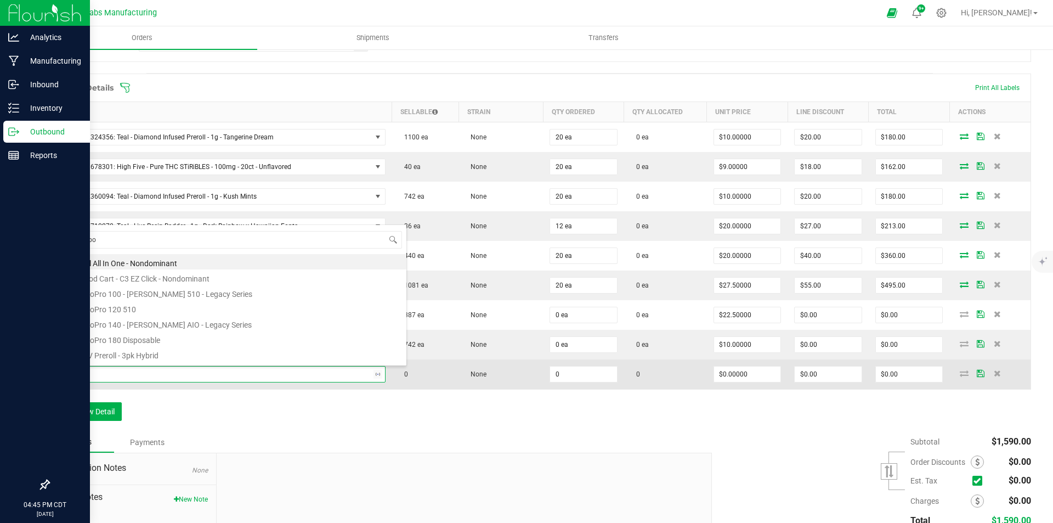
type input "moonbow"
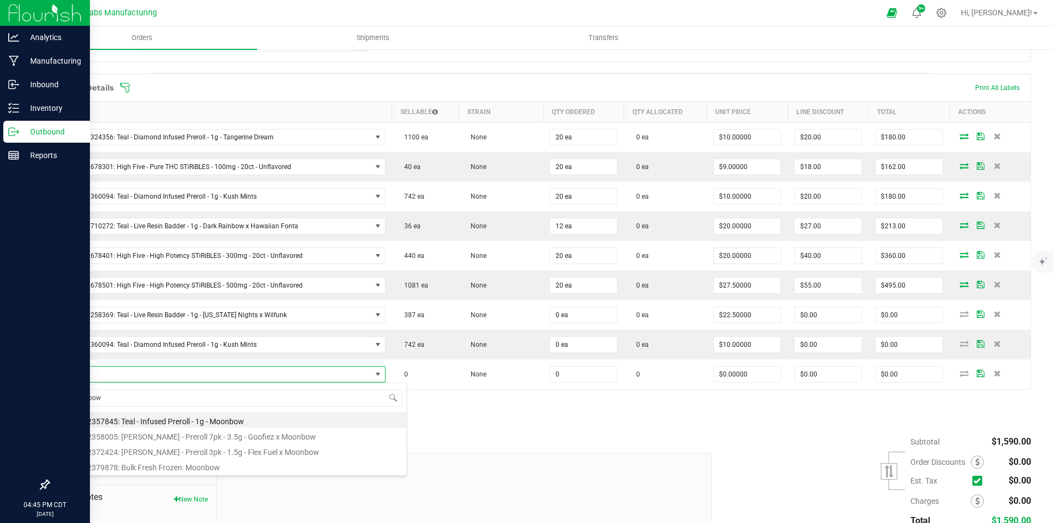
click at [225, 419] on li "M00002357845: Teal - Infused Preroll - 1g - Moonbow" at bounding box center [232, 419] width 350 height 15
type input "0 ea"
type input "$10.00000"
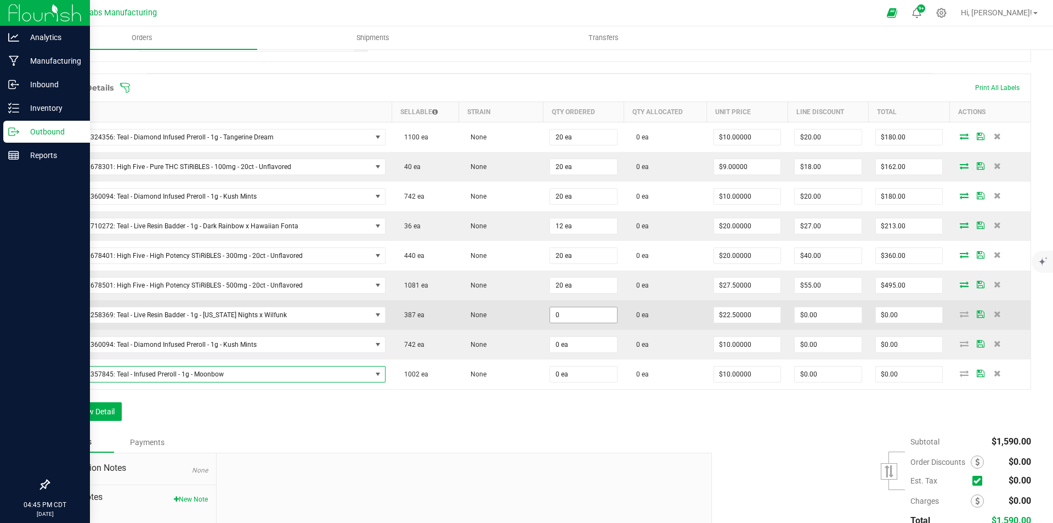
click at [573, 309] on input "0" at bounding box center [583, 314] width 67 height 15
type input "1 ea"
type input "22.5"
type input "$22.50"
click at [744, 315] on input "22.5" at bounding box center [747, 314] width 67 height 15
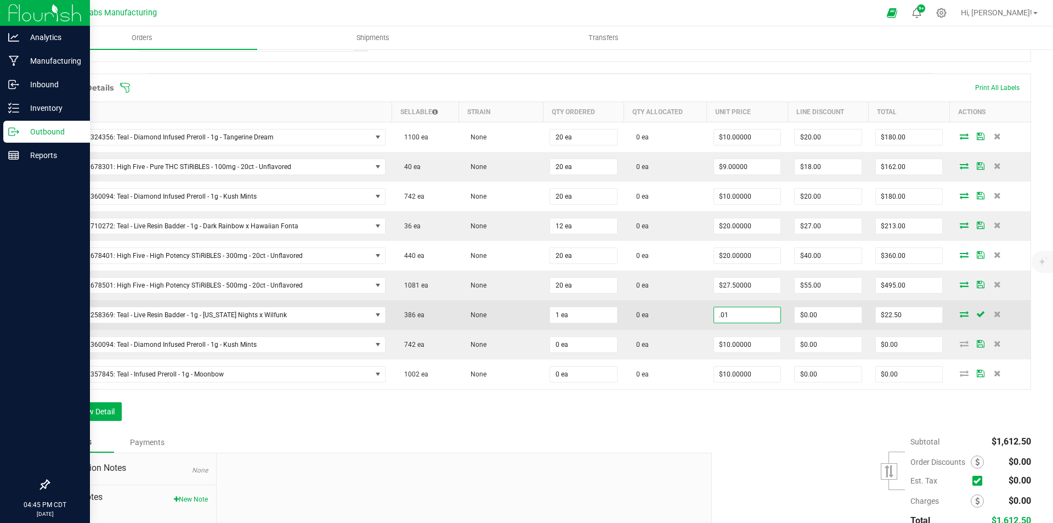
type input "$0.01000"
type input "0"
type input "$0.01"
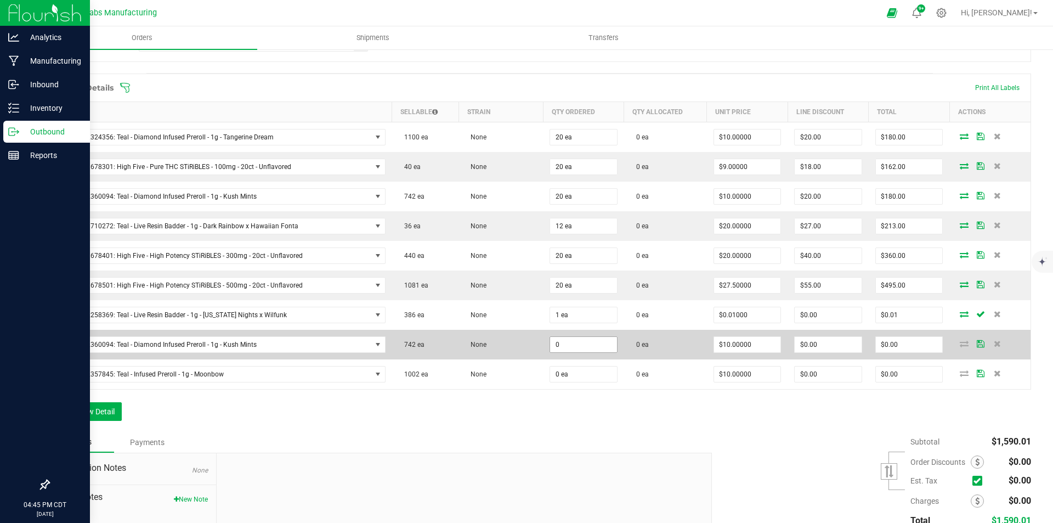
click at [571, 348] on input "0" at bounding box center [583, 344] width 67 height 15
type input "1 ea"
type input "10"
type input "$10.00"
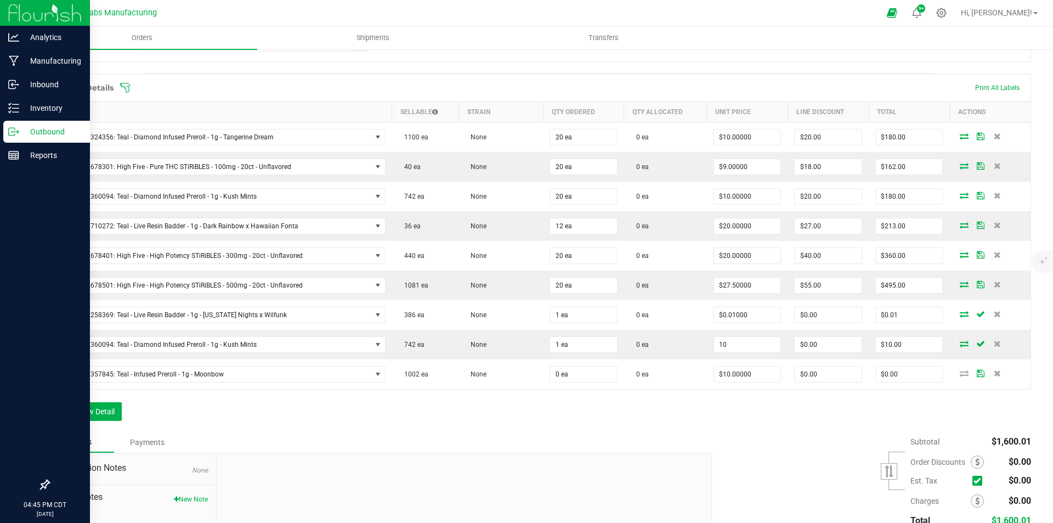
click at [749, 341] on input "10" at bounding box center [747, 344] width 67 height 15
type input "$0.01000"
type input "0"
type input "$0.01"
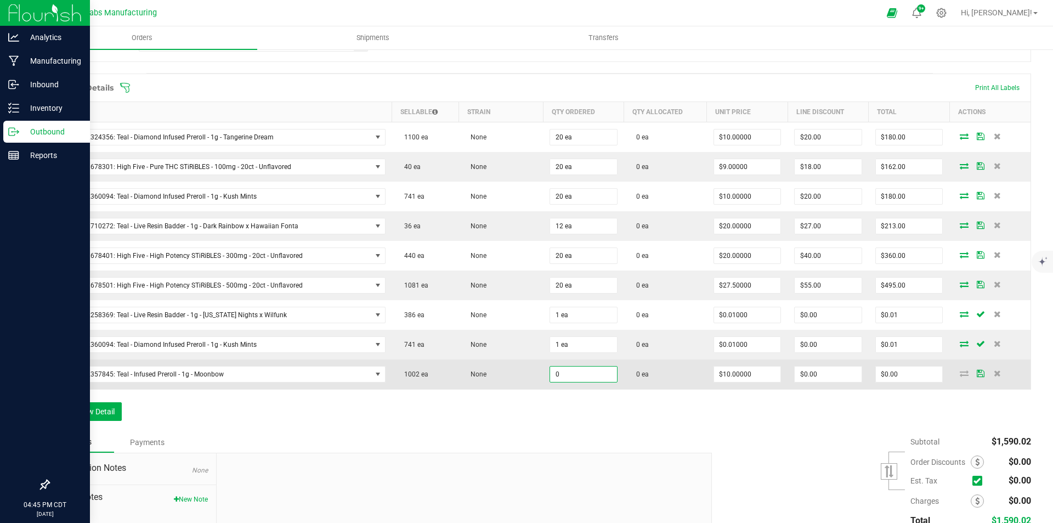
click at [594, 376] on input "0" at bounding box center [583, 373] width 67 height 15
type input "0 ea"
type input "1"
type input "0"
type input "$1.00000"
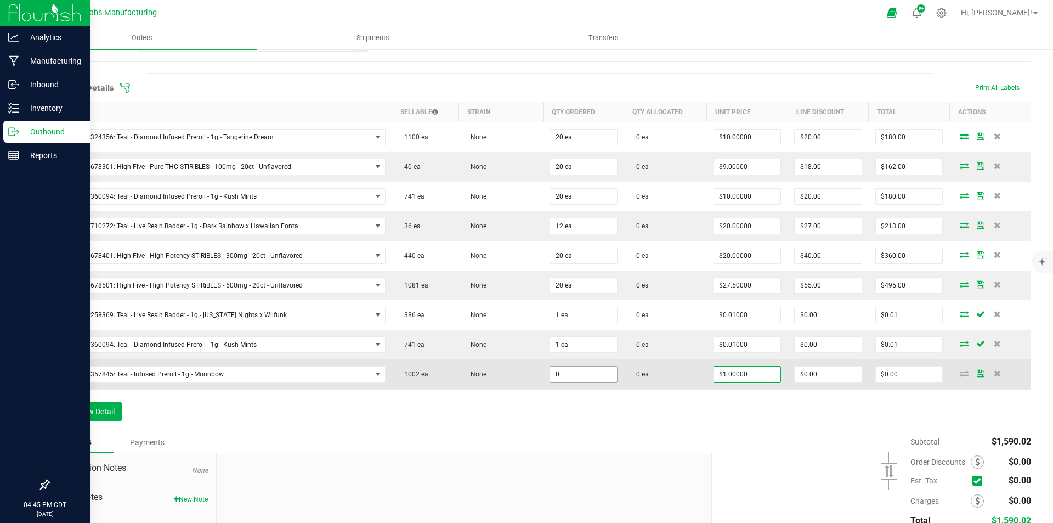
click at [594, 376] on input "0" at bounding box center [583, 373] width 67 height 15
type input "1 ea"
type input "1"
type input "$1.00"
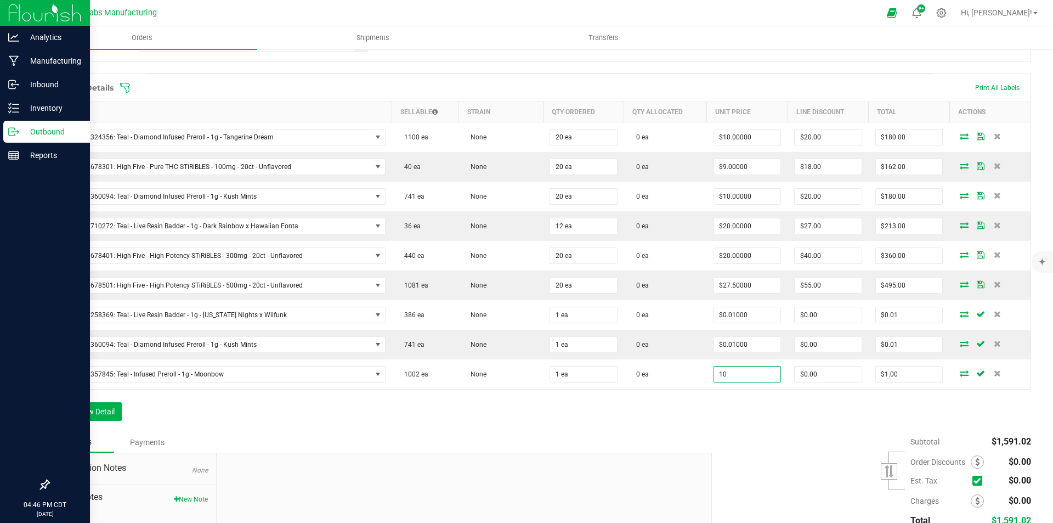
click at [733, 374] on input "10" at bounding box center [747, 373] width 67 height 15
type input "$0.01000"
type input "0"
type input "$0.01"
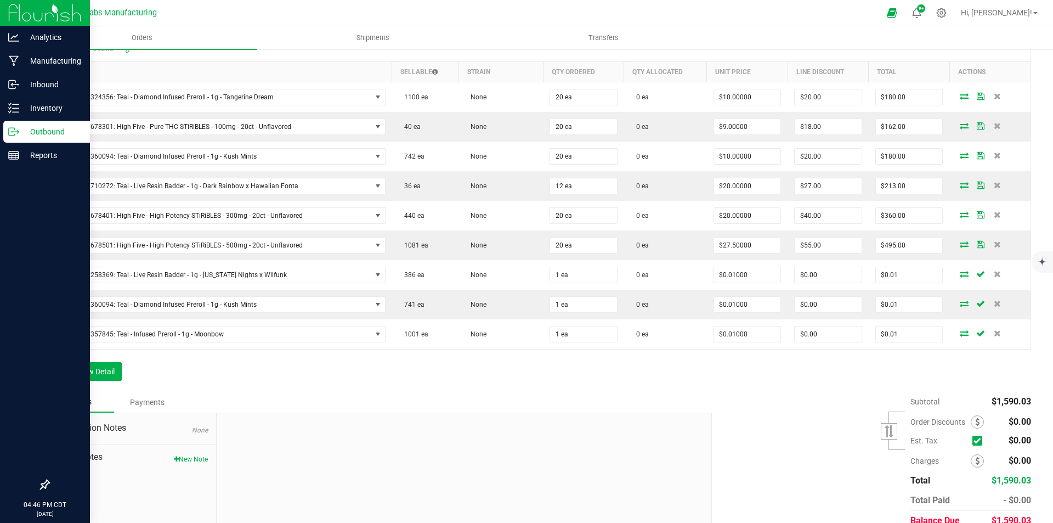
scroll to position [352, 0]
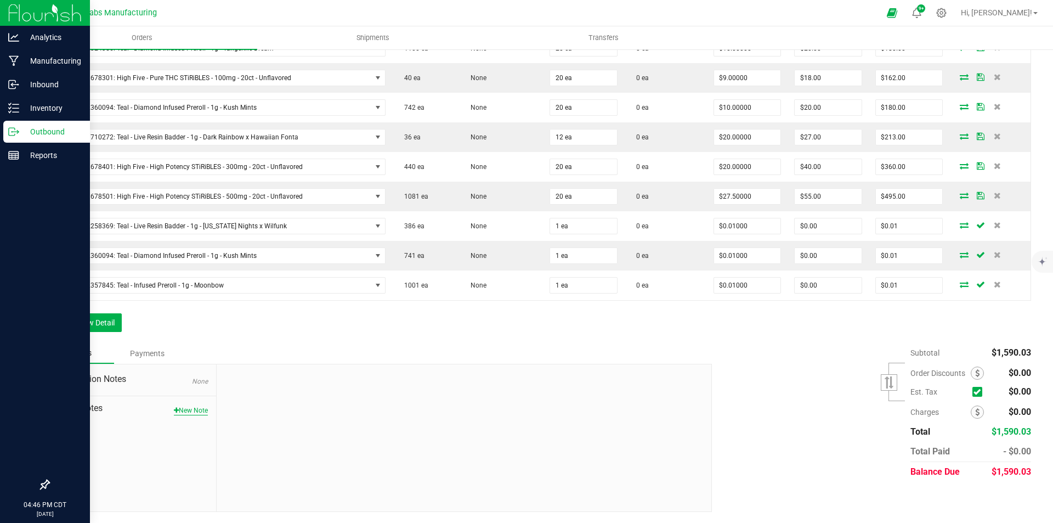
click at [199, 408] on button "New Note" at bounding box center [191, 410] width 34 height 10
click at [259, 445] on textarea "* Note" at bounding box center [464, 461] width 478 height 44
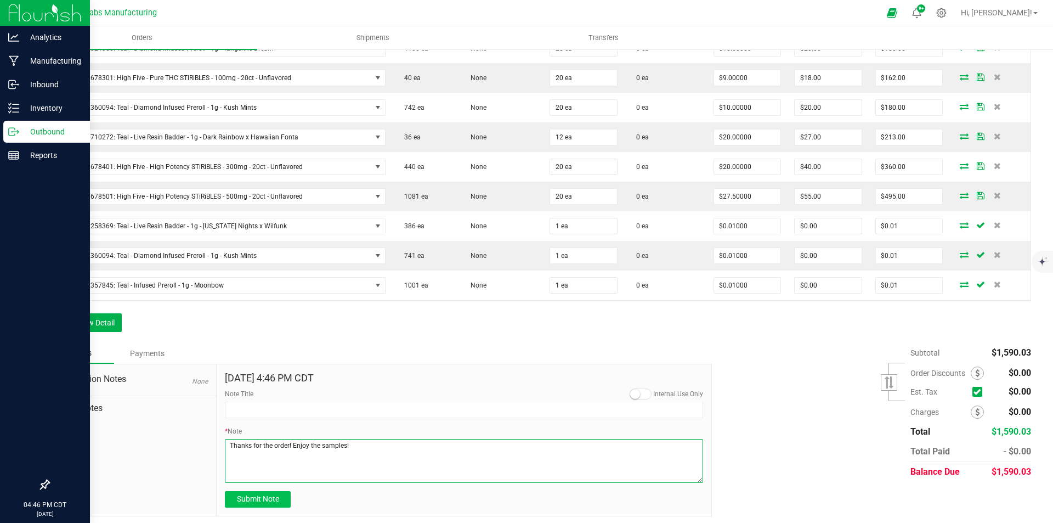
type textarea "Thanks for the order! Enjoy the samples!"
click at [251, 506] on button "Submit Note" at bounding box center [258, 499] width 66 height 16
type input "[DATE] 16:46 PM CDT"
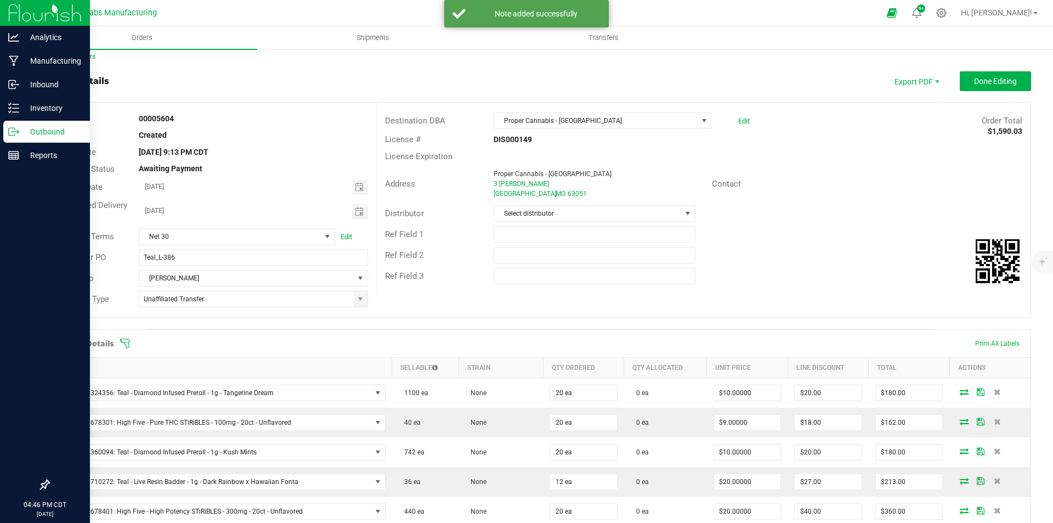
scroll to position [0, 0]
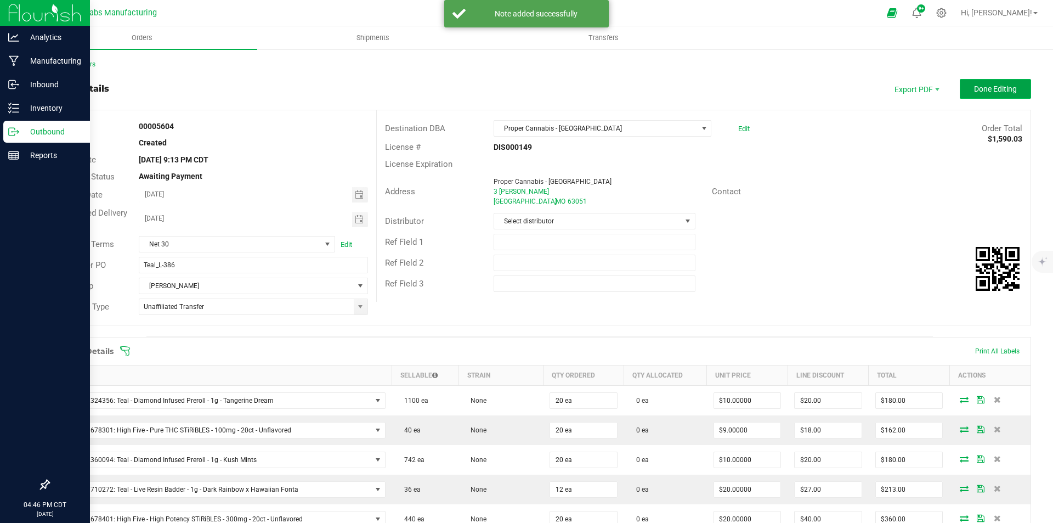
click at [979, 87] on span "Done Editing" at bounding box center [995, 88] width 43 height 9
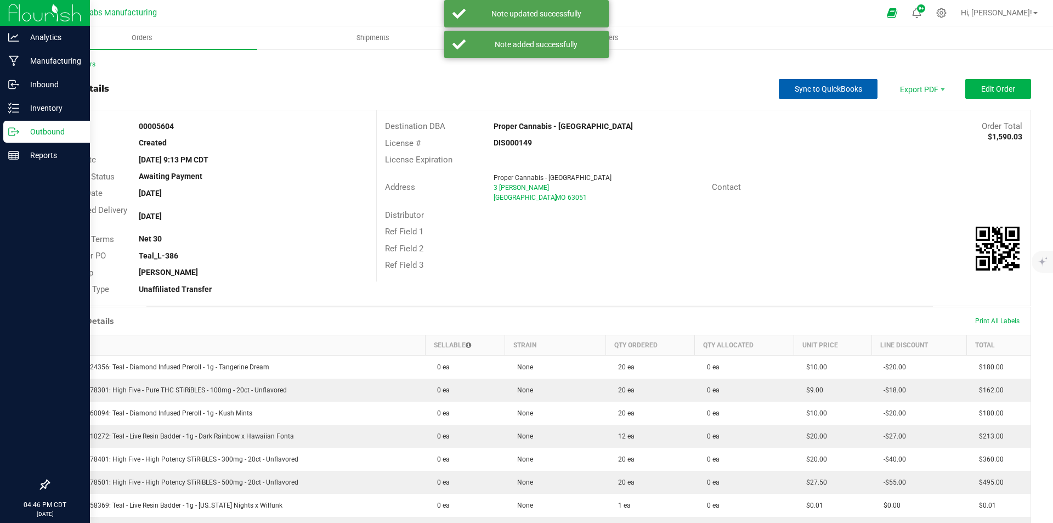
click at [842, 94] on button "Sync to QuickBooks" at bounding box center [828, 89] width 99 height 20
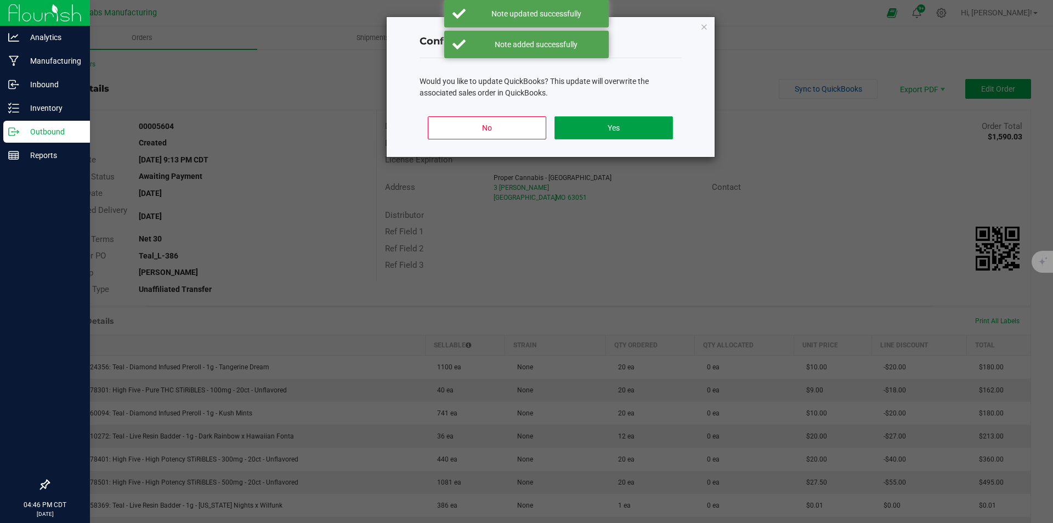
click at [642, 129] on button "Yes" at bounding box center [614, 127] width 118 height 23
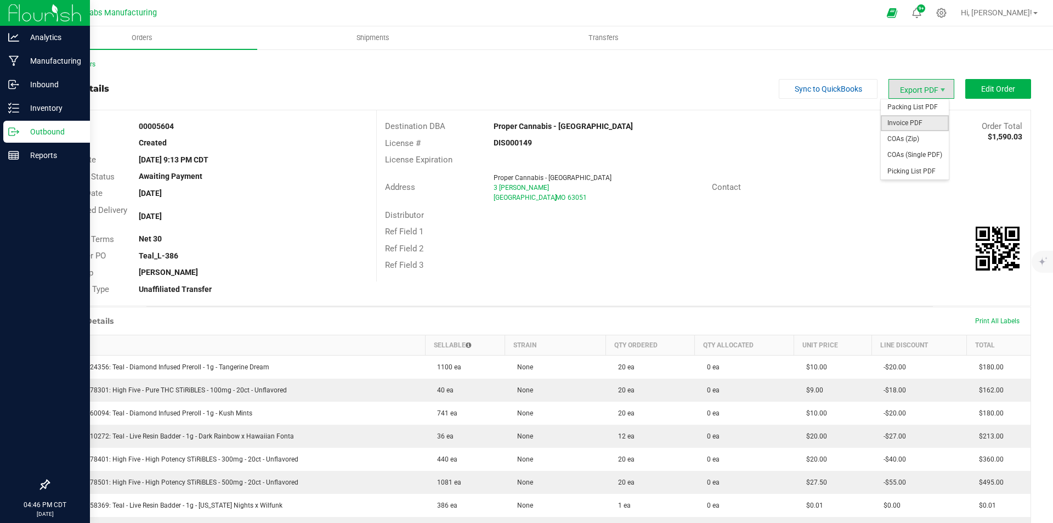
click at [912, 122] on span "Invoice PDF" at bounding box center [915, 123] width 68 height 16
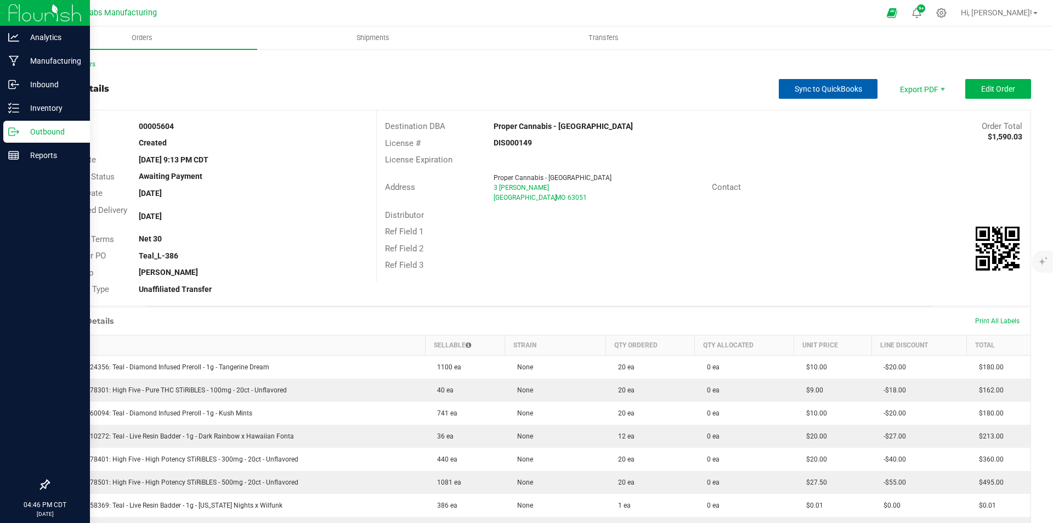
click at [785, 85] on button "Sync to QuickBooks" at bounding box center [828, 89] width 99 height 20
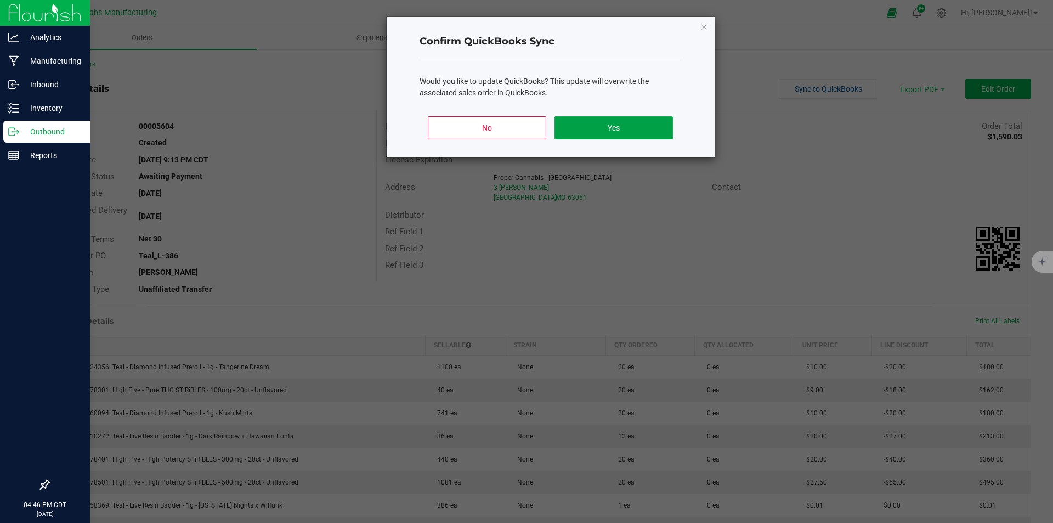
click at [650, 130] on button "Yes" at bounding box center [614, 127] width 118 height 23
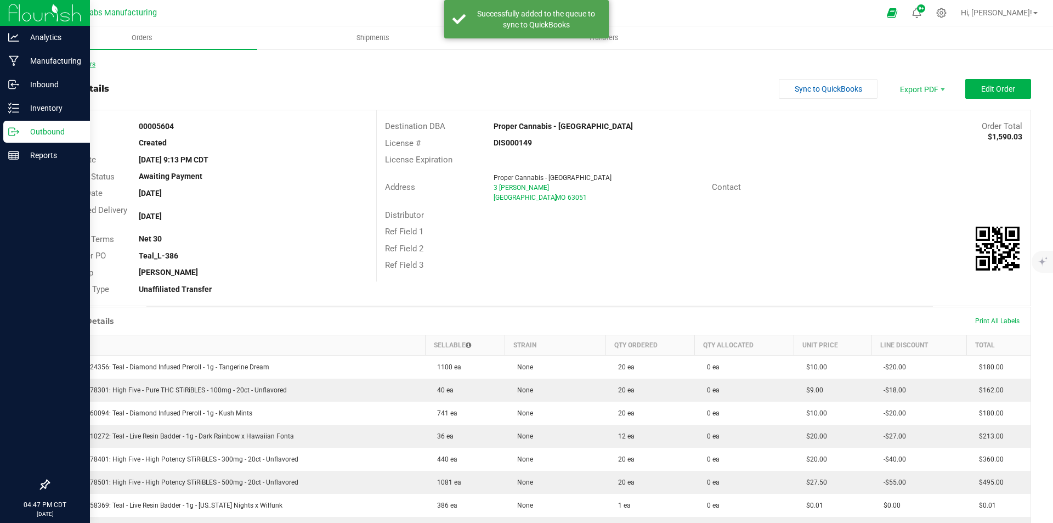
click at [89, 63] on link "Back to Orders" at bounding box center [71, 64] width 47 height 8
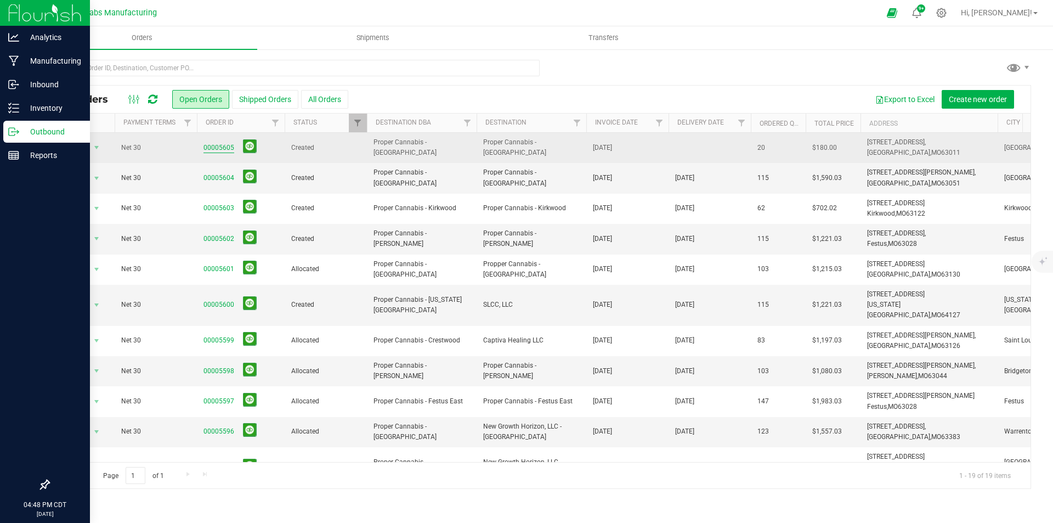
click at [223, 148] on link "00005605" at bounding box center [219, 148] width 31 height 10
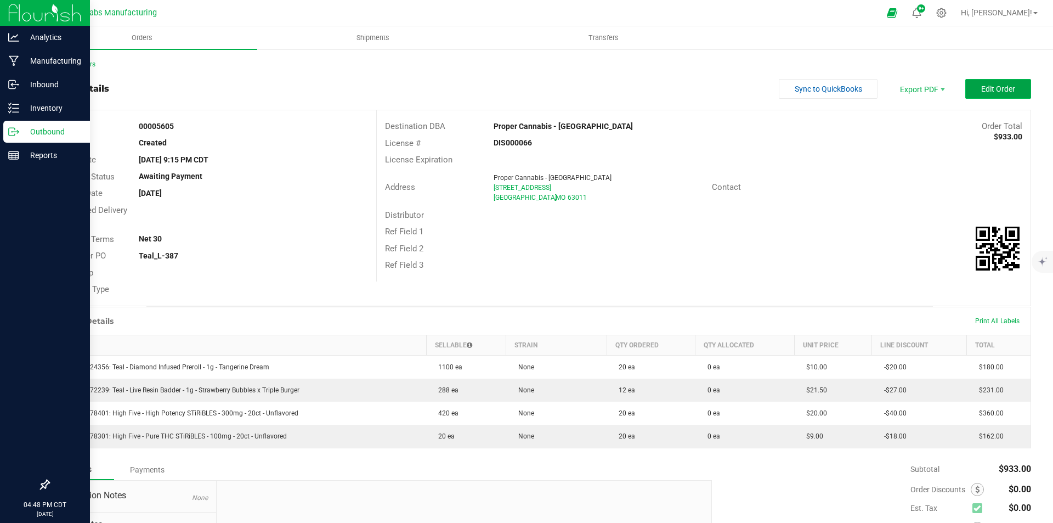
click at [984, 84] on span "Edit Order" at bounding box center [998, 88] width 34 height 9
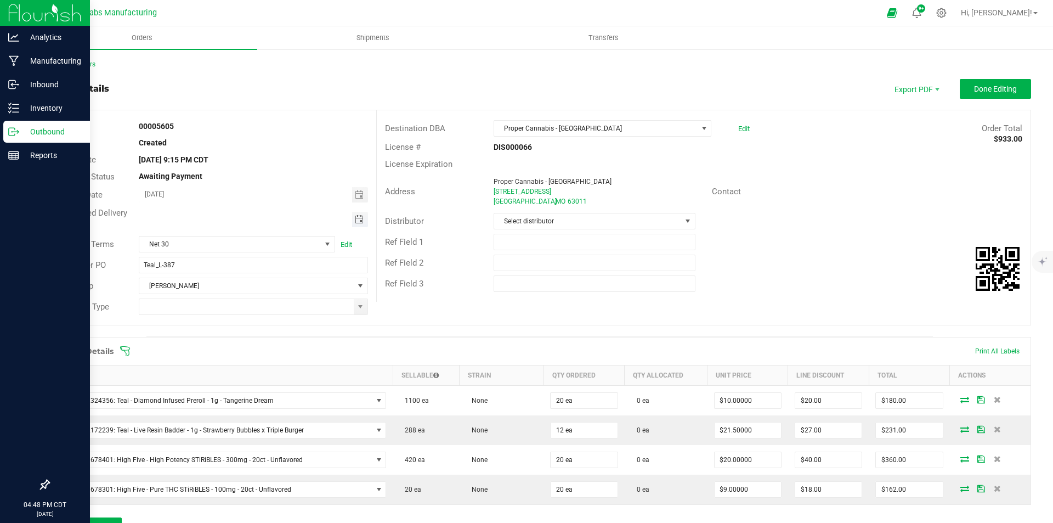
click at [357, 221] on span "Toggle calendar" at bounding box center [359, 219] width 9 height 9
click at [205, 344] on span "25" at bounding box center [204, 344] width 16 height 17
type input "[DATE]"
click at [359, 307] on span at bounding box center [360, 306] width 9 height 9
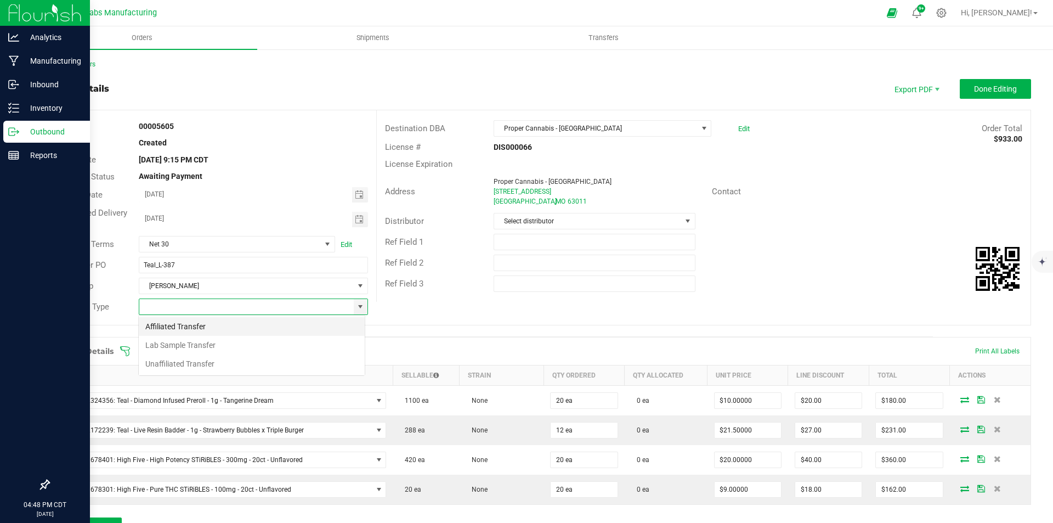
scroll to position [16, 227]
click at [273, 363] on li "Unaffiliated Transfer" at bounding box center [252, 363] width 226 height 19
type input "Unaffiliated Transfer"
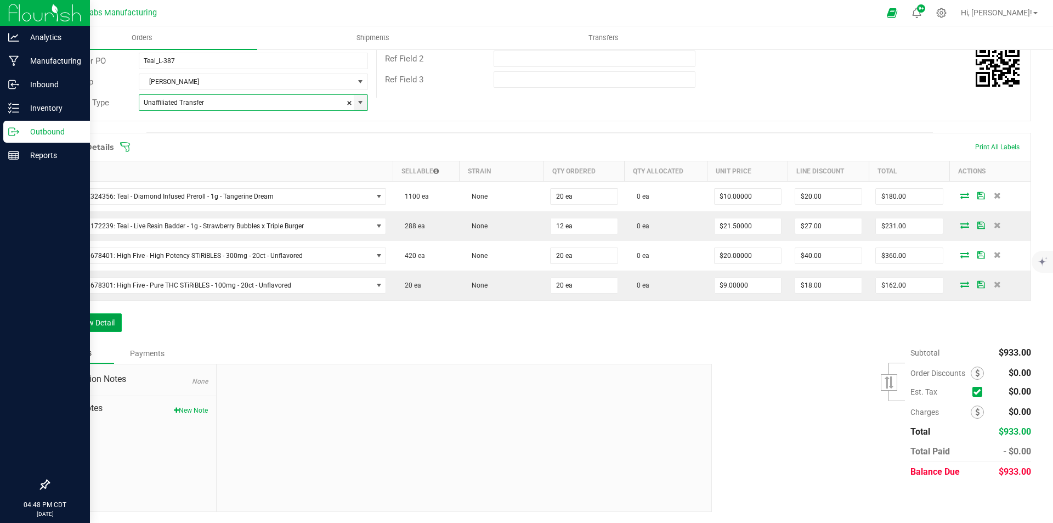
click at [98, 321] on button "Add New Detail" at bounding box center [85, 322] width 74 height 19
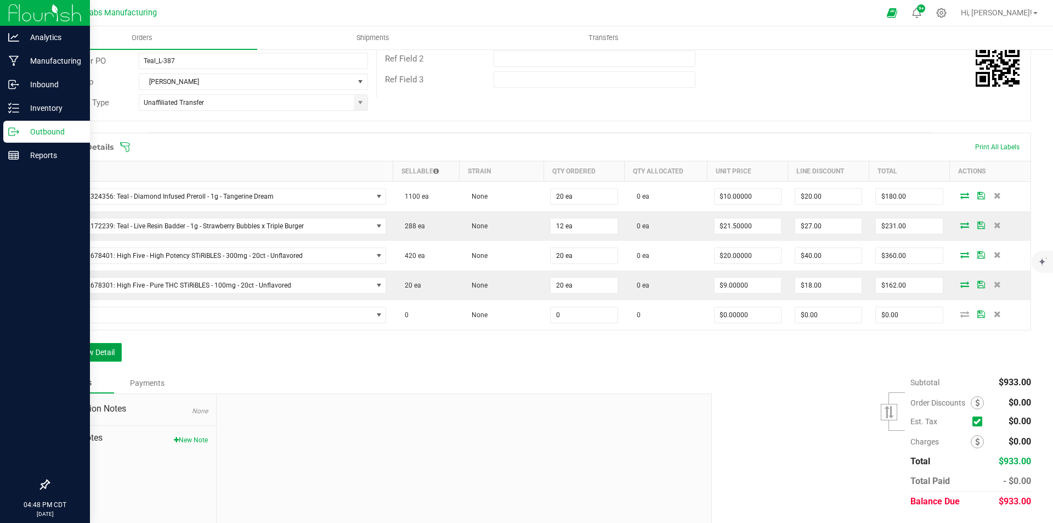
click at [105, 347] on button "Add New Detail" at bounding box center [85, 352] width 74 height 19
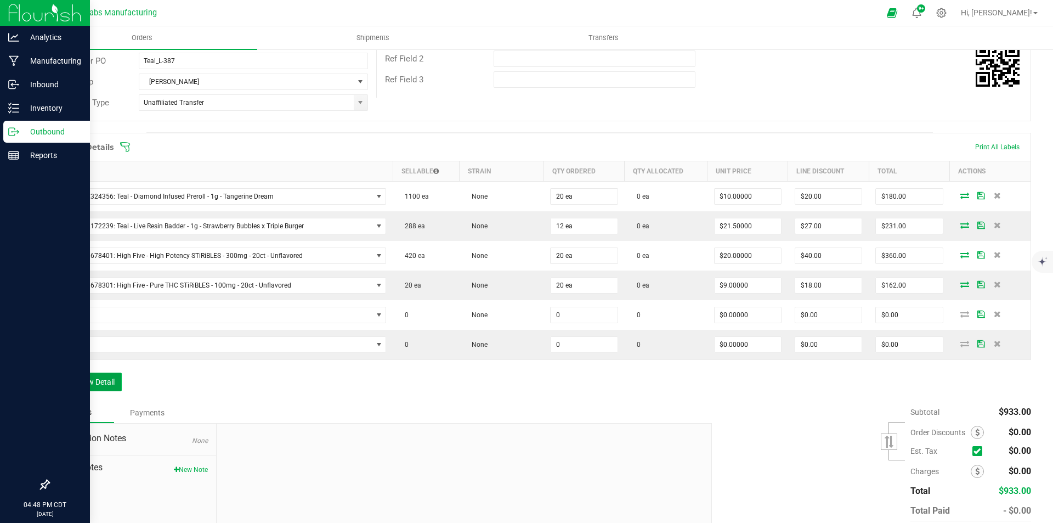
click at [106, 376] on button "Add New Detail" at bounding box center [85, 381] width 74 height 19
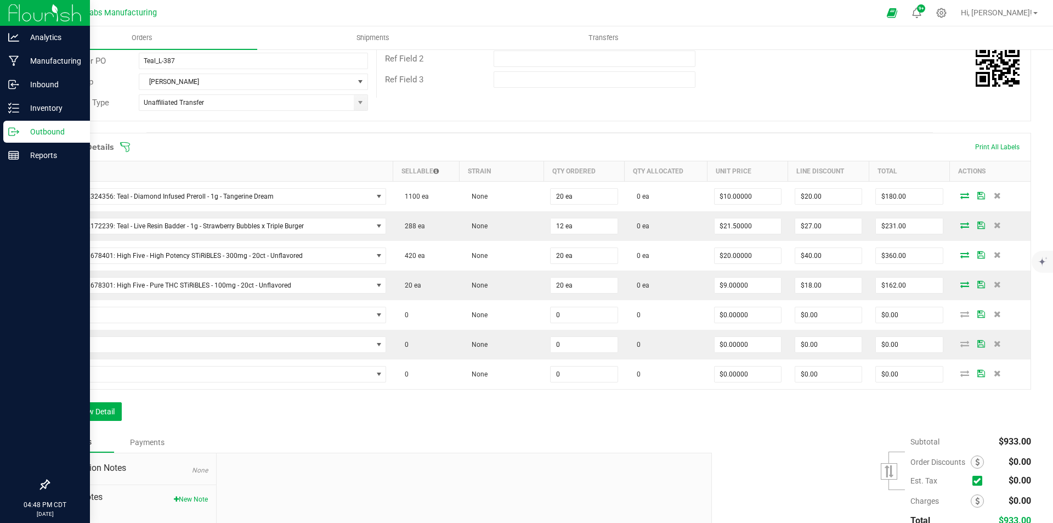
click at [179, 493] on span "Order Notes" at bounding box center [132, 496] width 151 height 13
click at [180, 496] on button "New Note" at bounding box center [191, 499] width 34 height 10
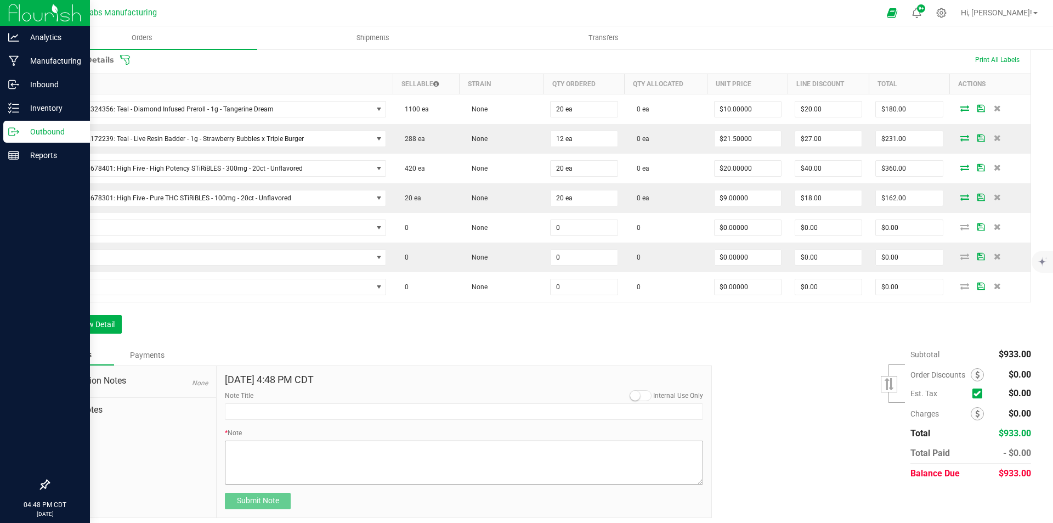
scroll to position [297, 0]
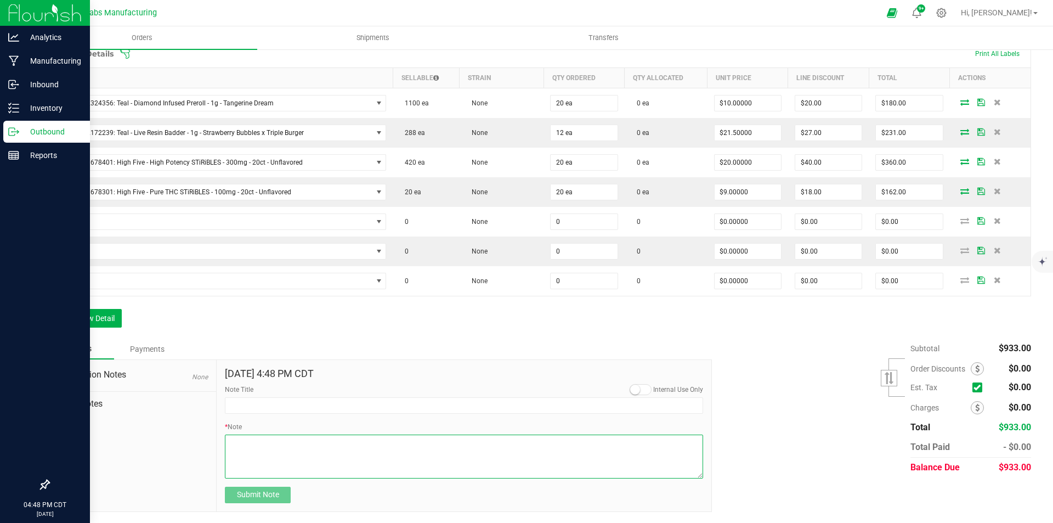
click at [242, 453] on textarea "* Note" at bounding box center [464, 456] width 478 height 44
type textarea "Thanks for the order! Enjoy the samples!"
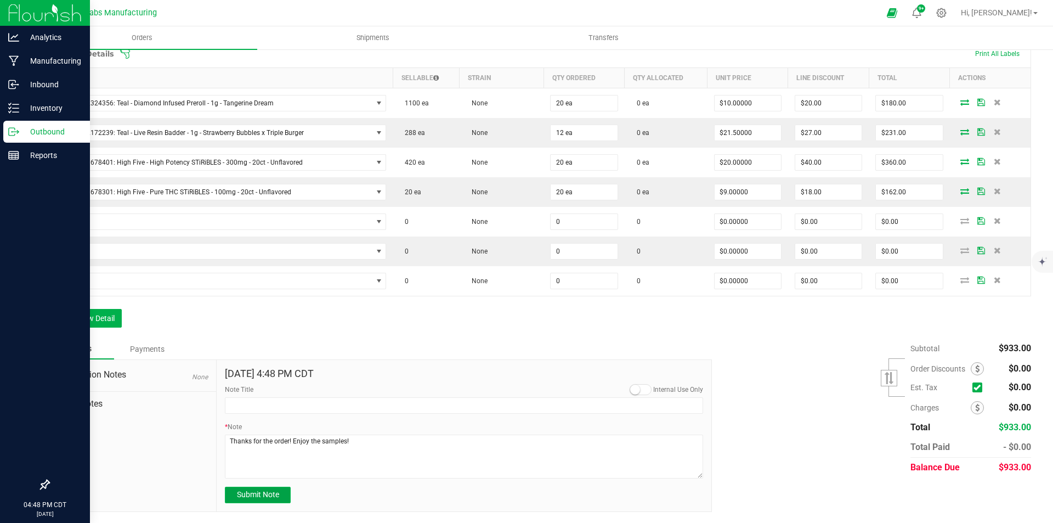
click at [266, 493] on span "Submit Note" at bounding box center [258, 494] width 42 height 9
type input "[DATE] 16:48 PM CDT"
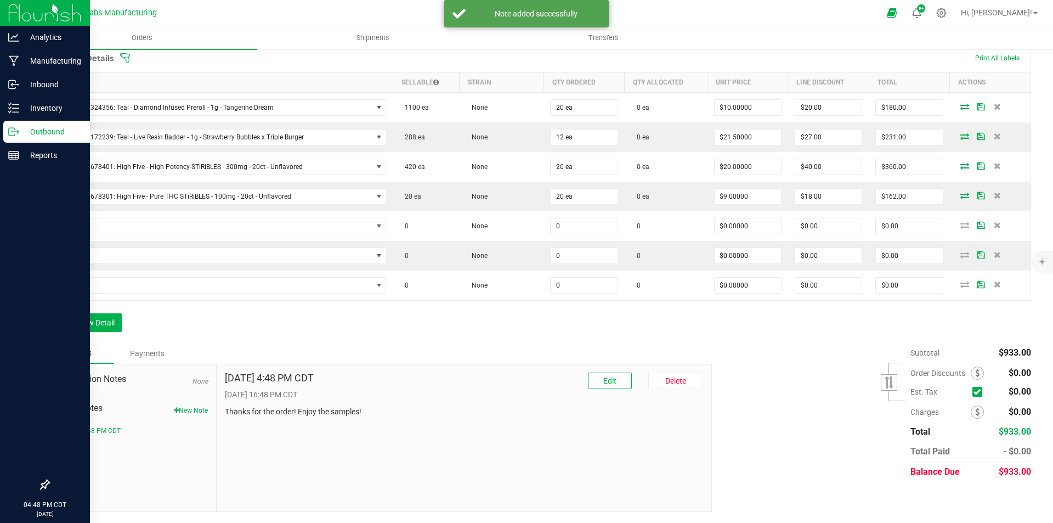
scroll to position [0, 0]
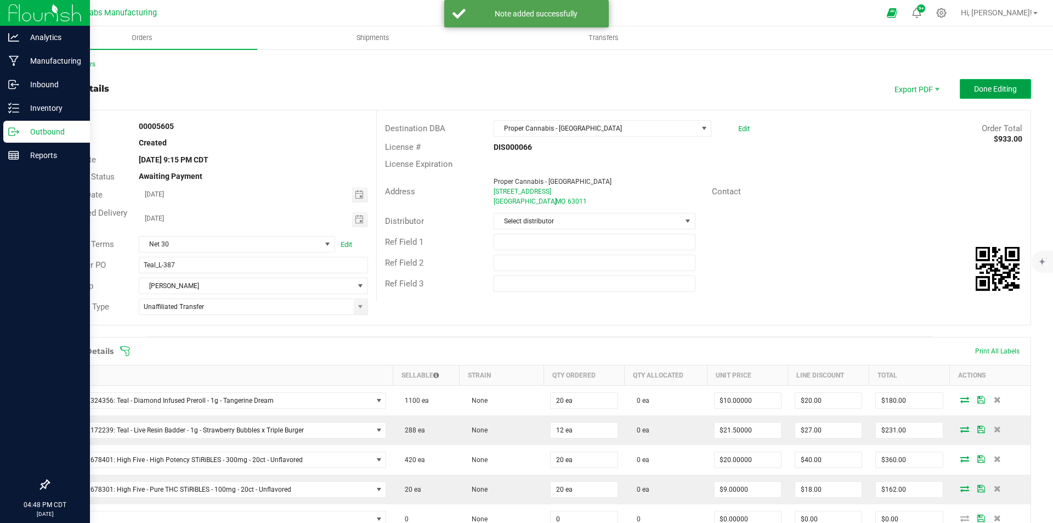
click at [980, 92] on span "Done Editing" at bounding box center [995, 88] width 43 height 9
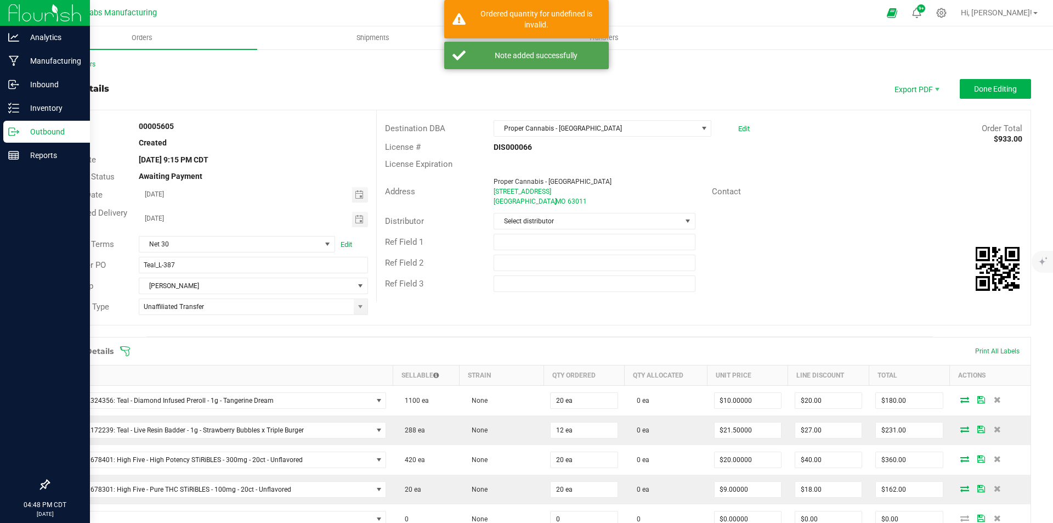
click at [787, 82] on div "Order details Export PDF Done Editing" at bounding box center [539, 89] width 983 height 20
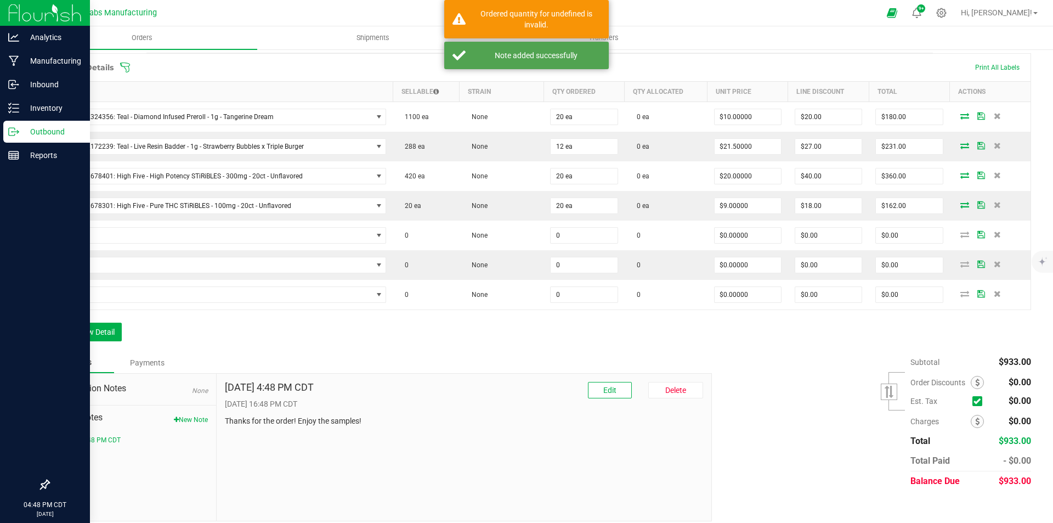
scroll to position [293, 0]
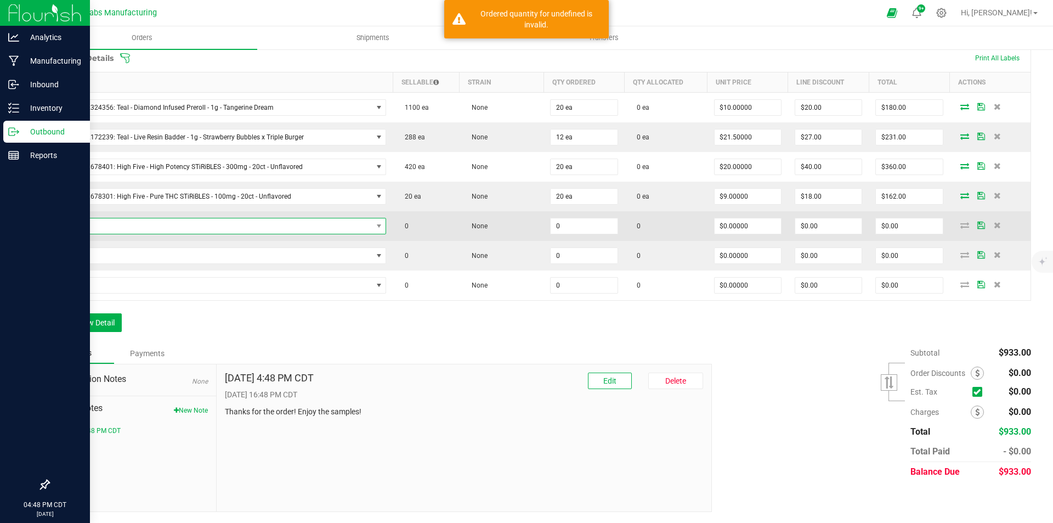
click at [307, 224] on span "NO DATA FOUND" at bounding box center [215, 225] width 316 height 15
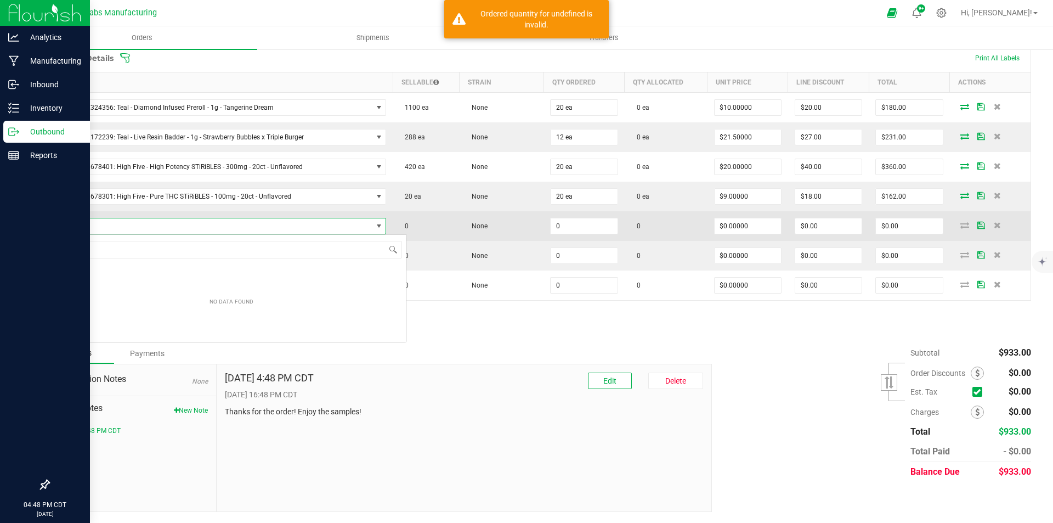
scroll to position [16, 327]
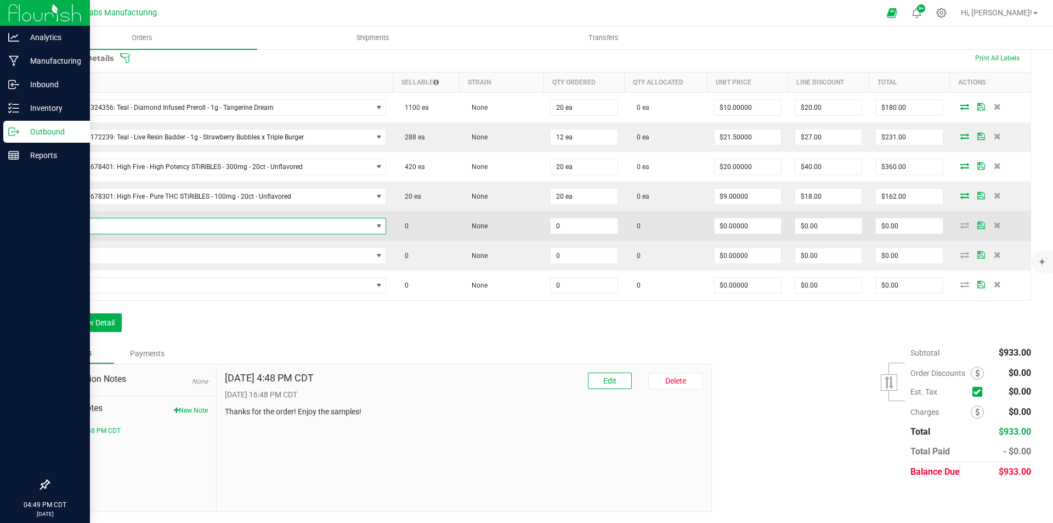
click at [352, 222] on span "NO DATA FOUND" at bounding box center [215, 225] width 316 height 15
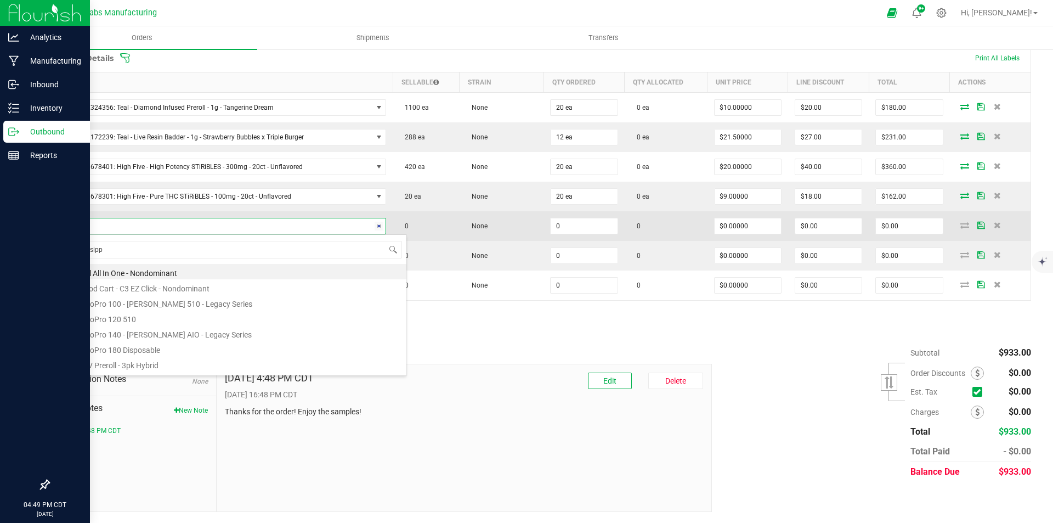
type input "[US_STATE]"
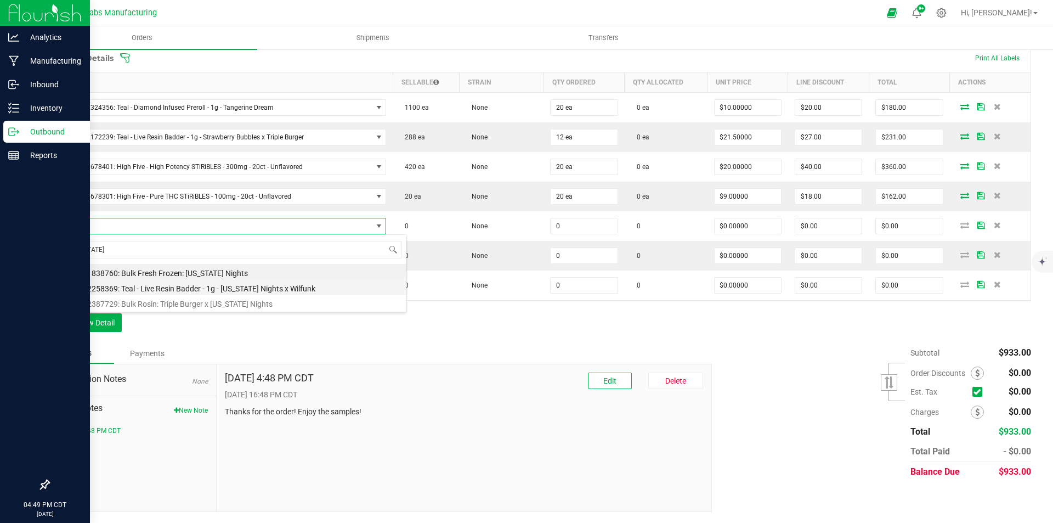
click at [306, 285] on li "M00002258369: Teal - Live Resin Badder - 1g - [US_STATE] Nights x Wilfunk" at bounding box center [232, 286] width 350 height 15
type input "0 ea"
type input "$22.50000"
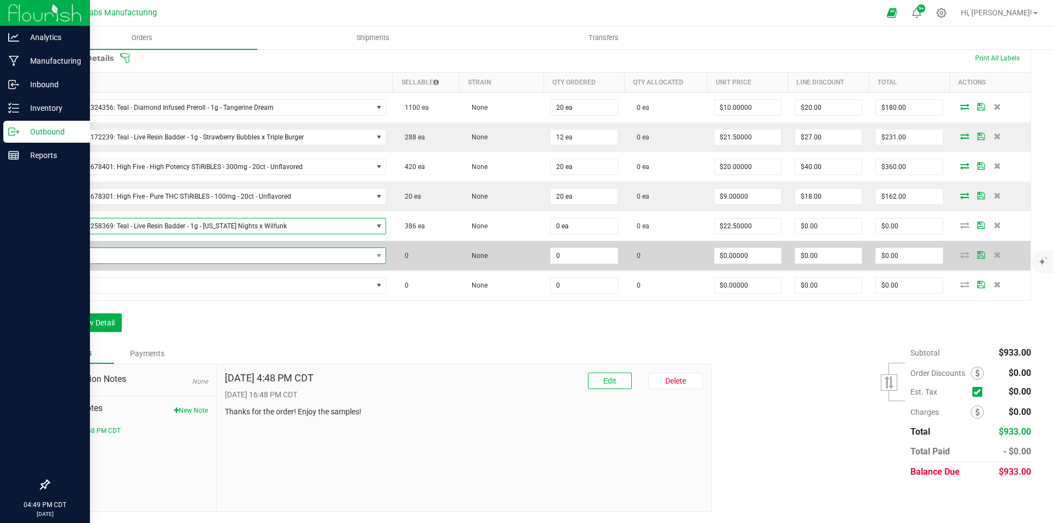
click at [306, 255] on span "NO DATA FOUND" at bounding box center [215, 255] width 316 height 15
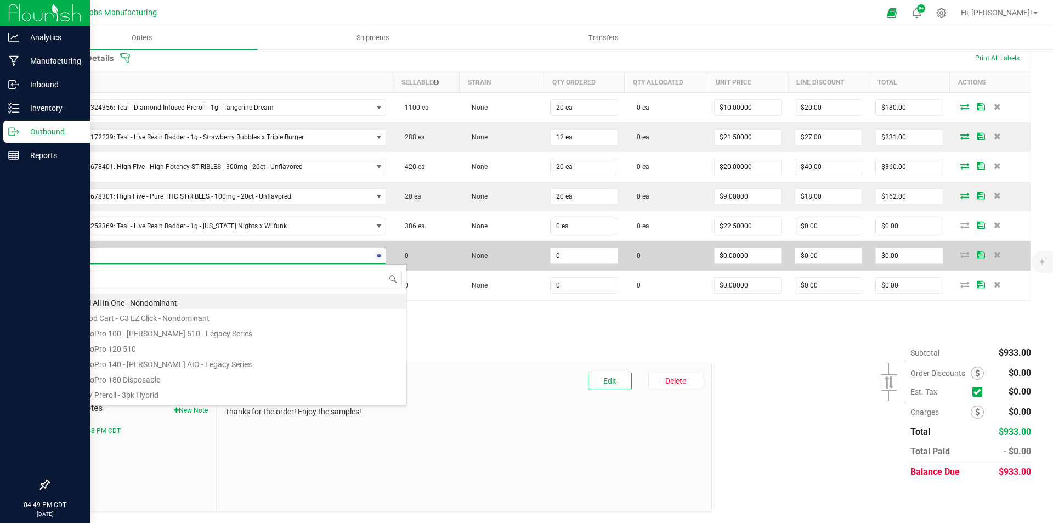
type input "kush m"
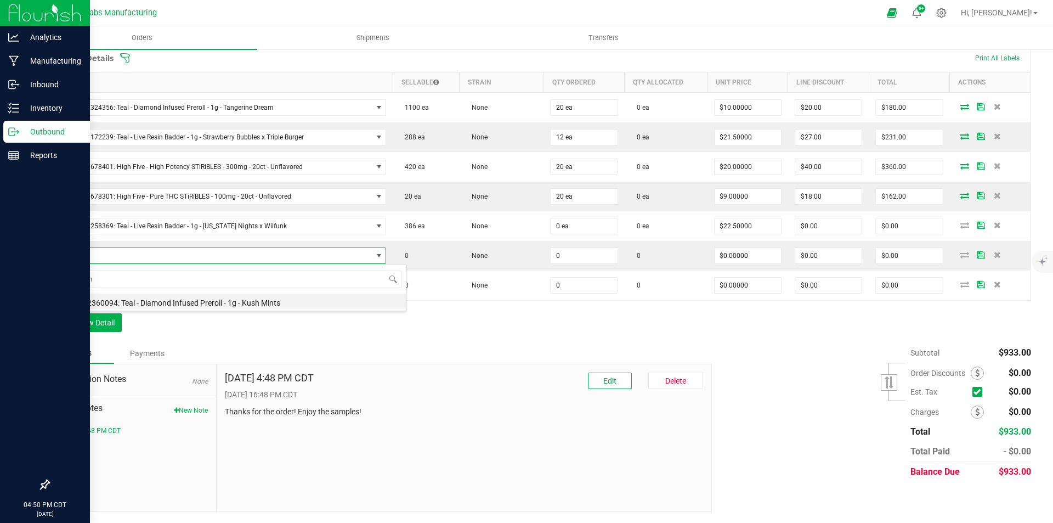
click at [270, 305] on li "M00002360094: Teal - Diamond Infused Preroll - 1g - Kush Mints" at bounding box center [232, 300] width 350 height 15
type input "0 ea"
type input "$10.00000"
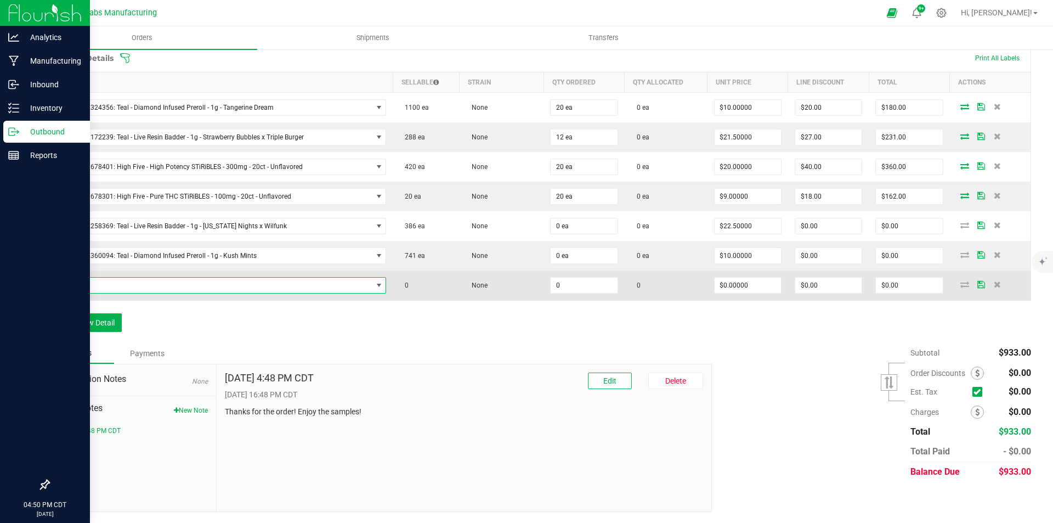
click at [268, 283] on span "NO DATA FOUND" at bounding box center [215, 285] width 316 height 15
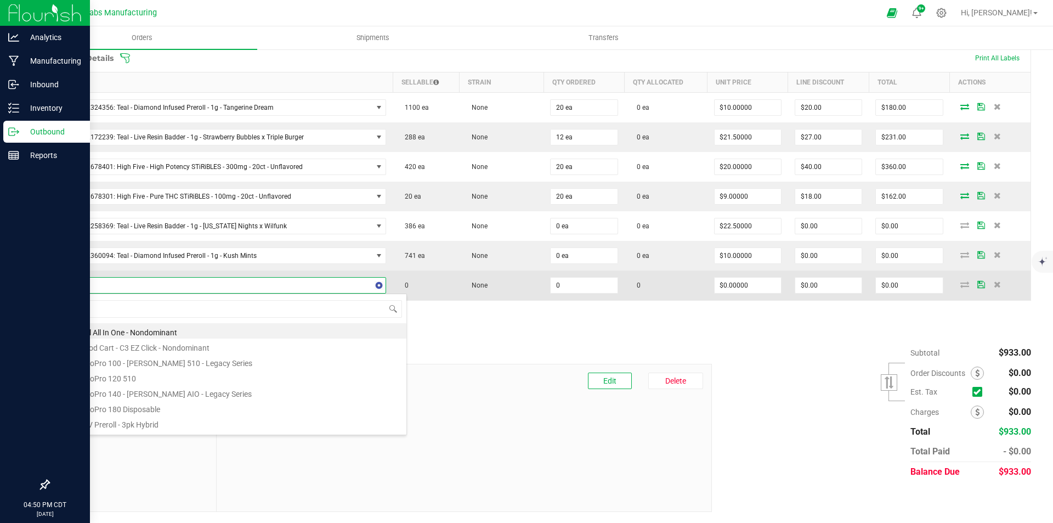
type input "moonb"
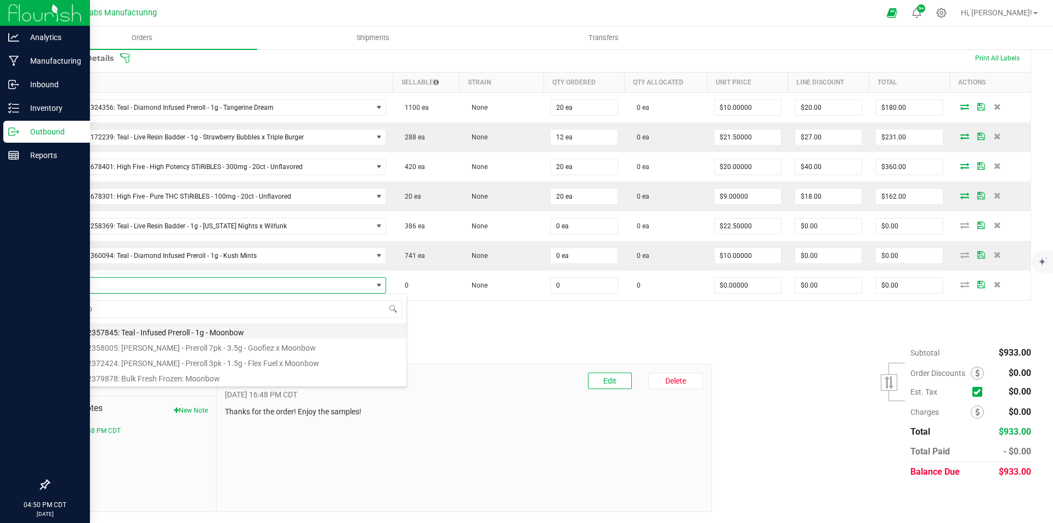
click at [239, 330] on li "M00002357845: Teal - Infused Preroll - 1g - Moonbow" at bounding box center [232, 330] width 350 height 15
type input "0 ea"
type input "$10.00000"
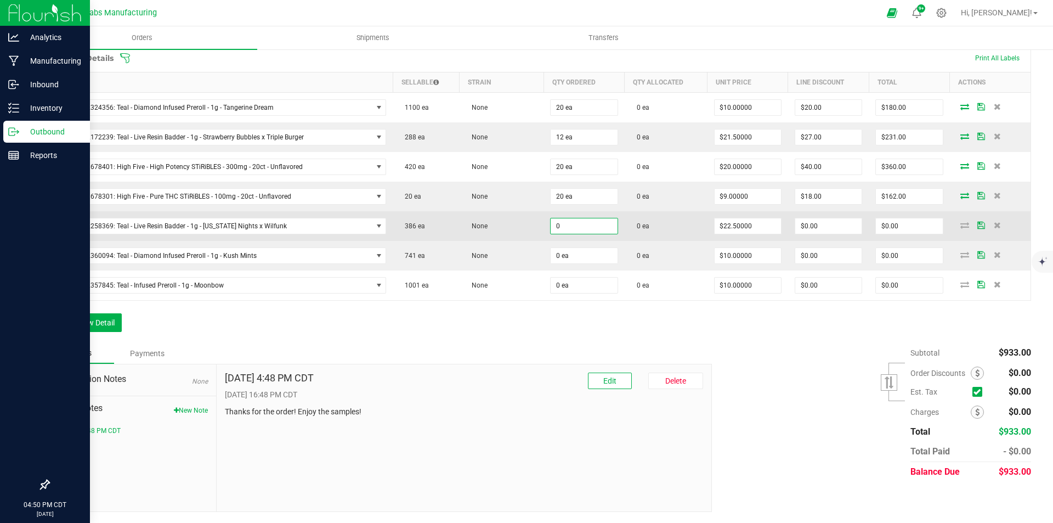
click at [580, 224] on input "0" at bounding box center [584, 225] width 66 height 15
type input "1 ea"
type input "22.5"
type input "$22.50"
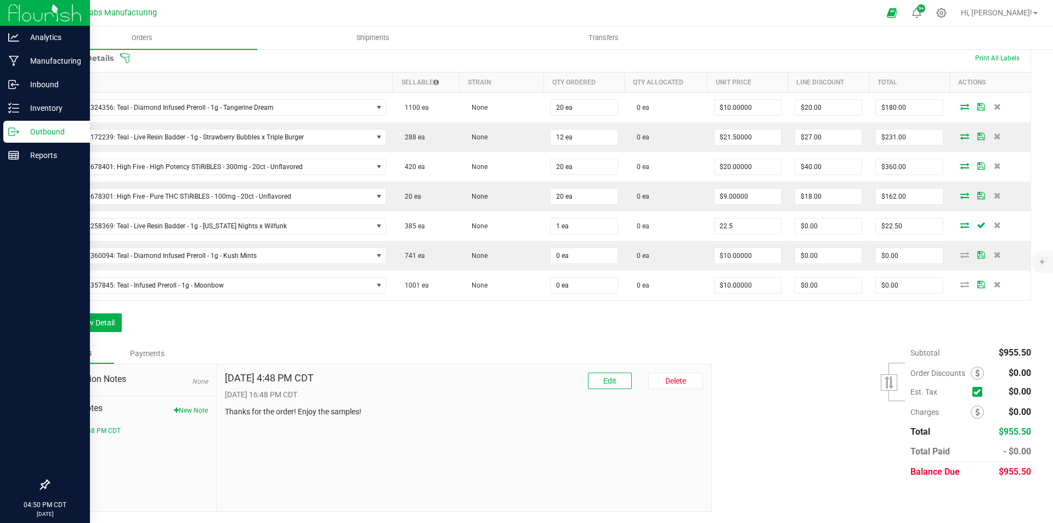
click at [749, 226] on input "22.5" at bounding box center [748, 225] width 66 height 15
type input "$0.01000"
type input "0"
type input "$0.01"
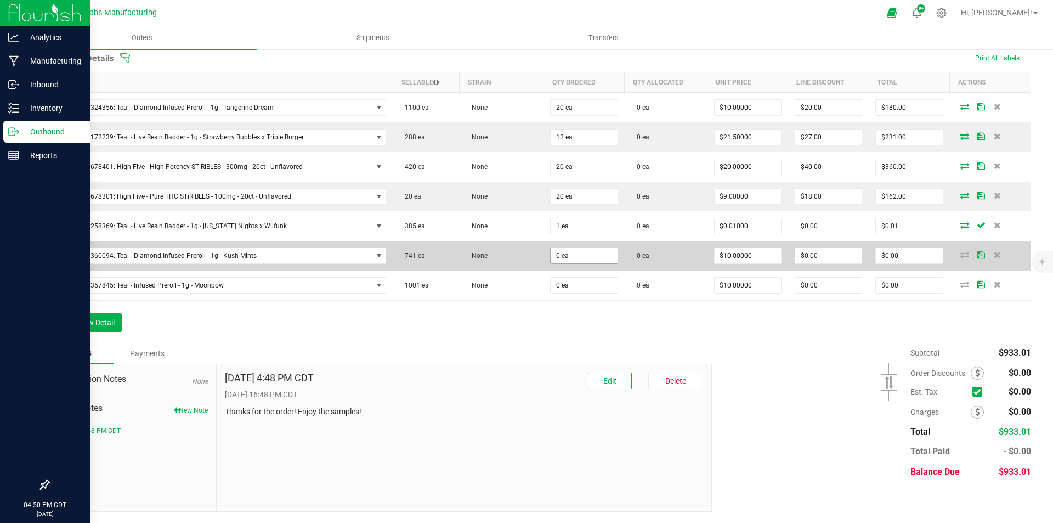
click at [578, 116] on span "0 ea" at bounding box center [583, 107] width 67 height 16
click at [585, 259] on input "0" at bounding box center [584, 255] width 66 height 15
type input "12 ea"
type input "10"
type input "$120.00"
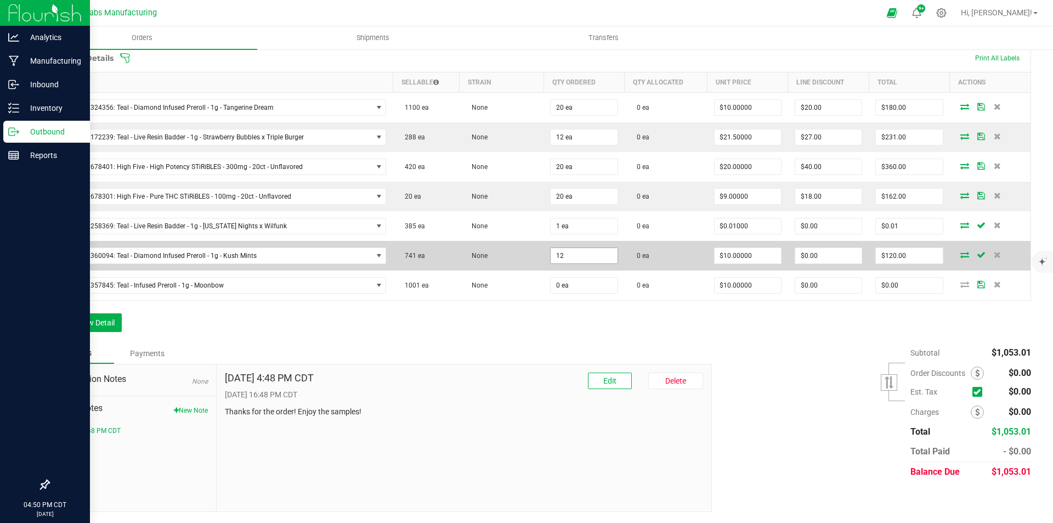
click at [584, 256] on input "12" at bounding box center [584, 255] width 66 height 15
type input "1 ea"
type input "10"
type input "$10.00"
click at [751, 252] on input "10" at bounding box center [748, 255] width 66 height 15
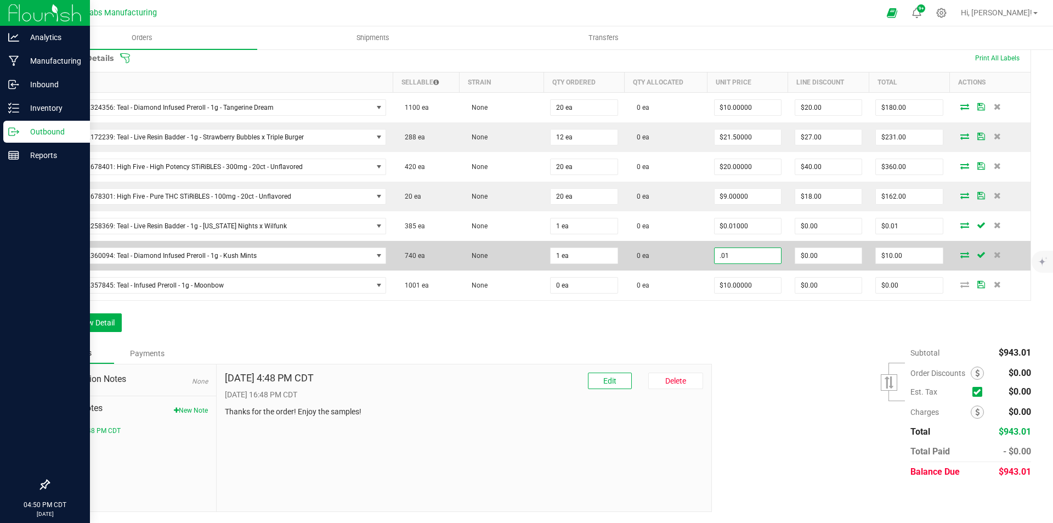
type input "$0.01000"
type input "0"
type input "$0.01"
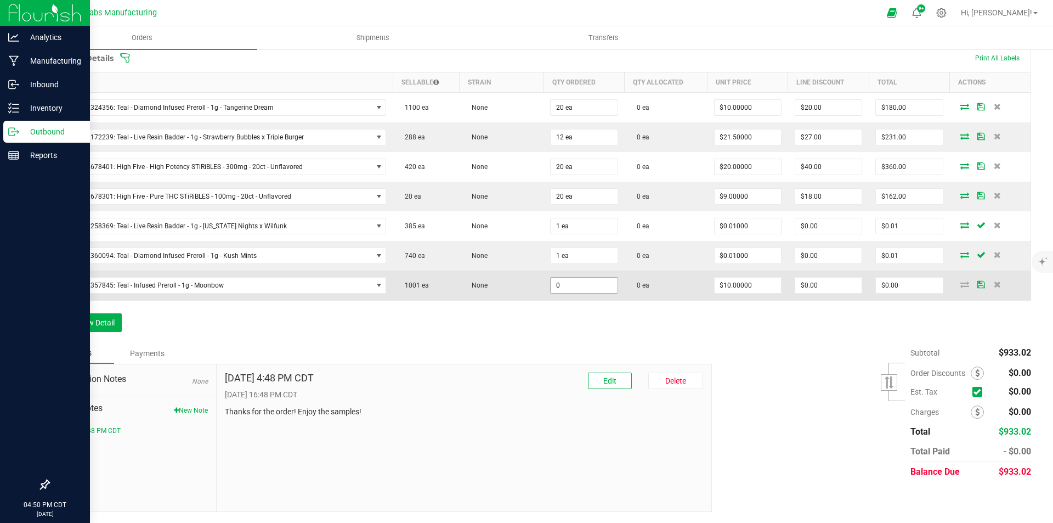
click at [596, 281] on input "0" at bounding box center [584, 285] width 66 height 15
type input "1 ea"
type input "10"
type input "$10.00"
click at [751, 284] on input "10" at bounding box center [748, 285] width 66 height 15
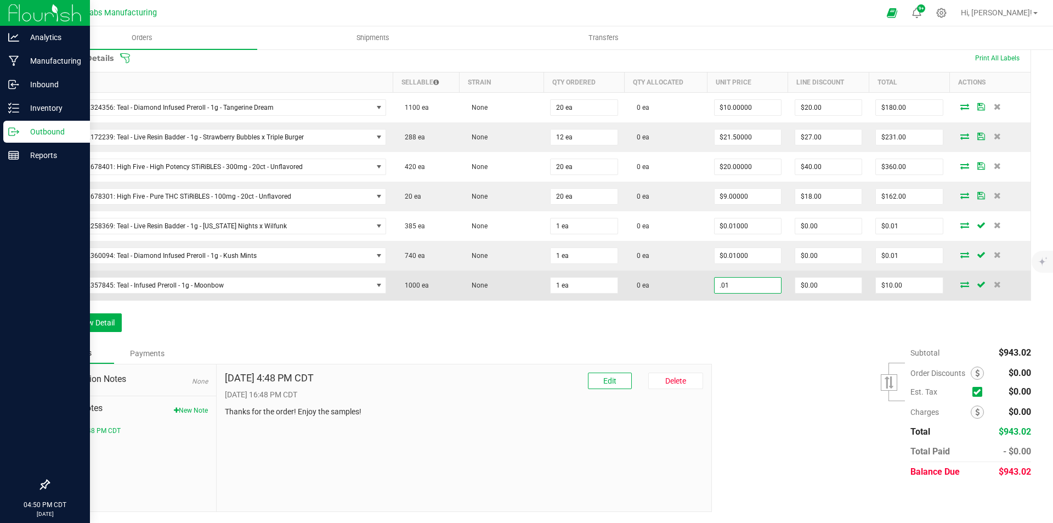
type input "$0.01000"
type input "0"
type input "$0.01"
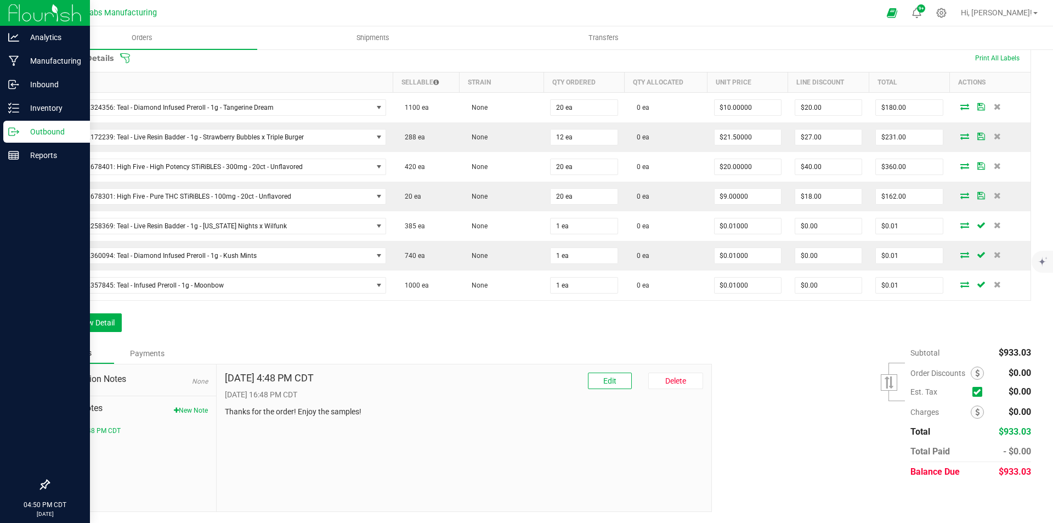
scroll to position [0, 0]
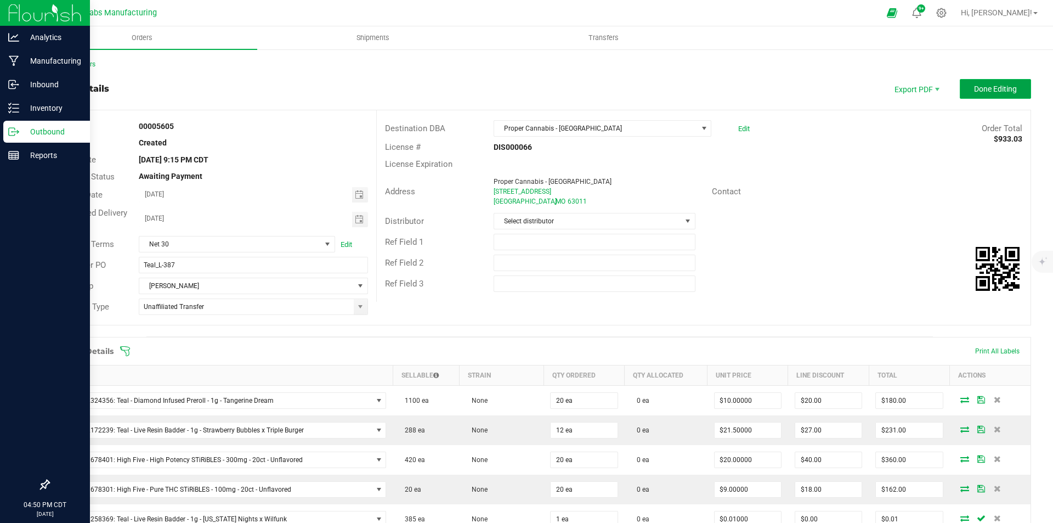
click at [997, 89] on span "Done Editing" at bounding box center [995, 88] width 43 height 9
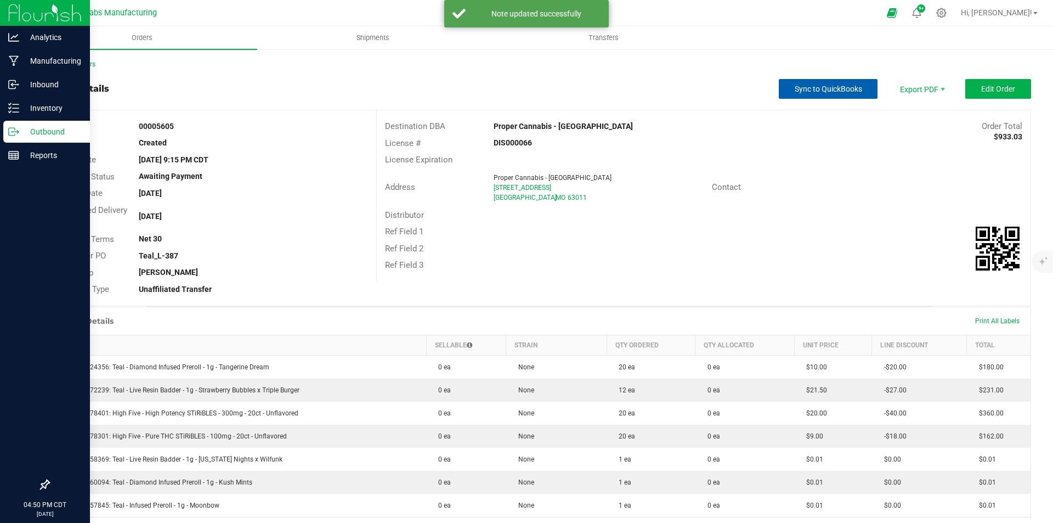
click at [819, 92] on span "Sync to QuickBooks" at bounding box center [828, 88] width 67 height 9
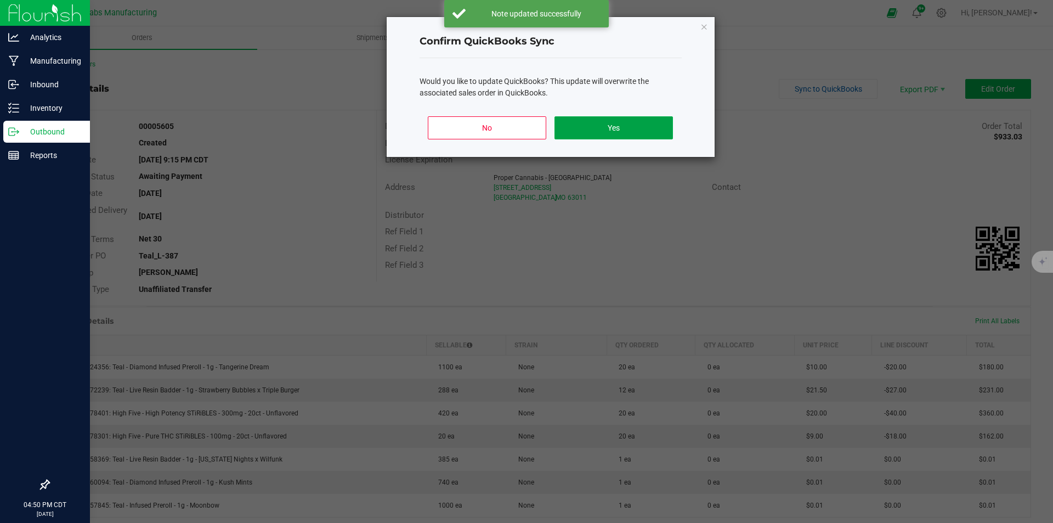
click at [645, 122] on button "Yes" at bounding box center [614, 127] width 118 height 23
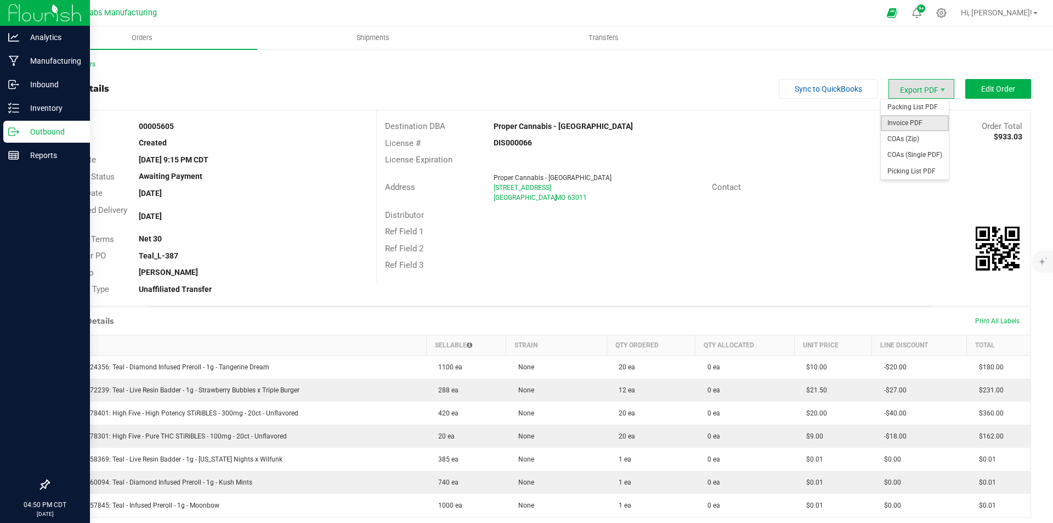
click at [917, 122] on span "Invoice PDF" at bounding box center [915, 123] width 68 height 16
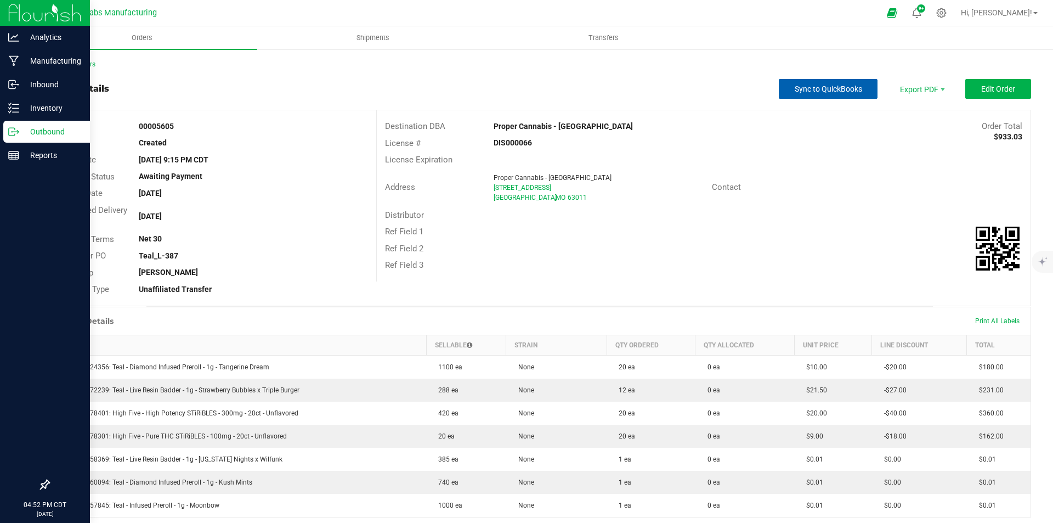
click at [820, 84] on span "Sync to QuickBooks" at bounding box center [828, 88] width 67 height 9
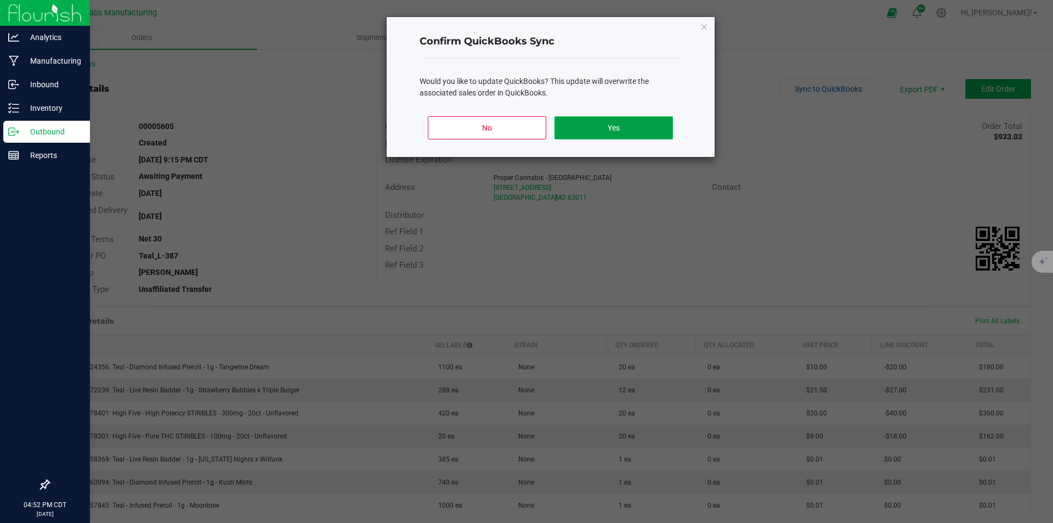
click at [616, 127] on button "Yes" at bounding box center [614, 127] width 118 height 23
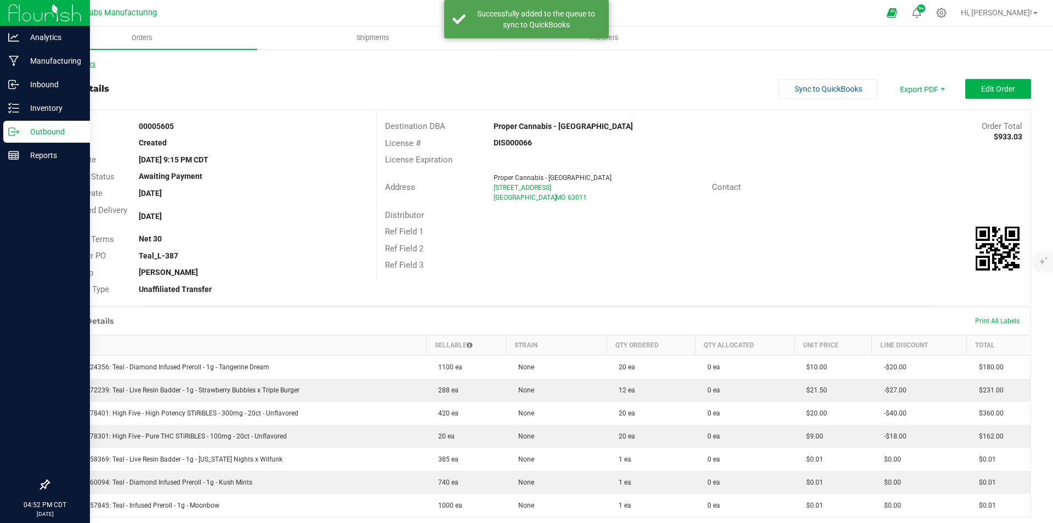
click at [73, 62] on link "Back to Orders" at bounding box center [71, 64] width 47 height 8
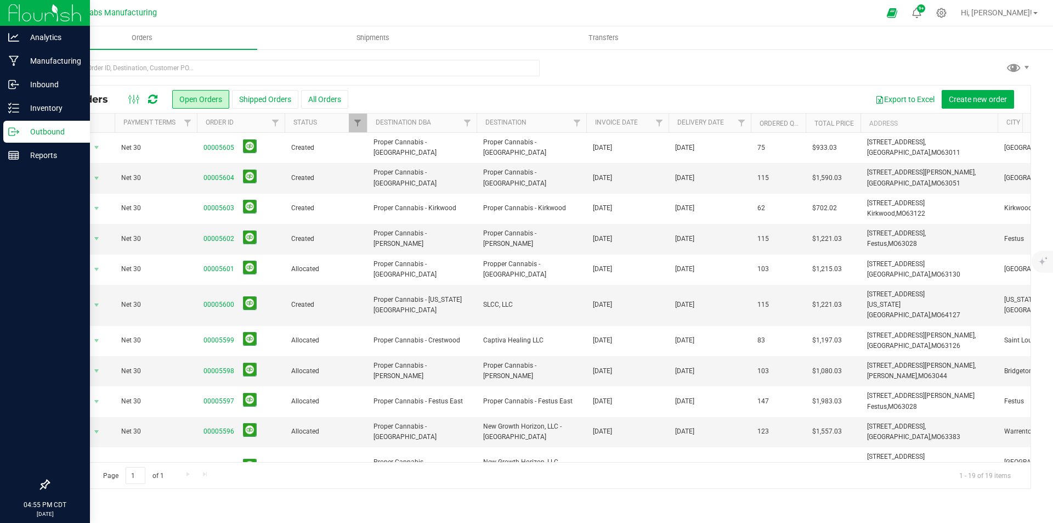
click at [25, 13] on img at bounding box center [45, 13] width 74 height 26
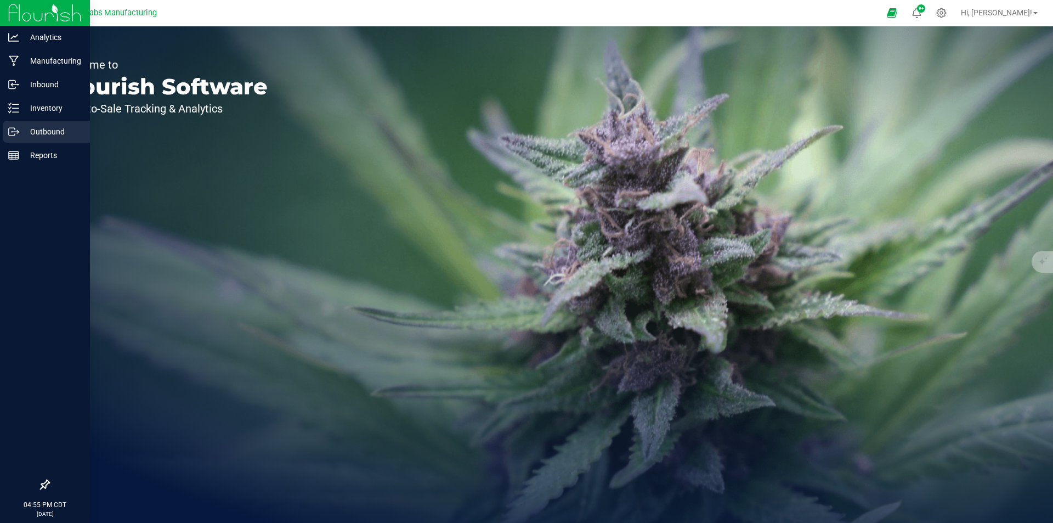
click at [21, 129] on p "Outbound" at bounding box center [52, 131] width 66 height 13
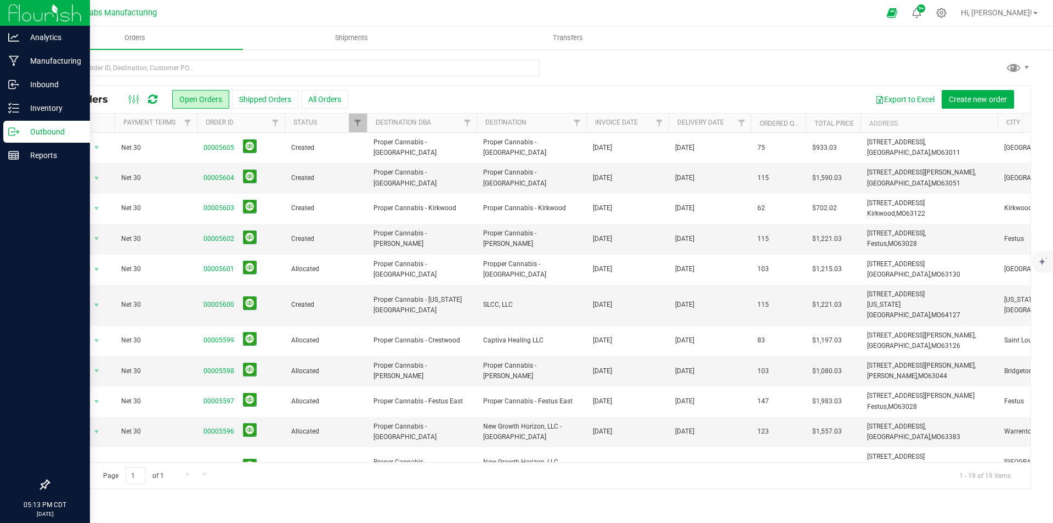
click at [18, 10] on img at bounding box center [45, 13] width 74 height 26
